Goal: Information Seeking & Learning: Find specific fact

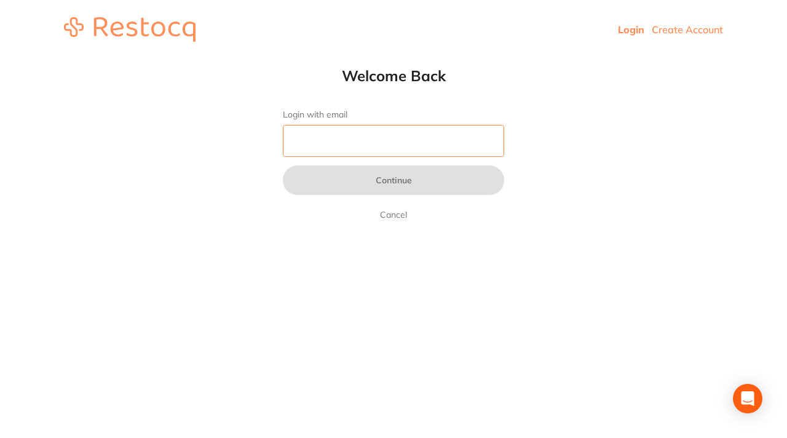
click at [405, 148] on input "Login with email" at bounding box center [393, 141] width 221 height 32
type input "p"
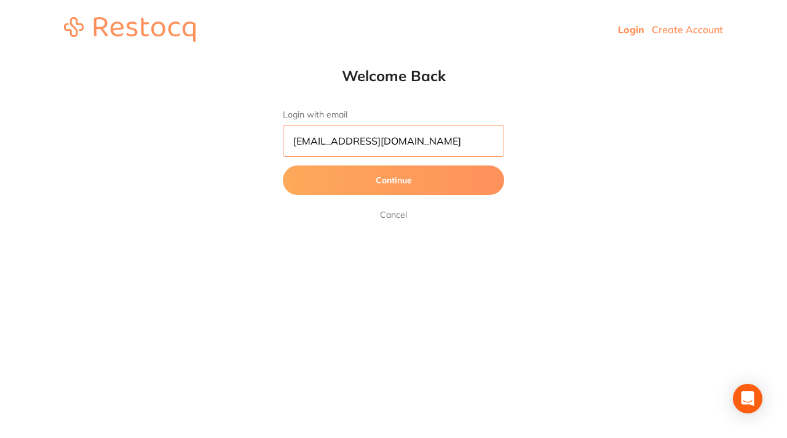
type input "[EMAIL_ADDRESS][DOMAIN_NAME]"
click at [389, 180] on button "Continue" at bounding box center [393, 180] width 221 height 30
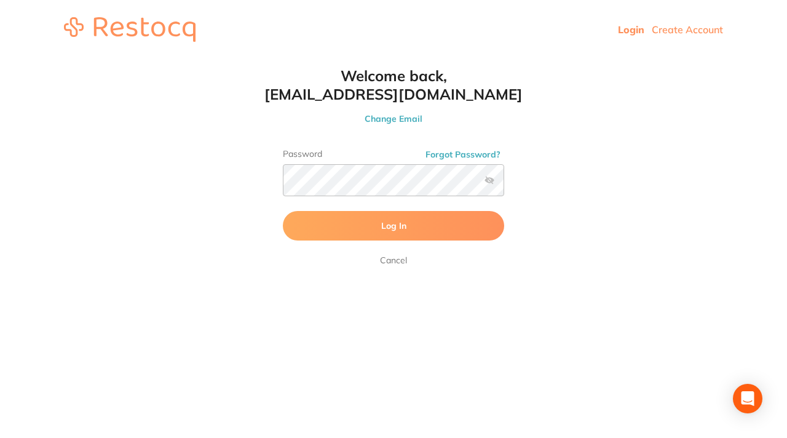
click at [306, 230] on button "Log In" at bounding box center [393, 226] width 221 height 30
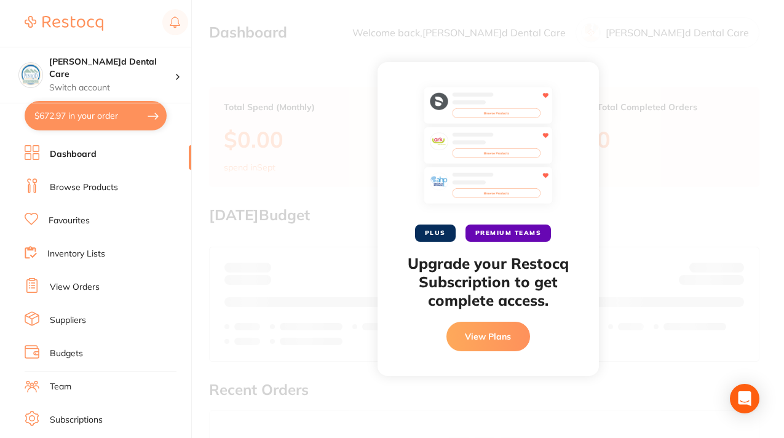
click at [474, 340] on button "View Plans" at bounding box center [489, 337] width 84 height 30
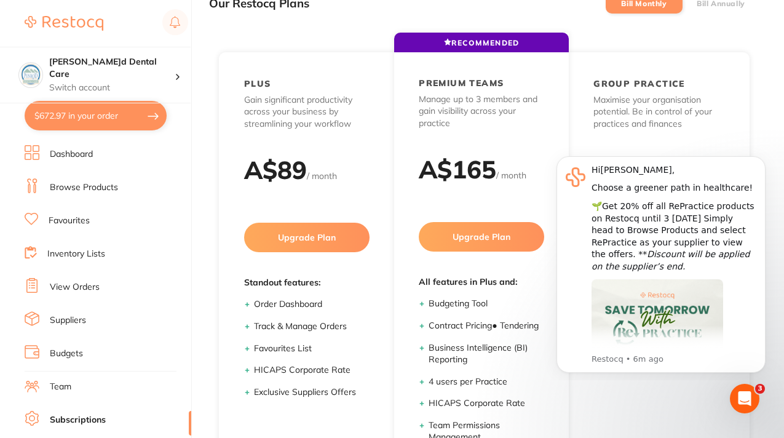
click at [372, 17] on div "Our Restocq Plans Bill Monthly Bill Annually" at bounding box center [484, 3] width 551 height 36
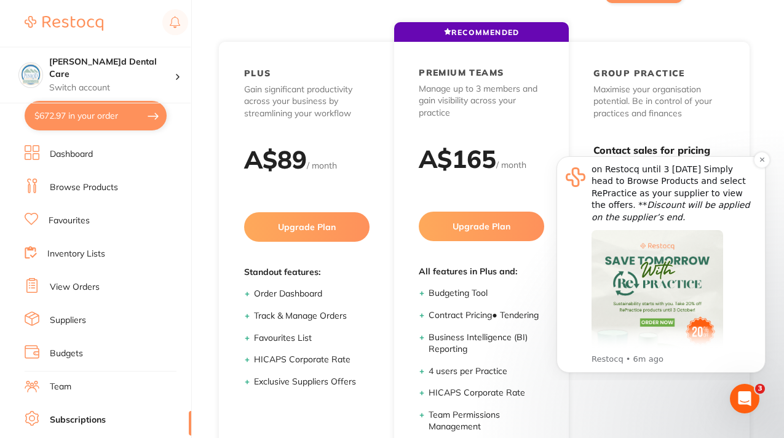
scroll to position [95, 0]
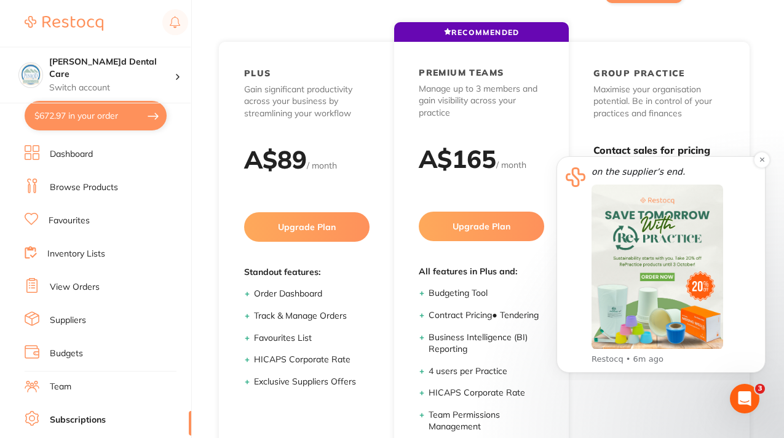
click at [658, 274] on img "Message content" at bounding box center [658, 267] width 132 height 165
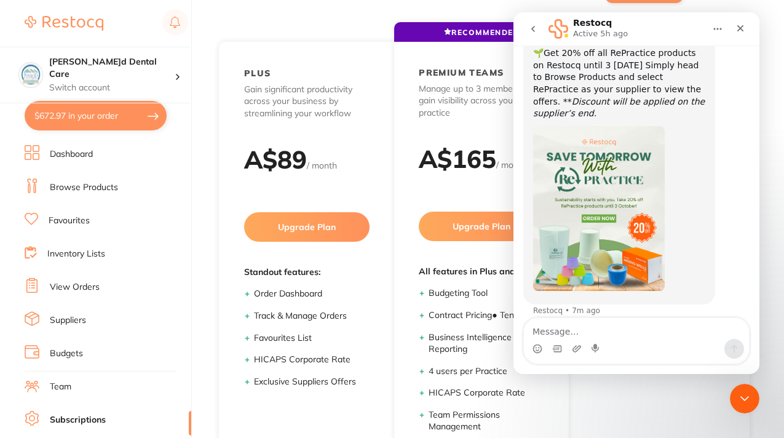
scroll to position [92, 0]
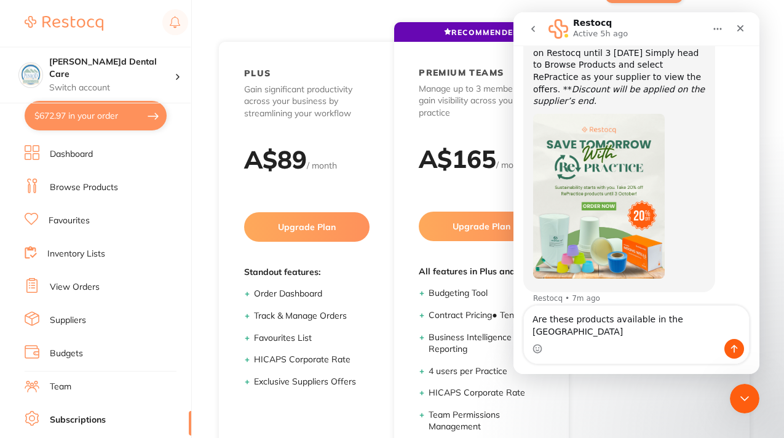
type textarea "Are these products available in the [GEOGRAPHIC_DATA]?"
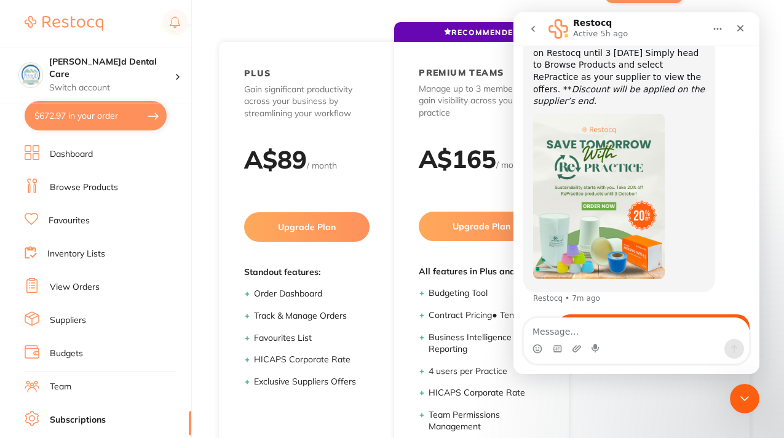
scroll to position [128, 0]
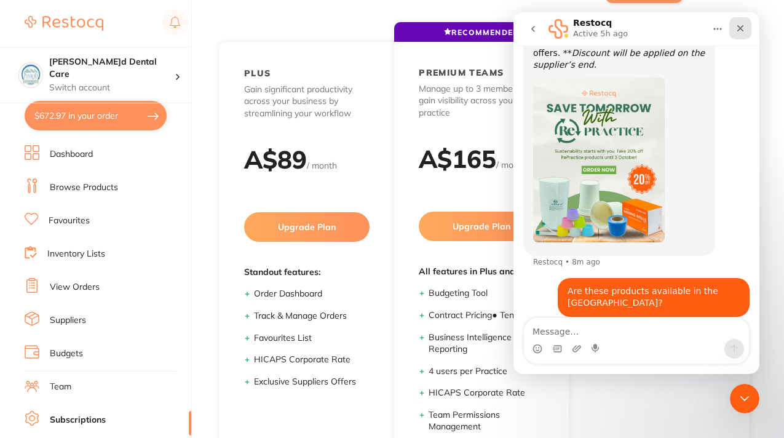
click at [742, 24] on icon "Close" at bounding box center [741, 28] width 10 height 10
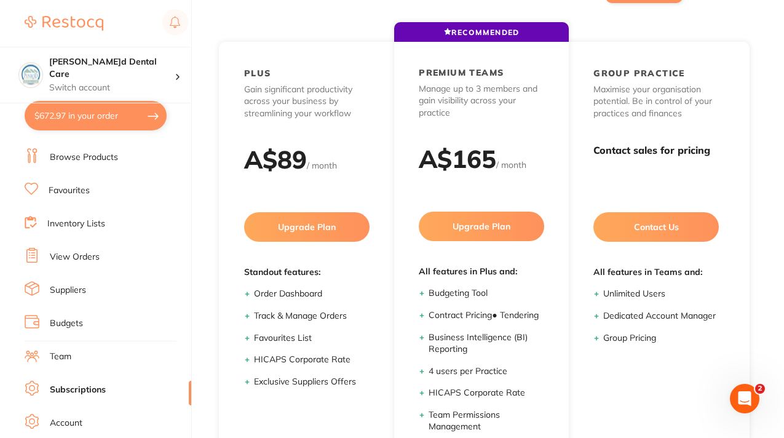
scroll to position [31, 0]
click at [60, 352] on link "Team" at bounding box center [61, 356] width 22 height 12
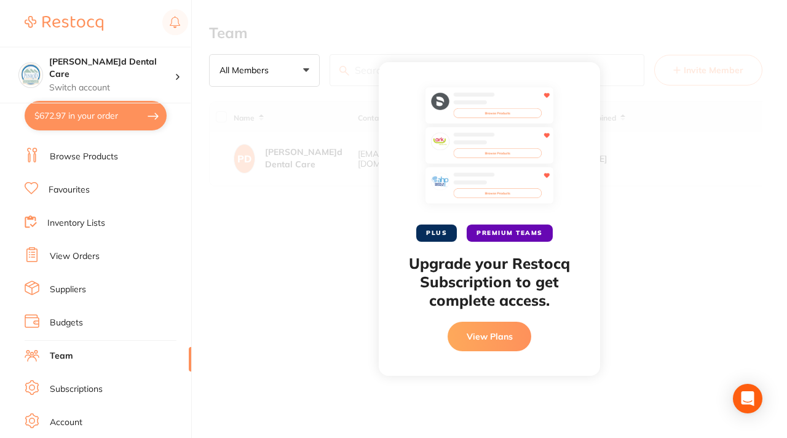
click at [340, 285] on div "PLUS PREMIUM TEAMS Upgrade your Restocq Subscription to get complete access. Vi…" at bounding box center [489, 219] width 595 height 438
click at [146, 22] on div at bounding box center [107, 23] width 164 height 28
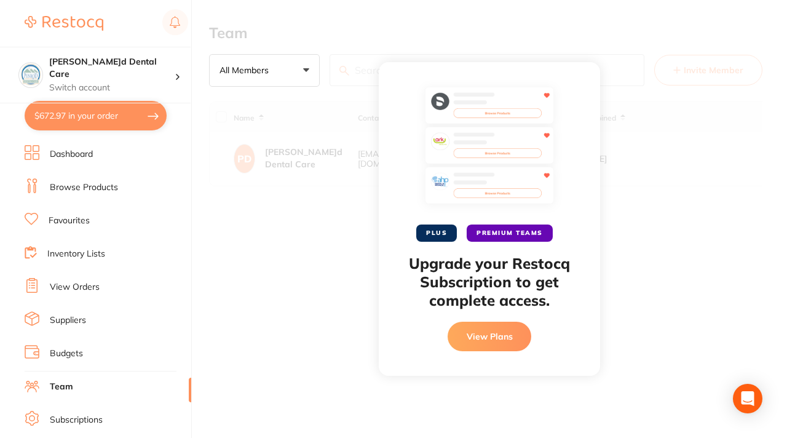
click at [69, 153] on link "Dashboard" at bounding box center [71, 154] width 43 height 12
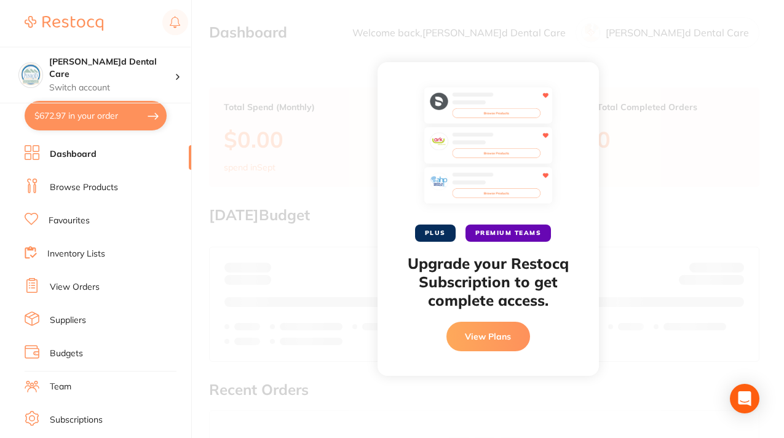
click at [474, 336] on button "View Plans" at bounding box center [489, 337] width 84 height 30
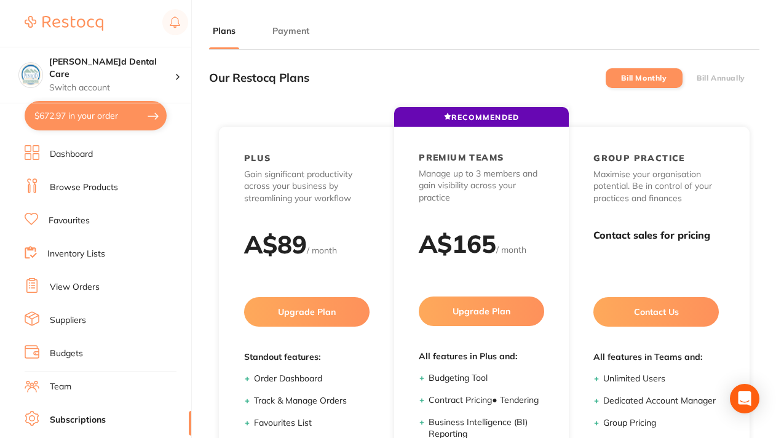
click at [288, 33] on button "Payment" at bounding box center [291, 31] width 44 height 12
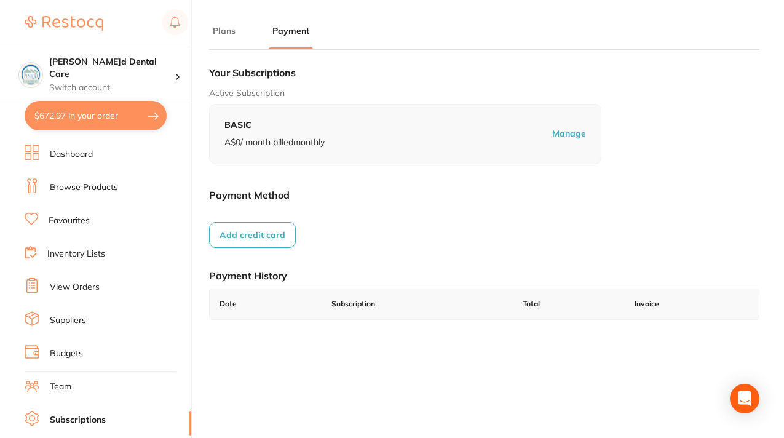
click at [218, 31] on button "Plans" at bounding box center [224, 31] width 30 height 12
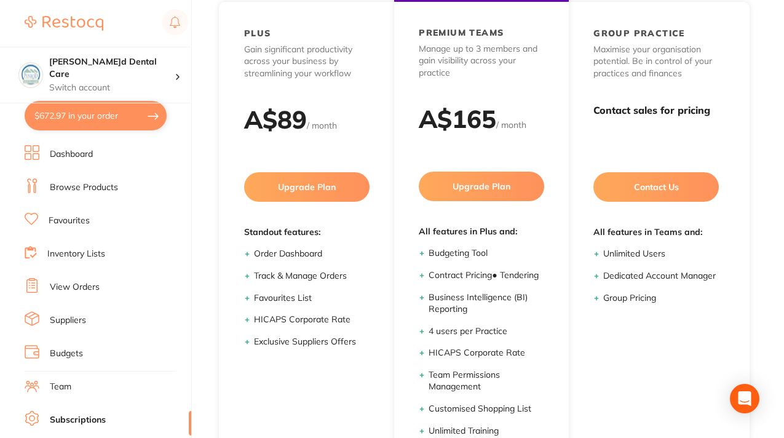
scroll to position [217, 0]
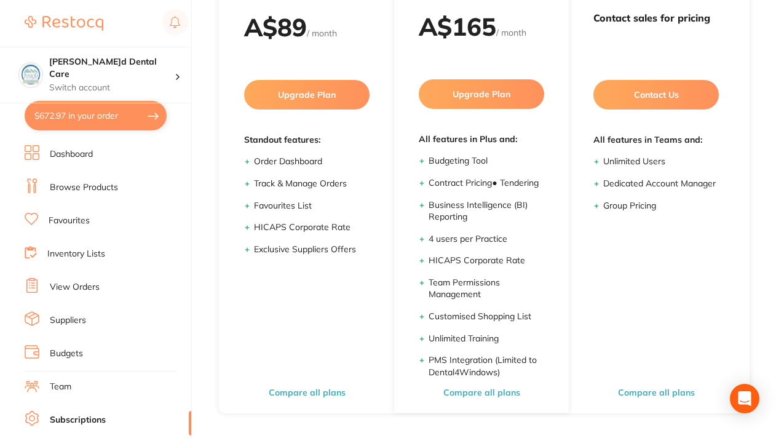
click at [71, 221] on link "Favourites" at bounding box center [69, 221] width 41 height 12
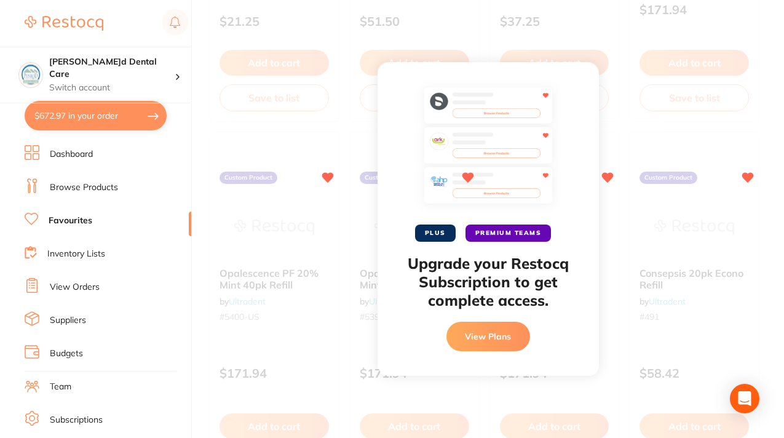
scroll to position [362, 0]
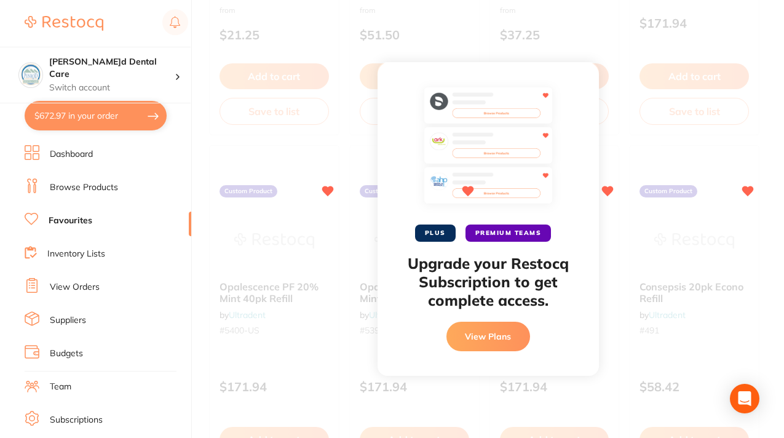
click at [578, 86] on div "PLUS PREMIUM TEAMS Upgrade your Restocq Subscription to get complete access. Vi…" at bounding box center [488, 219] width 221 height 314
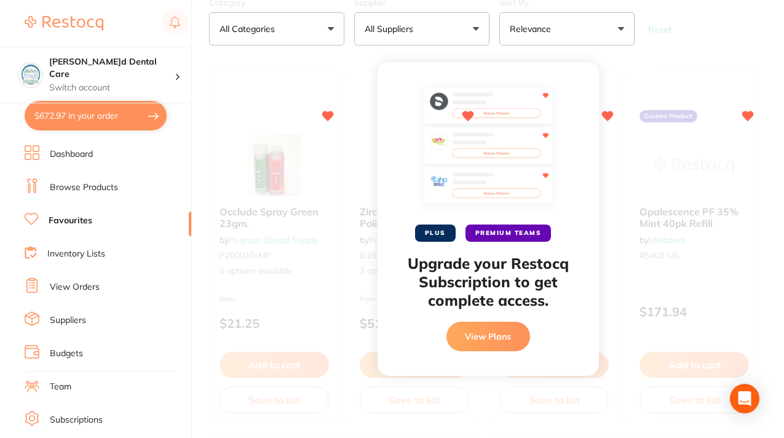
scroll to position [0, 0]
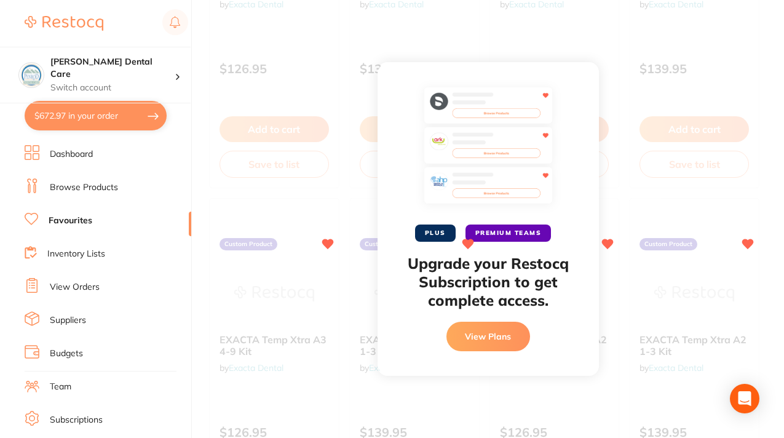
scroll to position [884, 0]
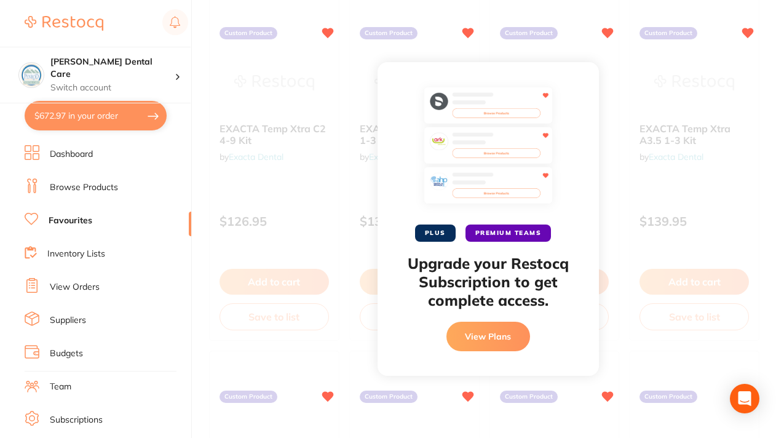
click at [484, 335] on button "View Plans" at bounding box center [489, 337] width 84 height 30
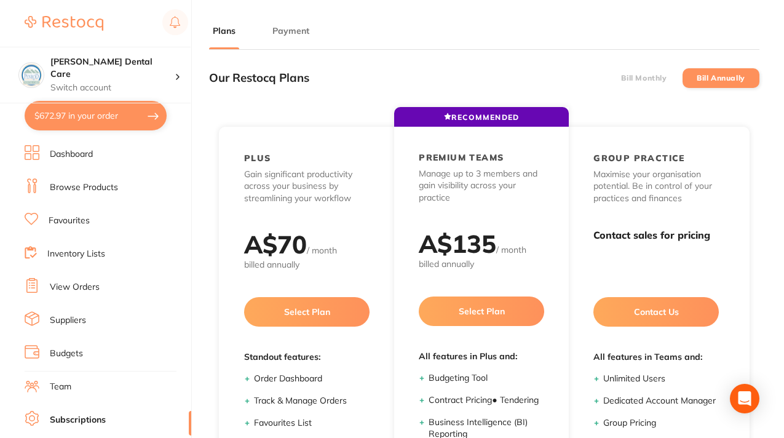
click at [285, 34] on button "Payment" at bounding box center [291, 31] width 44 height 12
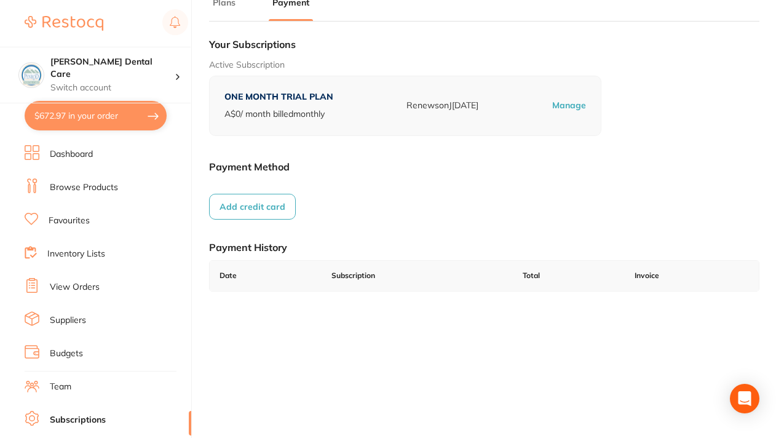
scroll to position [17, 0]
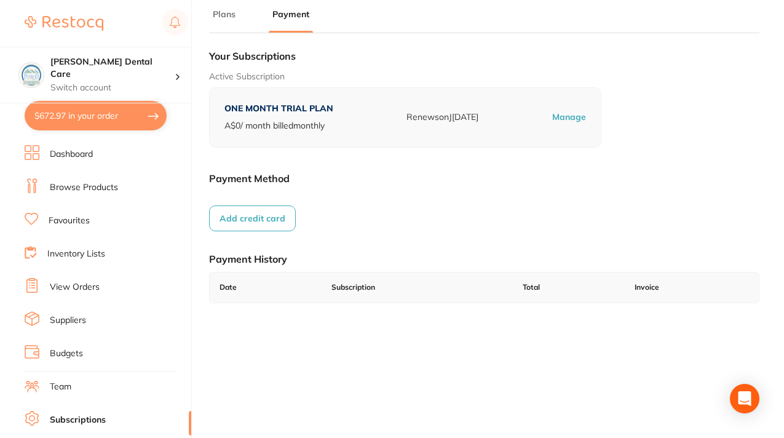
click at [226, 13] on button "Plans" at bounding box center [224, 15] width 30 height 12
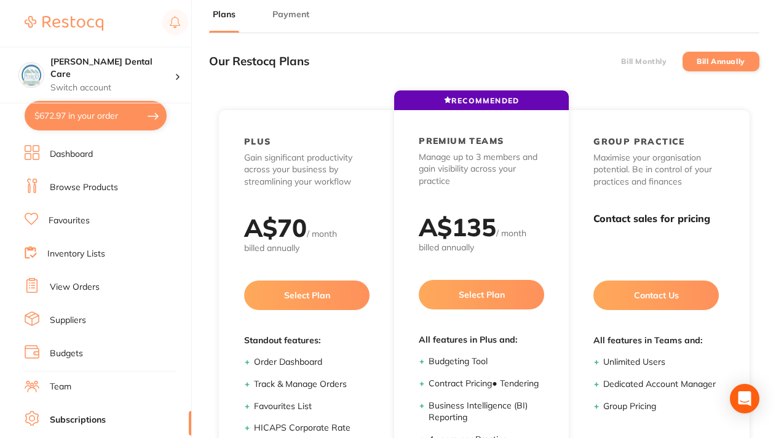
click at [78, 158] on link "Dashboard" at bounding box center [71, 154] width 43 height 12
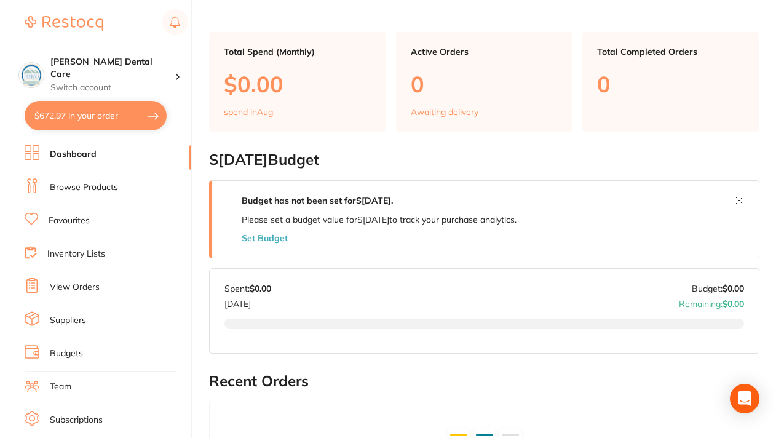
scroll to position [6, 0]
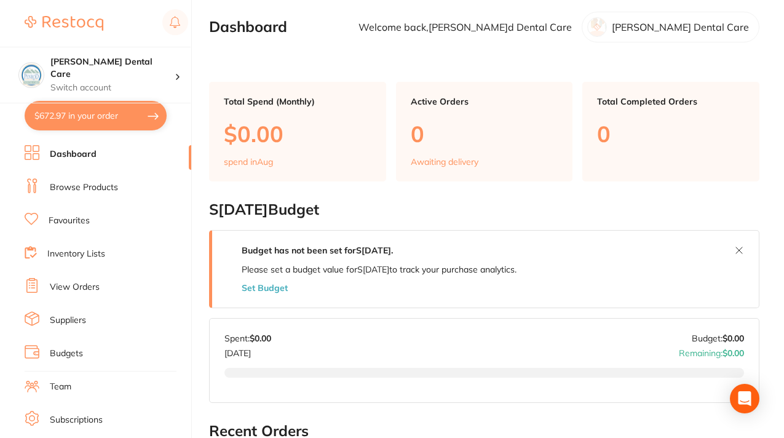
click at [68, 186] on link "Browse Products" at bounding box center [84, 187] width 68 height 12
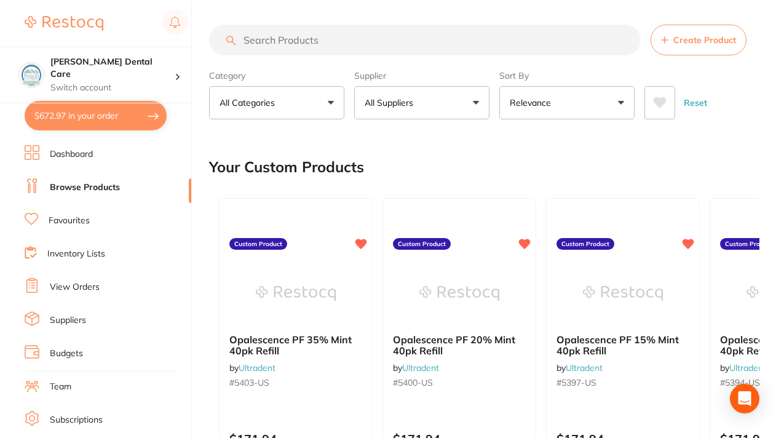
click at [76, 221] on link "Favourites" at bounding box center [69, 221] width 41 height 12
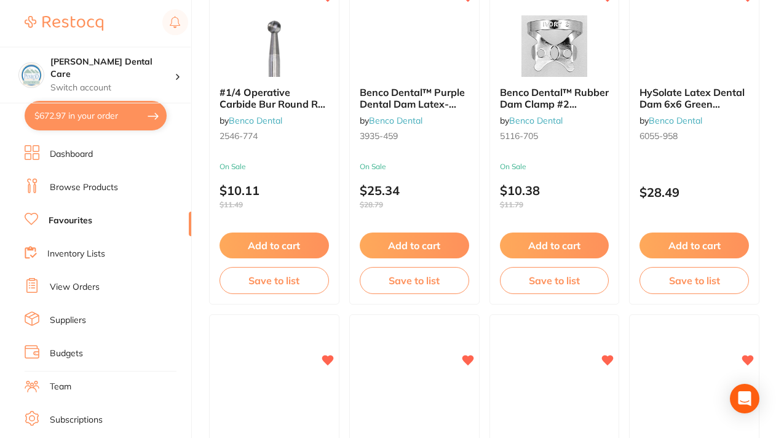
scroll to position [3456, 0]
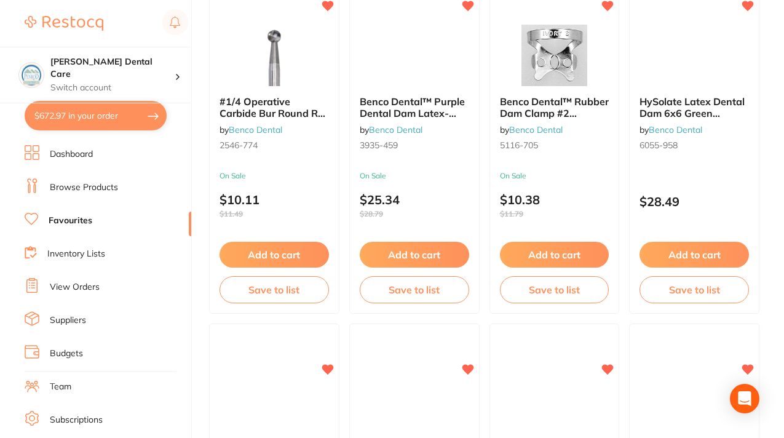
click at [81, 247] on li "Inventory Lists" at bounding box center [108, 254] width 167 height 18
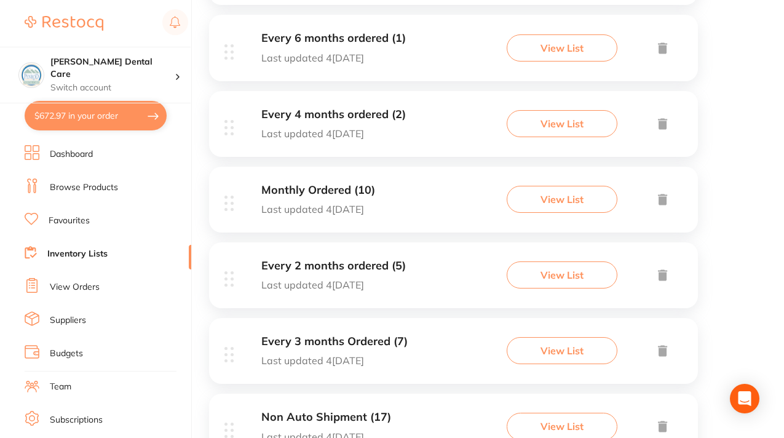
scroll to position [538, 0]
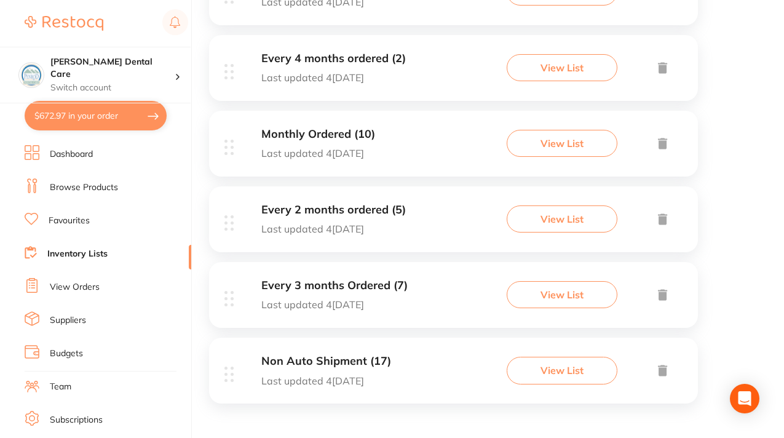
click at [540, 223] on button "View List" at bounding box center [562, 218] width 111 height 27
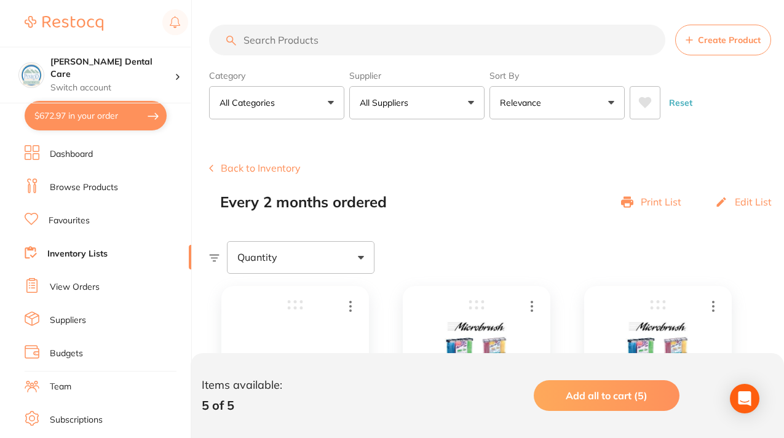
click at [98, 157] on li "Dashboard" at bounding box center [108, 154] width 167 height 18
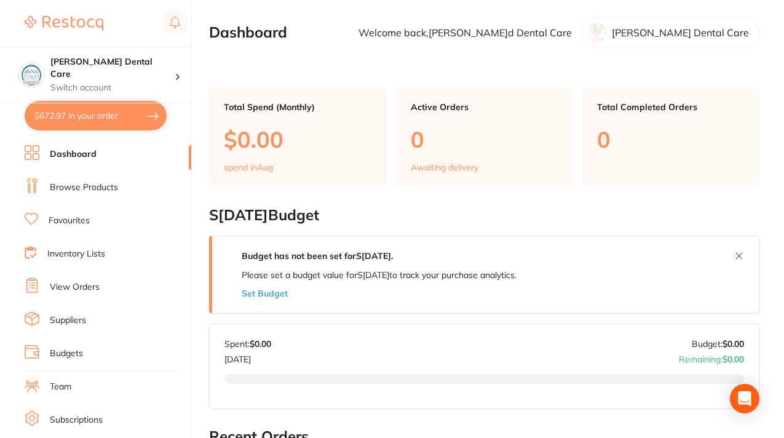
click at [274, 295] on button "Set Budget" at bounding box center [265, 294] width 46 height 10
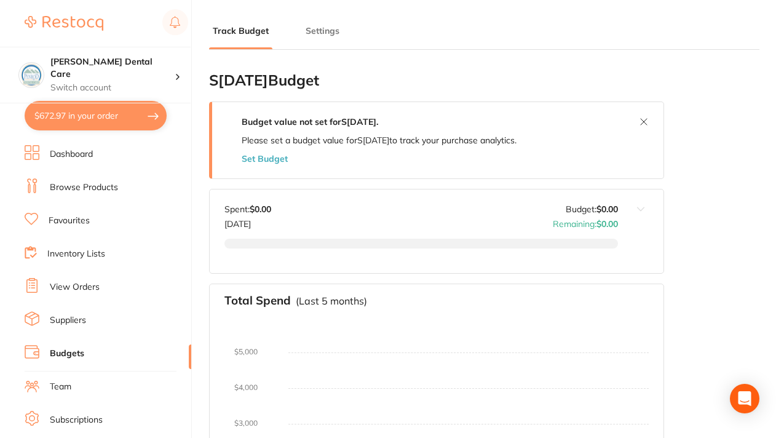
click at [275, 159] on button "Set Budget" at bounding box center [265, 159] width 46 height 10
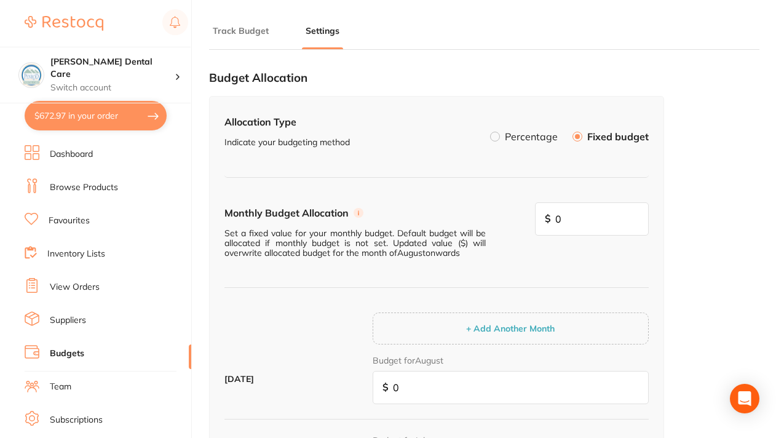
click at [500, 138] on label at bounding box center [495, 137] width 10 height 10
click at [490, 132] on input "Percentage" at bounding box center [490, 132] width 0 height 0
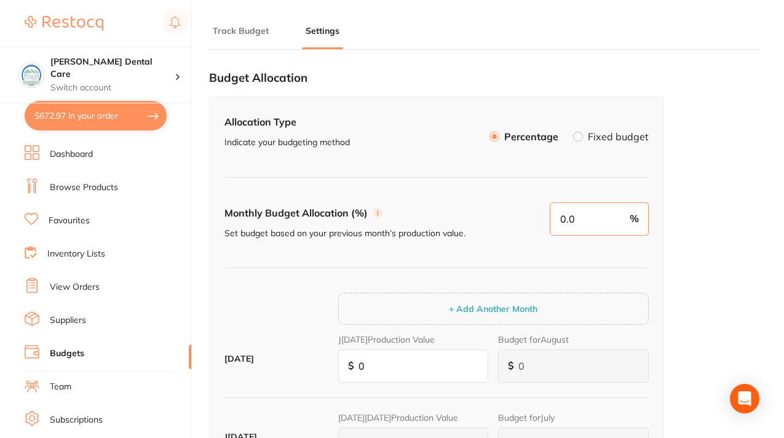
click at [573, 220] on input "0.0" at bounding box center [599, 218] width 99 height 33
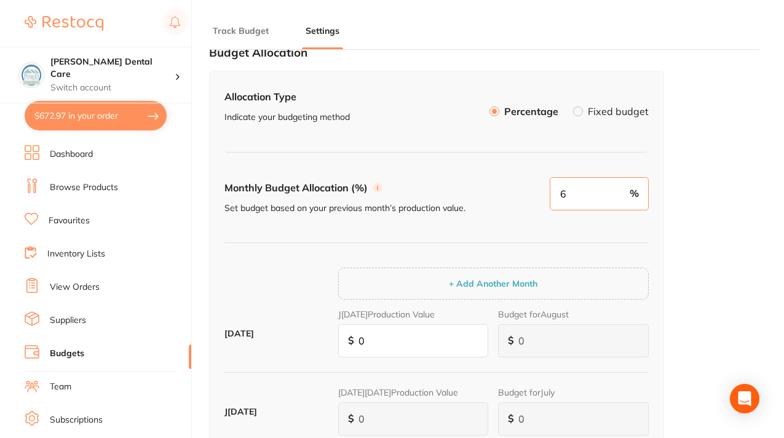
scroll to position [7, 0]
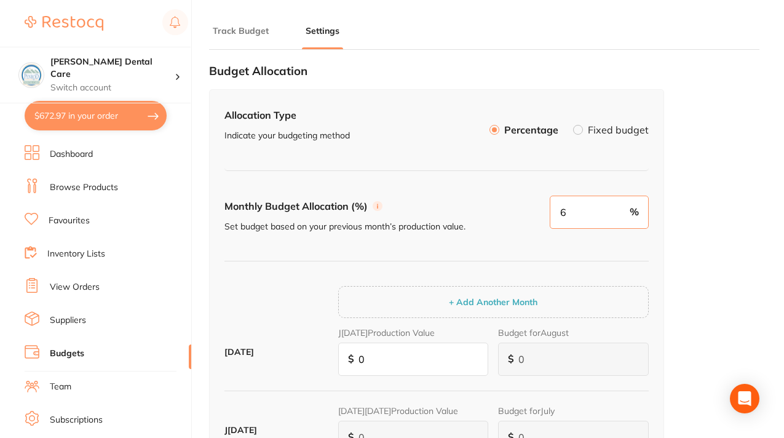
type input "6"
click at [371, 357] on input "0" at bounding box center [413, 359] width 151 height 33
type input "5"
type input "3"
type input "53"
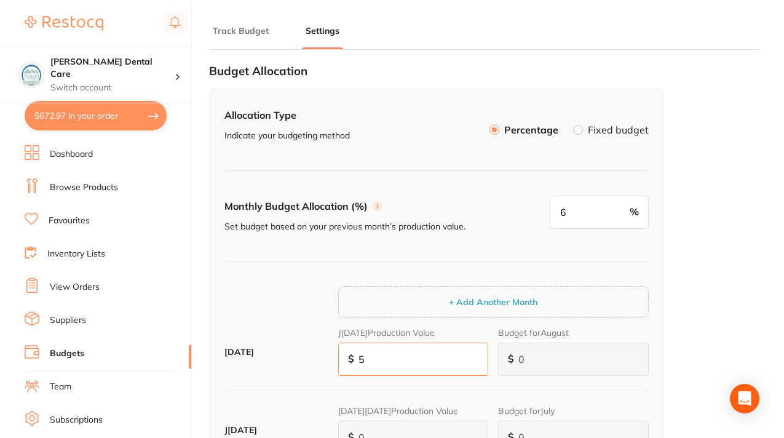
type input "3"
type input "32"
type input "538"
type input "32"
type input "538"
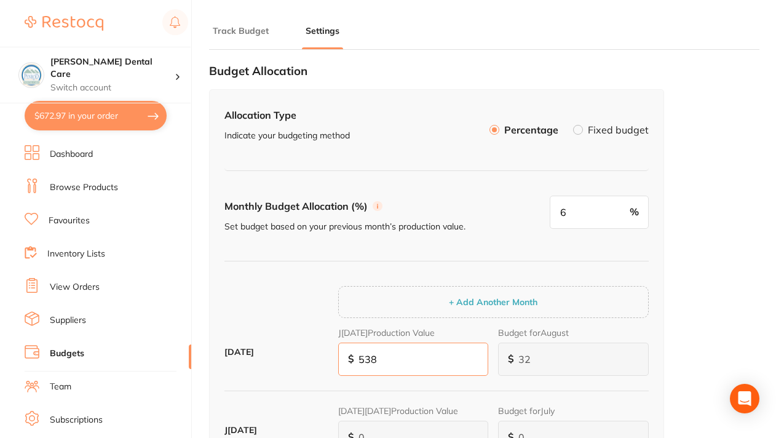
type input "323"
type input "5,383"
type input "323"
type input "3,230"
type input "53,835"
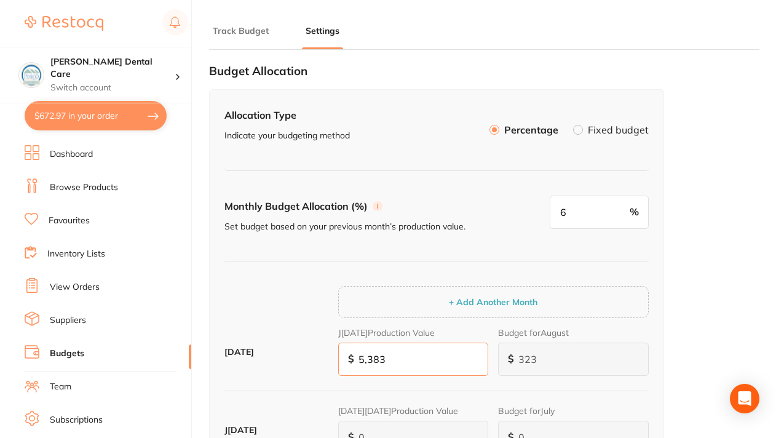
type input "3,230"
type input "32,301"
type input "538,352"
type input "32,301"
type input "538,352"
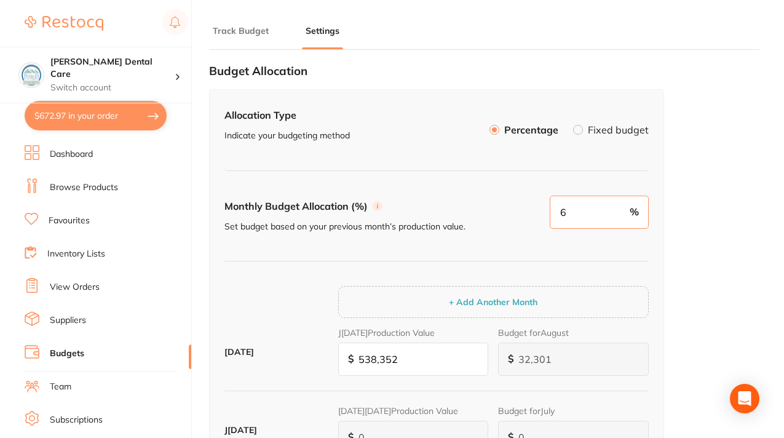
click at [567, 210] on input "6" at bounding box center [599, 212] width 99 height 33
type input "0"
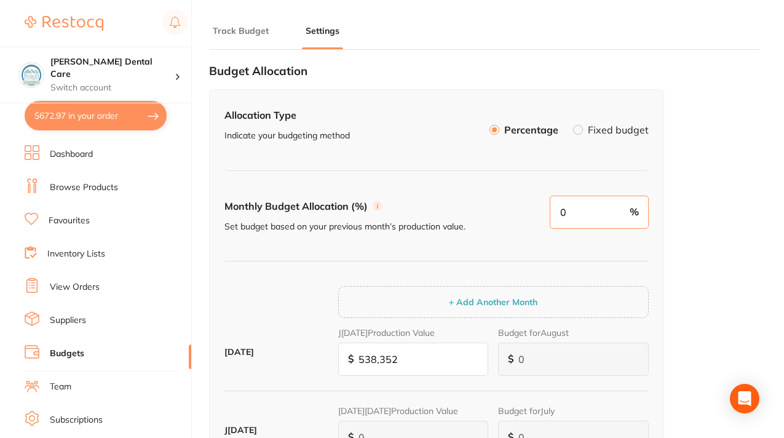
type input "21,534"
type input "4"
type input "21,534"
type input "0"
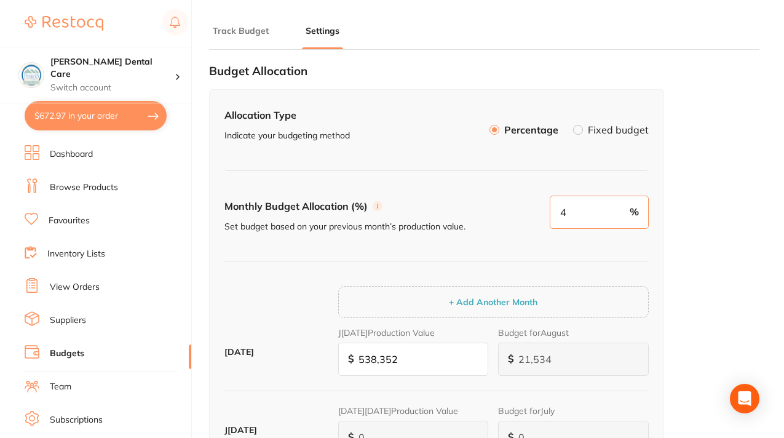
type input "0"
type input "16,151"
type input "3"
type input "16,151"
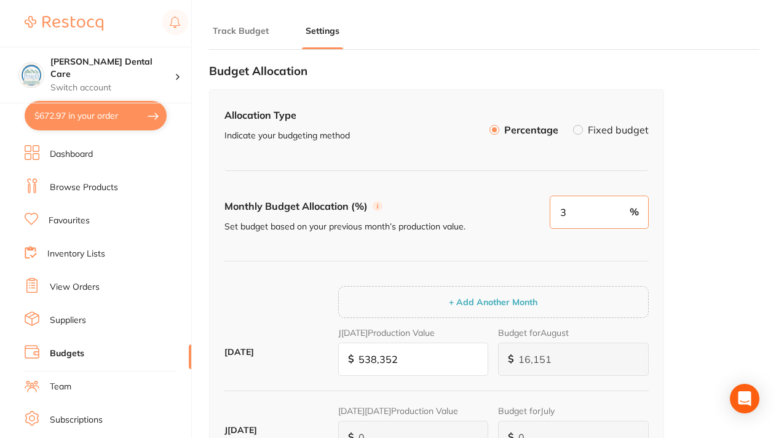
type input "3"
click at [506, 225] on p "Set budget based on your previous month’s production value." at bounding box center [366, 226] width 283 height 10
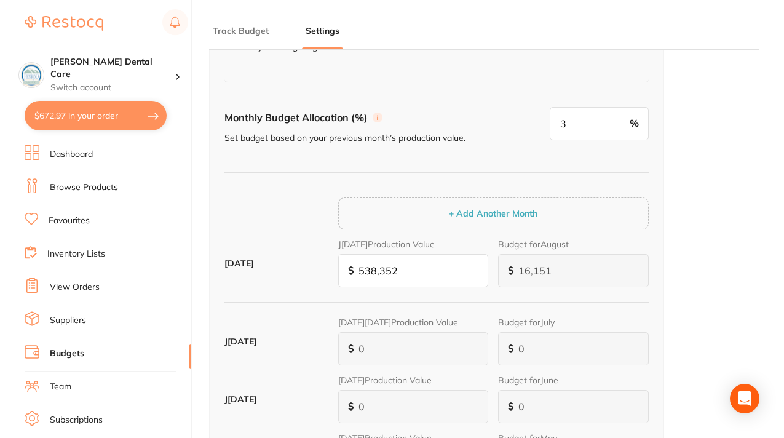
scroll to position [97, 0]
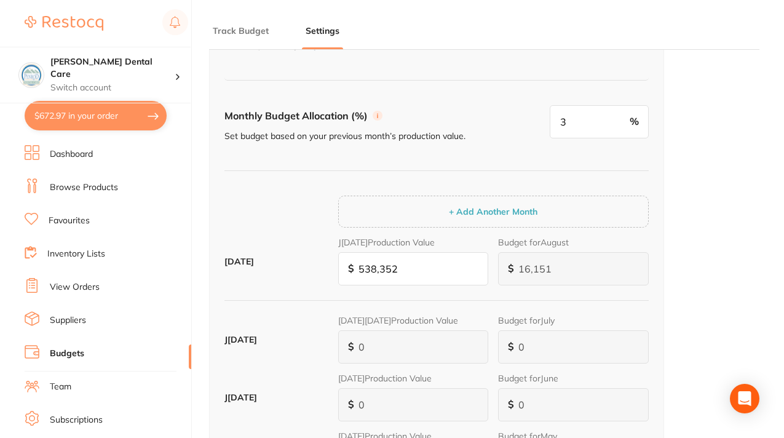
click at [466, 208] on button "+ Add Another Month" at bounding box center [493, 211] width 96 height 11
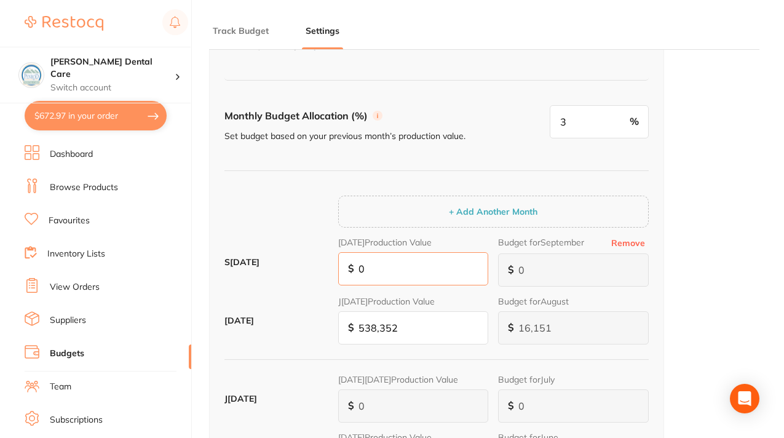
click at [366, 269] on input "0" at bounding box center [413, 268] width 151 height 33
type input "5"
type input "2"
type input "55"
type input "2"
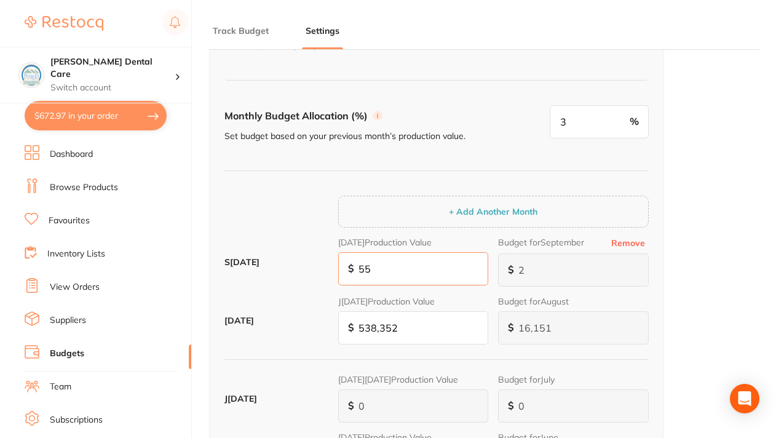
type input "17"
type input "558"
type input "17"
type input "558"
type input "167"
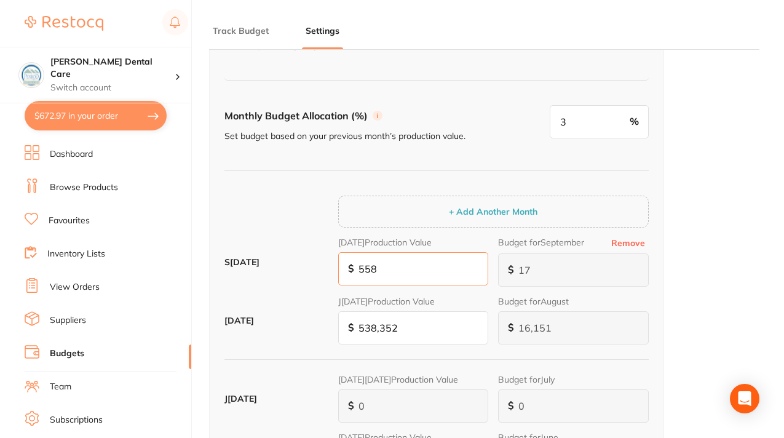
type input "5,580"
type input "167"
type input "1,674"
type input "55,801"
type input "1,674"
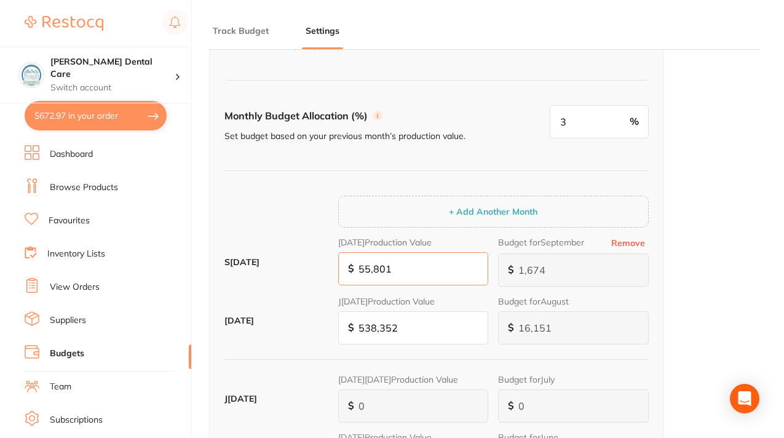
type input "16,740"
type input "558,015"
type input "16,740"
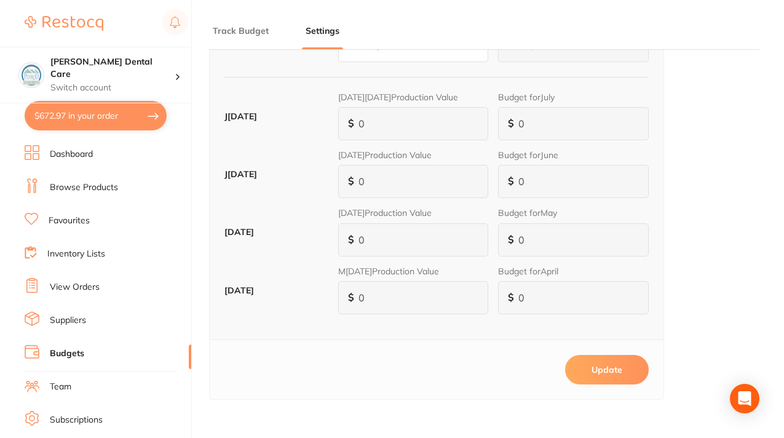
scroll to position [387, 0]
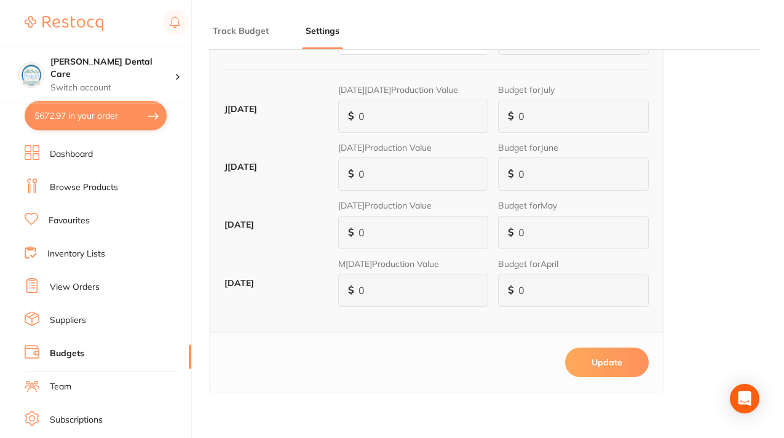
type input "558,015"
click at [594, 372] on button "Update" at bounding box center [607, 363] width 84 height 30
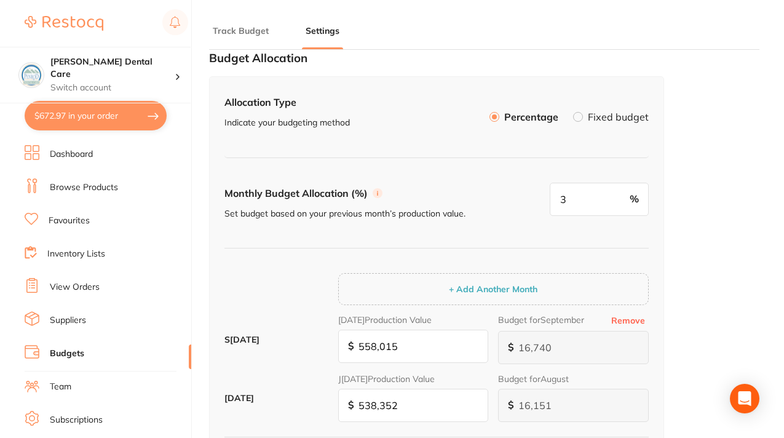
scroll to position [0, 0]
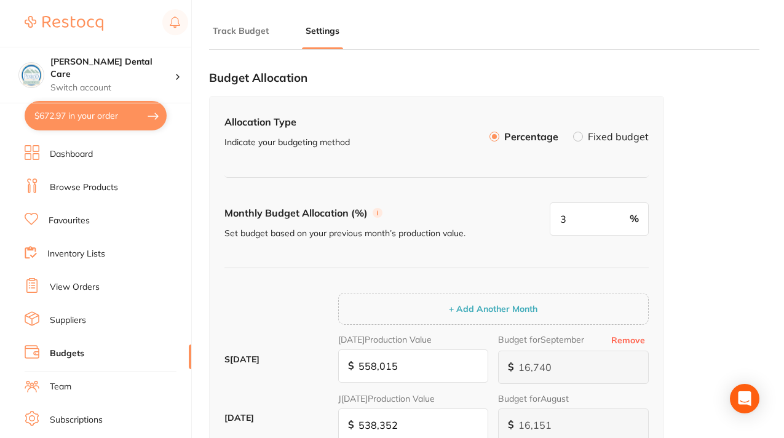
click at [577, 137] on label at bounding box center [578, 137] width 10 height 10
click at [573, 132] on input "Fixed budget" at bounding box center [573, 132] width 0 height 0
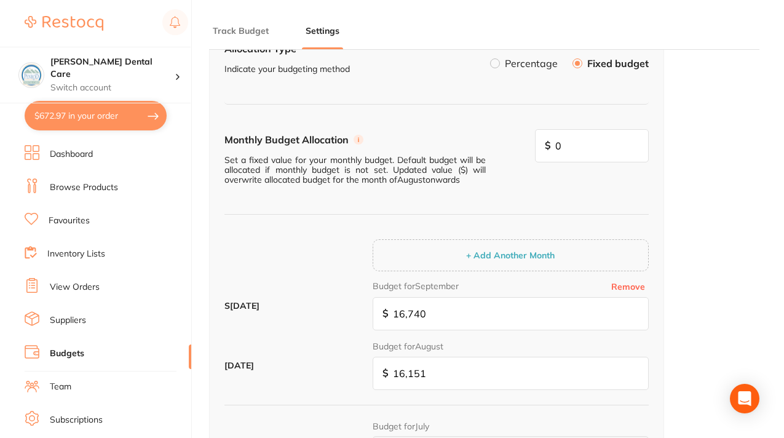
scroll to position [35, 0]
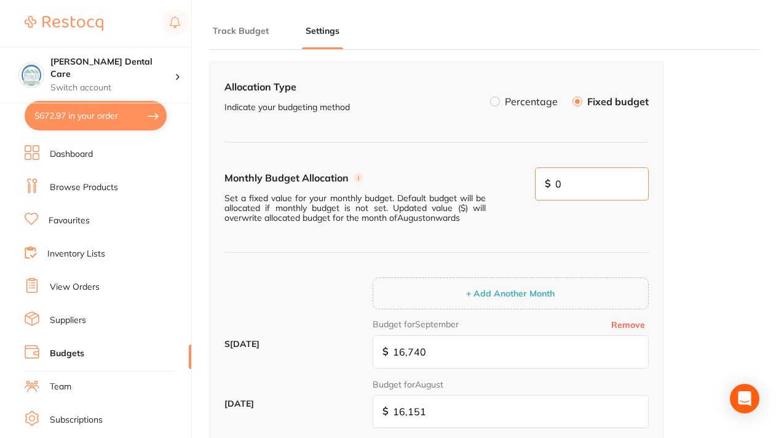
click at [580, 187] on input "0" at bounding box center [592, 183] width 114 height 33
type input "0"
click at [117, 151] on li "Dashboard" at bounding box center [108, 154] width 167 height 18
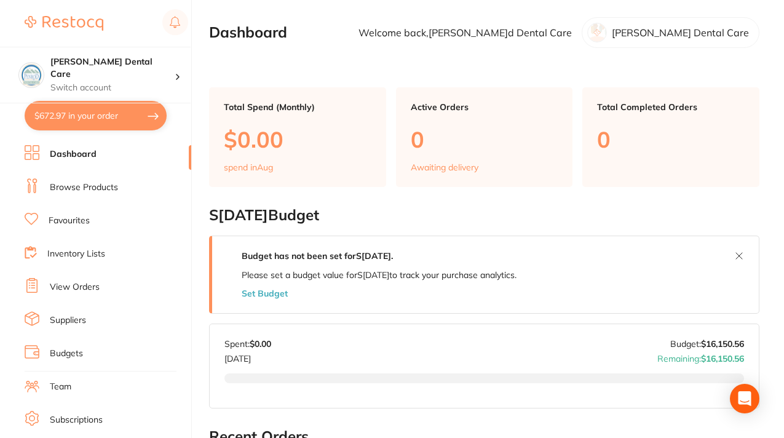
click at [81, 185] on link "Browse Products" at bounding box center [84, 187] width 68 height 12
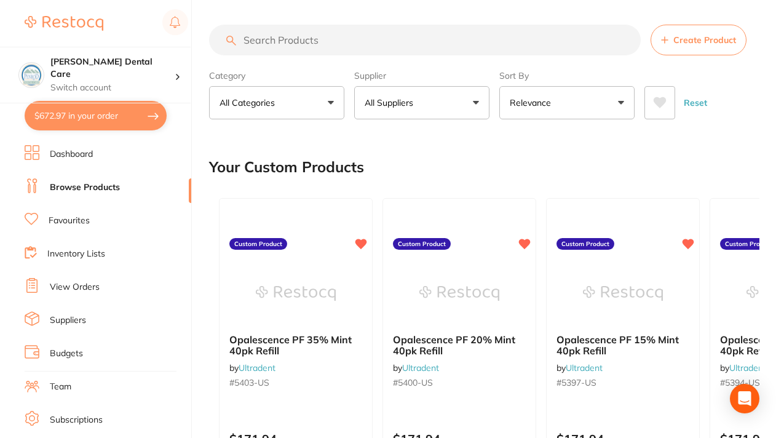
click at [477, 101] on button "All Suppliers" at bounding box center [421, 102] width 135 height 33
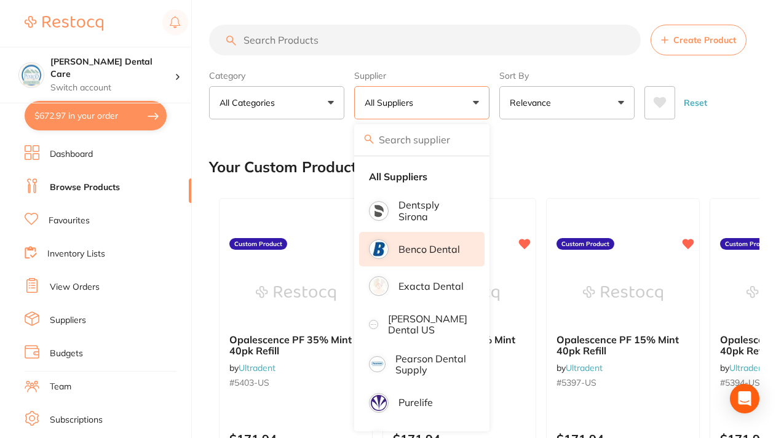
click at [409, 250] on p "Benco Dental" at bounding box center [430, 249] width 62 height 11
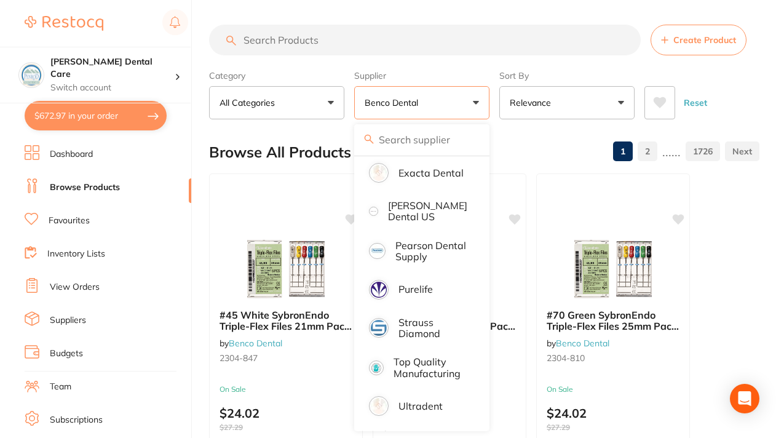
click at [89, 188] on link "Browse Products" at bounding box center [85, 187] width 70 height 12
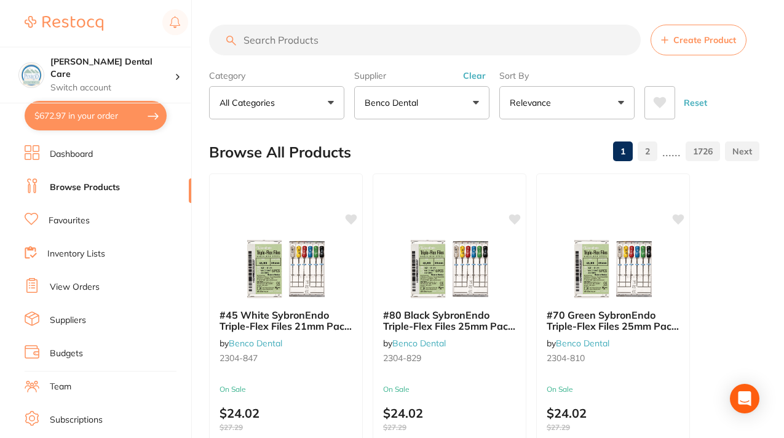
click at [73, 254] on link "Inventory Lists" at bounding box center [76, 254] width 58 height 12
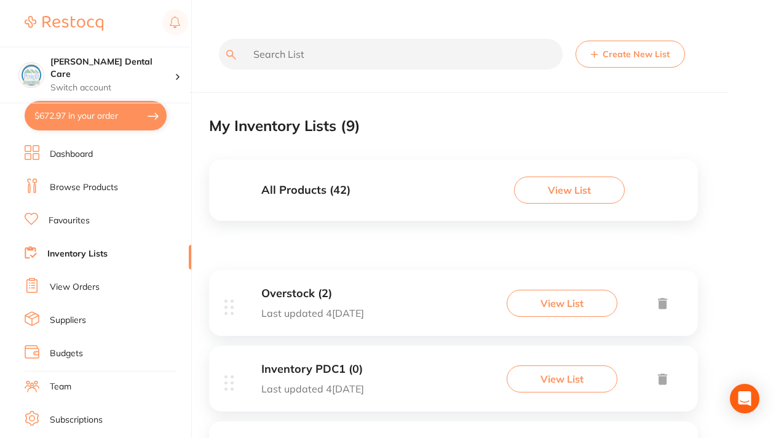
click at [558, 189] on button "View List" at bounding box center [569, 190] width 111 height 27
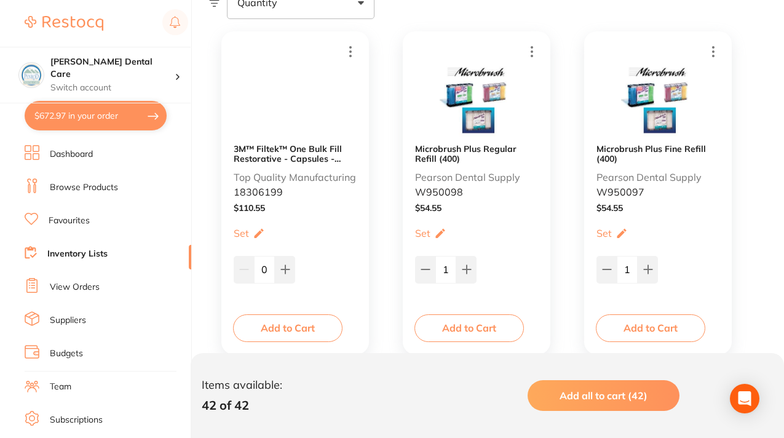
scroll to position [221, 0]
click at [100, 288] on li "View Orders" at bounding box center [108, 287] width 167 height 18
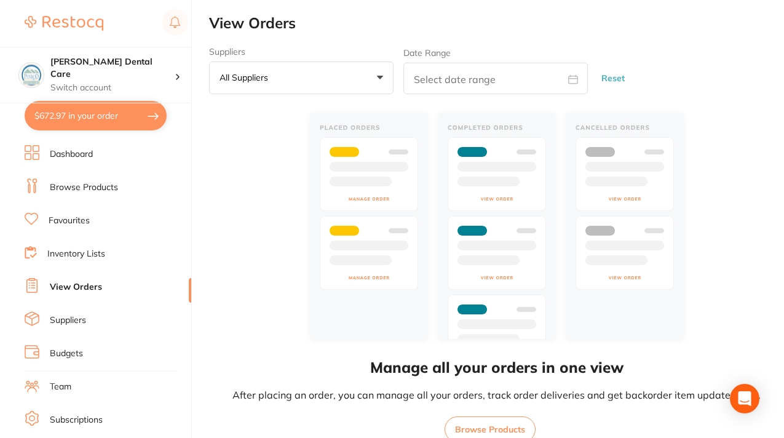
click at [71, 318] on link "Suppliers" at bounding box center [68, 320] width 36 height 12
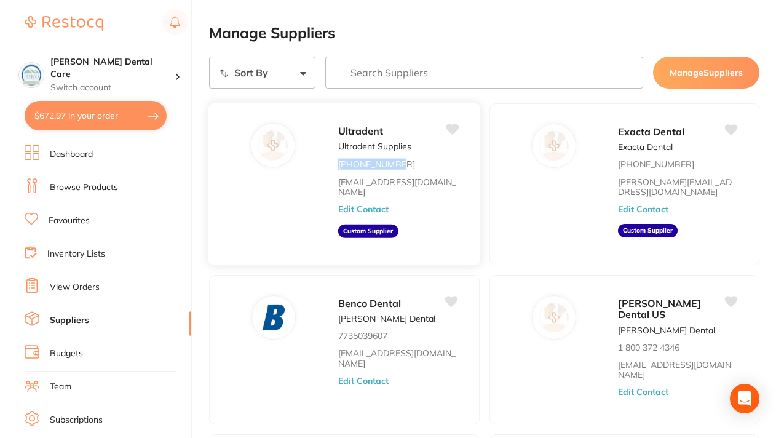
drag, startPoint x: 402, startPoint y: 161, endPoint x: 329, endPoint y: 161, distance: 72.6
click at [329, 161] on div "Ultradent Ultradent Supplies 801 572 4200 onlineordersupport@ultradent.com Edit…" at bounding box center [344, 184] width 273 height 163
copy p "[PHONE_NUMBER]"
drag, startPoint x: 362, startPoint y: 181, endPoint x: 362, endPoint y: 15, distance: 166.1
click at [0, 0] on div "$672.97 Penrod Dental Care Switch account Penrod Dental Care $672.97 in your or…" at bounding box center [392, 219] width 784 height 438
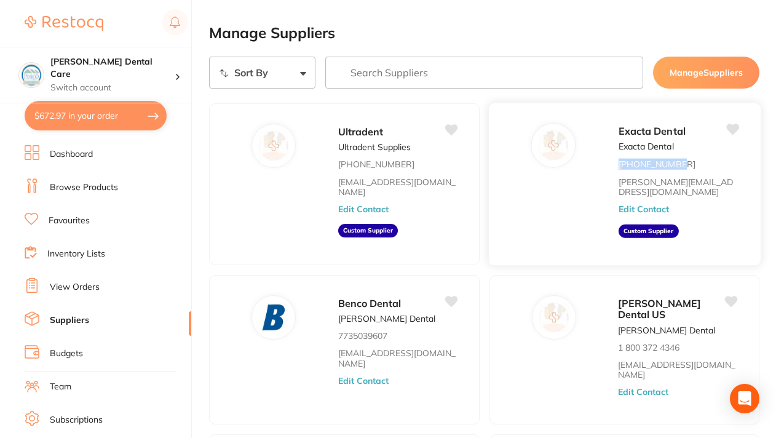
drag, startPoint x: 616, startPoint y: 164, endPoint x: 678, endPoint y: 164, distance: 61.5
click at [678, 164] on div "Exacta Dental Exacta Dental 800 474 7665 trisha@restocq.com Edit Contact Custom…" at bounding box center [624, 184] width 273 height 163
copy p "[PHONE_NUMBER]"
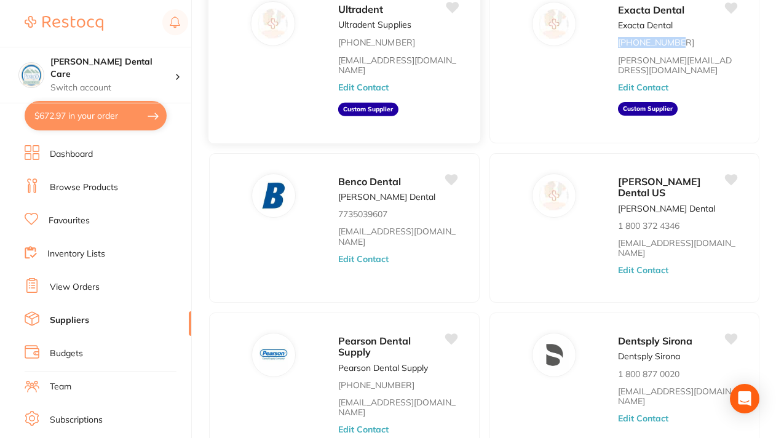
scroll to position [125, 0]
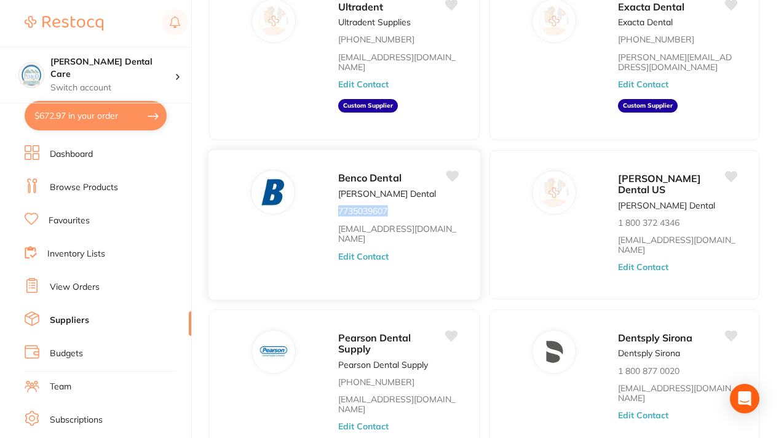
drag, startPoint x: 336, startPoint y: 212, endPoint x: 397, endPoint y: 209, distance: 60.3
click at [397, 209] on div "Benco Dental [PERSON_NAME] Dental 7735039607 [EMAIL_ADDRESS][DOMAIN_NAME] Edit …" at bounding box center [344, 224] width 273 height 151
copy p "7735039607"
drag, startPoint x: 727, startPoint y: 239, endPoint x: 609, endPoint y: 242, distance: 117.5
click at [609, 242] on div "Henry Schein Dental US Henry Schein Dental 1 800 372 4346 dentsls@henryschein.c…" at bounding box center [624, 224] width 273 height 151
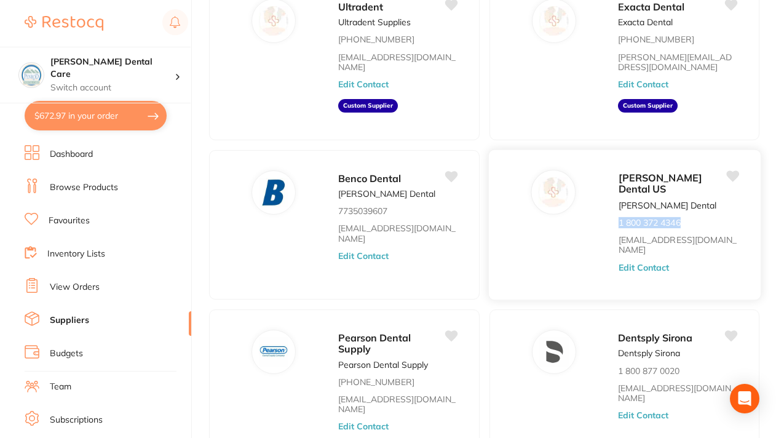
drag, startPoint x: 683, startPoint y: 220, endPoint x: 614, endPoint y: 222, distance: 69.5
click at [614, 222] on div "Henry Schein Dental US Henry Schein Dental 1 800 372 4346 dentsls@henryschein.c…" at bounding box center [624, 224] width 273 height 151
copy p "1 800 372 4346"
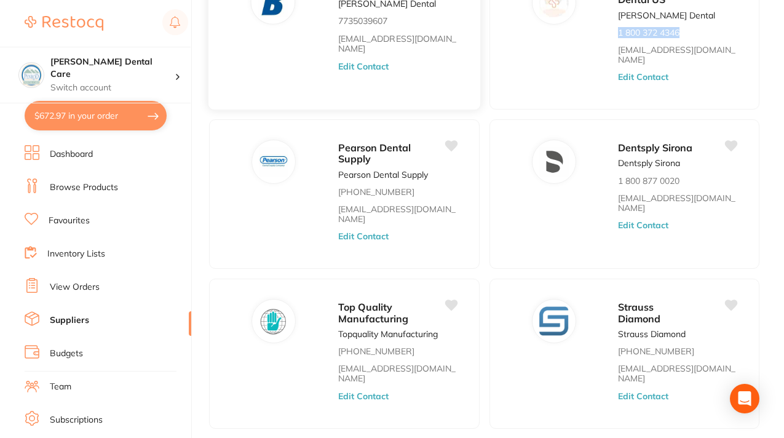
scroll to position [362, 0]
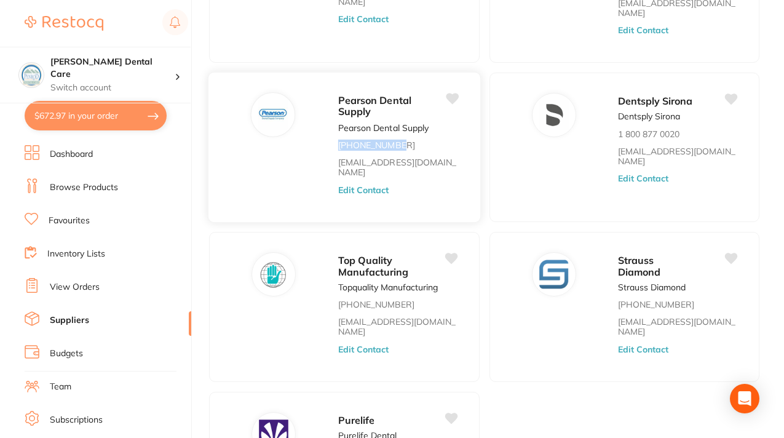
drag, startPoint x: 410, startPoint y: 130, endPoint x: 399, endPoint y: 134, distance: 11.9
click at [399, 134] on div "Pearson Dental Supply Pearson Dental Supply 818 362 2600 sales@pearsondental.co…" at bounding box center [403, 150] width 130 height 117
copy div "[PHONE_NUMBER]"
click at [405, 157] on link "[EMAIL_ADDRESS][DOMAIN_NAME]" at bounding box center [398, 167] width 120 height 20
click at [386, 157] on link "[EMAIL_ADDRESS][DOMAIN_NAME]" at bounding box center [398, 167] width 120 height 20
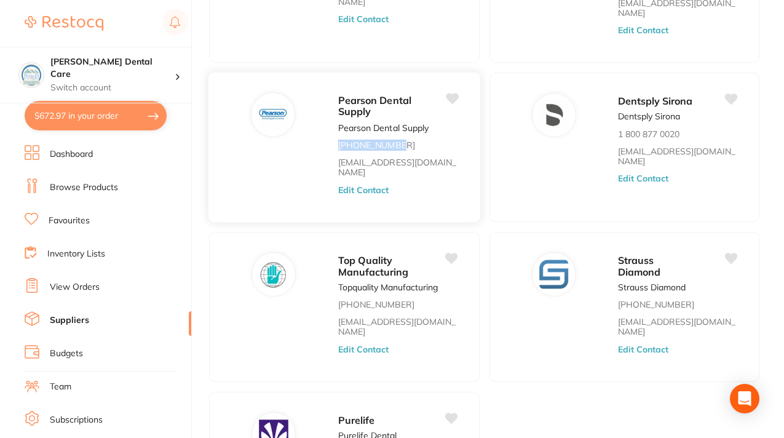
click at [386, 157] on link "[EMAIL_ADDRESS][DOMAIN_NAME]" at bounding box center [398, 167] width 120 height 20
click at [410, 133] on div "Pearson Dental Supply Pearson Dental Supply 818 362 2600 sales@pearsondental.co…" at bounding box center [403, 150] width 130 height 117
click at [378, 157] on link "[EMAIL_ADDRESS][DOMAIN_NAME]" at bounding box center [398, 167] width 120 height 20
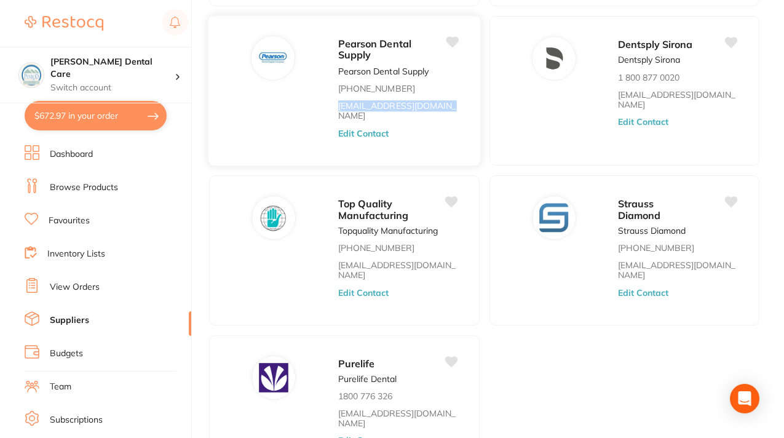
scroll to position [498, 0]
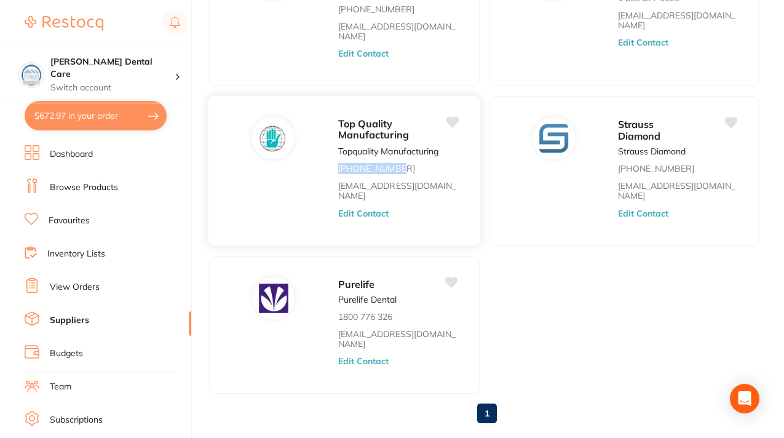
drag, startPoint x: 405, startPoint y: 146, endPoint x: 328, endPoint y: 145, distance: 77.5
click at [328, 145] on div "Top Quality Manufacturing Topquality Manufacturing 800 483-8559 info@topquality…" at bounding box center [344, 170] width 273 height 151
copy p "[PHONE_NUMBER]"
click at [424, 181] on link "[EMAIL_ADDRESS][DOMAIN_NAME]" at bounding box center [398, 191] width 120 height 20
click at [397, 181] on link "[EMAIL_ADDRESS][DOMAIN_NAME]" at bounding box center [398, 191] width 120 height 20
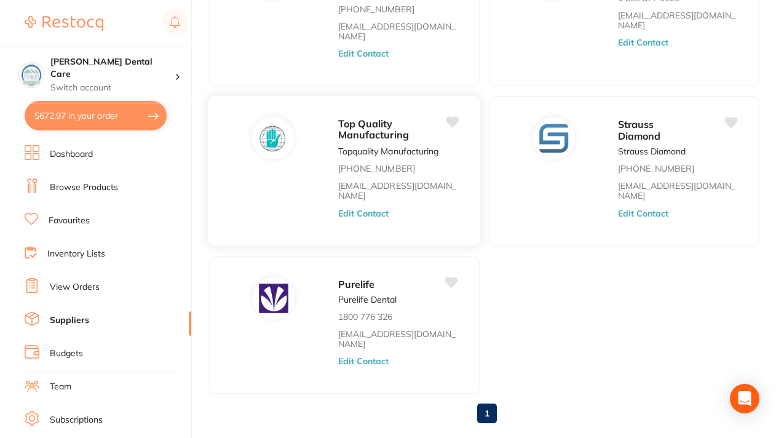
click at [426, 137] on div "Top Quality Manufacturing Topquality Manufacturing 800 483-8559 info@topquality…" at bounding box center [403, 174] width 130 height 117
copy link "[EMAIL_ADDRESS][DOMAIN_NAME]"
drag, startPoint x: 688, startPoint y: 143, endPoint x: 680, endPoint y: 150, distance: 10.5
click at [680, 150] on div "Strauss Diamond Strauss Diamond 800-982-9641 info@straussdiamond.com Edit Conta…" at bounding box center [683, 174] width 130 height 117
copy div "[PHONE_NUMBER]"
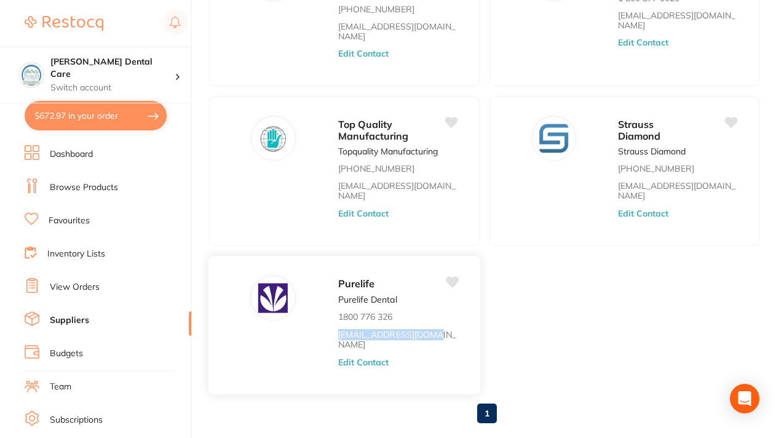
drag, startPoint x: 431, startPoint y: 304, endPoint x: 337, endPoint y: 303, distance: 93.5
click at [337, 303] on div "Purelife Purelife Dental 1800 776 326 info@purelife.com.us Edit Contact" at bounding box center [344, 325] width 273 height 140
click at [383, 312] on p "1800 776 326" at bounding box center [365, 317] width 55 height 10
drag, startPoint x: 400, startPoint y: 285, endPoint x: 337, endPoint y: 286, distance: 63.4
click at [337, 286] on div "Purelife Purelife Dental 1800 776 326 info@purelife.com.us Edit Contact" at bounding box center [344, 325] width 273 height 140
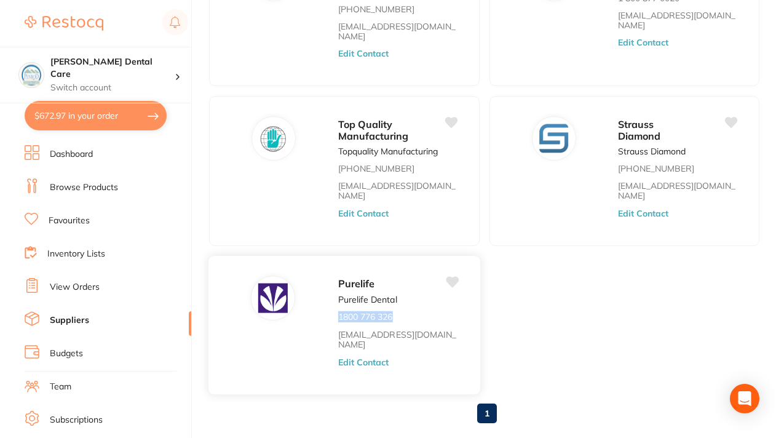
copy p "1800 776 326"
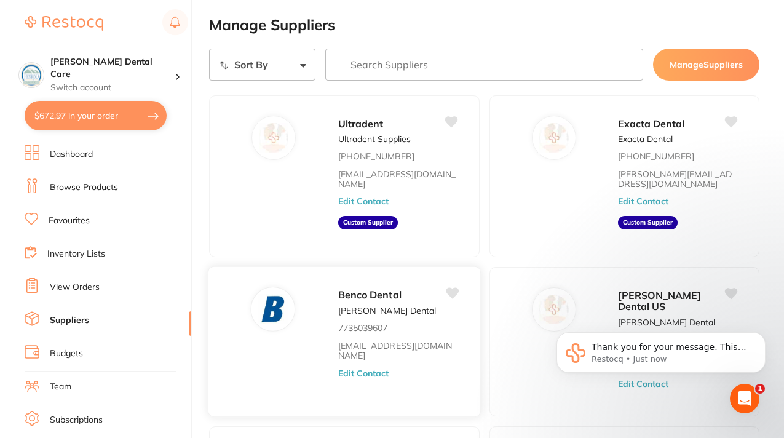
scroll to position [0, 0]
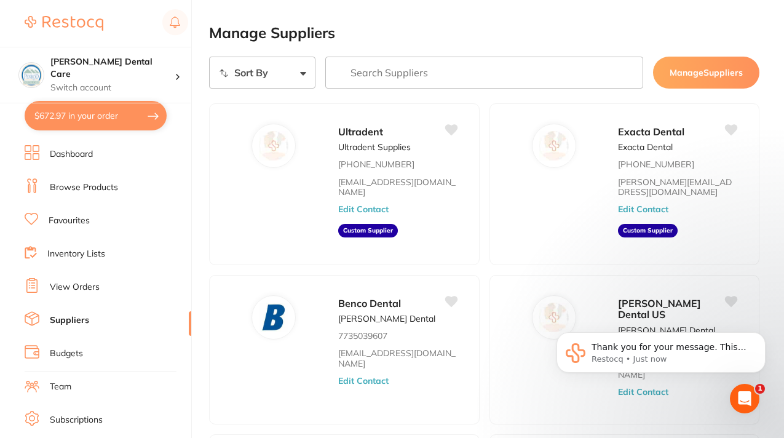
click at [95, 284] on link "View Orders" at bounding box center [75, 287] width 50 height 12
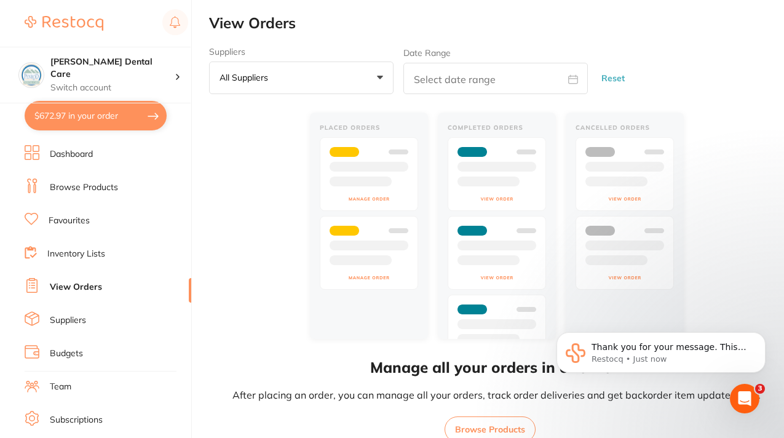
click at [72, 321] on link "Suppliers" at bounding box center [68, 320] width 36 height 12
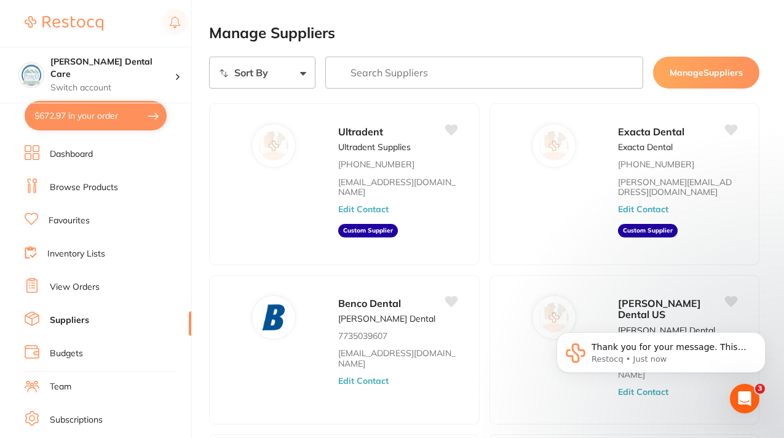
click at [69, 357] on link "Budgets" at bounding box center [66, 354] width 33 height 12
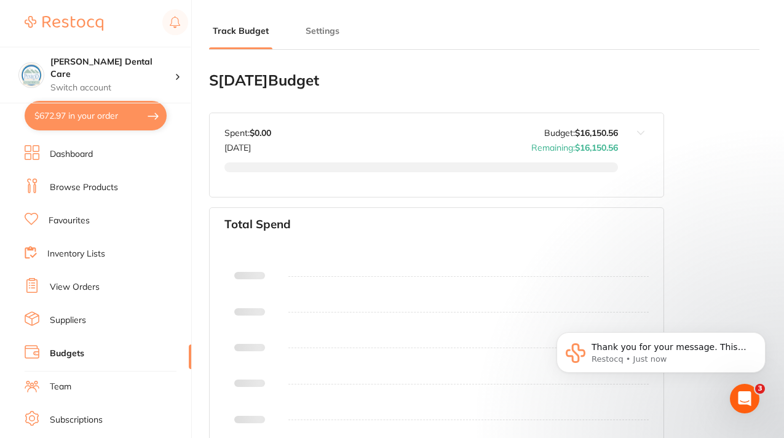
type input "16,151"
type input "3.0"
type input "538,352"
type input "16,151"
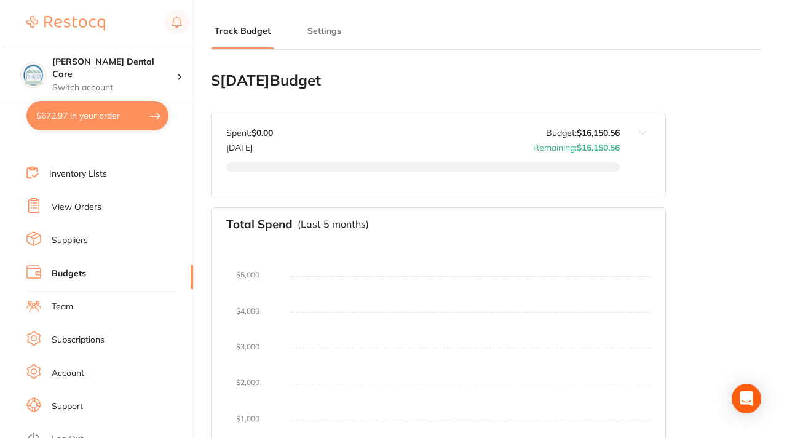
scroll to position [132, 0]
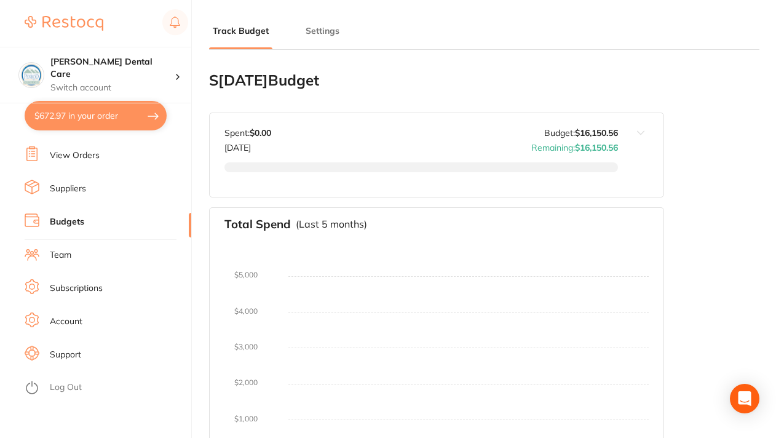
click at [62, 253] on link "Team" at bounding box center [61, 255] width 22 height 12
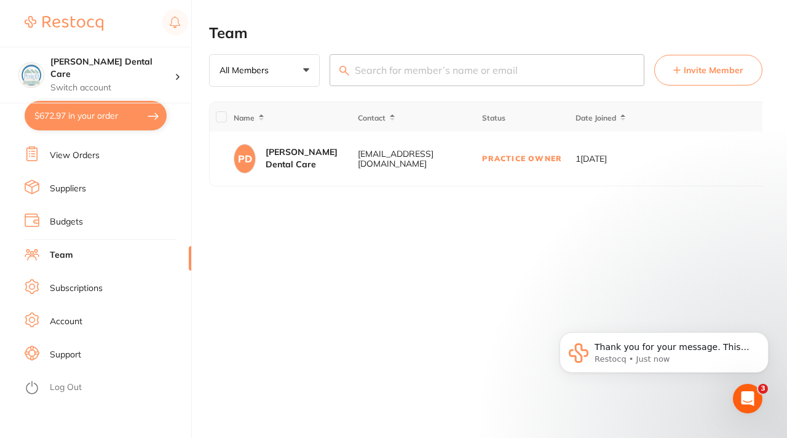
click at [517, 162] on td "Practice Owner" at bounding box center [529, 159] width 94 height 54
click at [381, 155] on div "[EMAIL_ADDRESS][DOMAIN_NAME]" at bounding box center [419, 159] width 123 height 20
click at [516, 156] on td "Practice Owner" at bounding box center [529, 159] width 94 height 54
click at [701, 68] on span "Invite Member" at bounding box center [714, 70] width 60 height 12
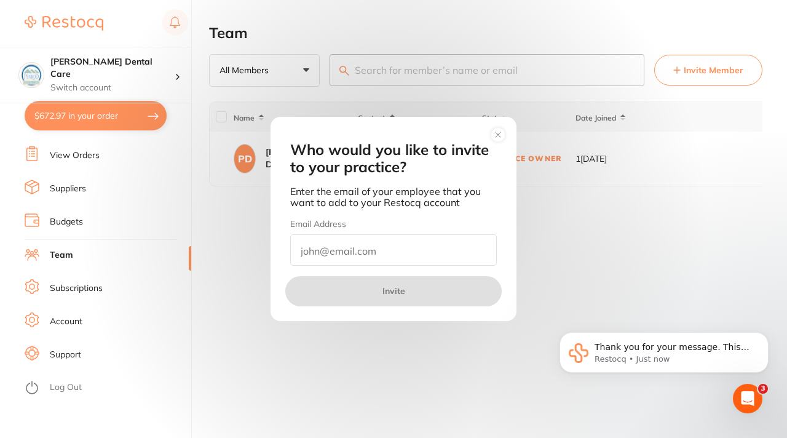
click at [327, 258] on input "email" at bounding box center [393, 249] width 207 height 31
type input "[EMAIL_ADDRESS][DOMAIN_NAME]"
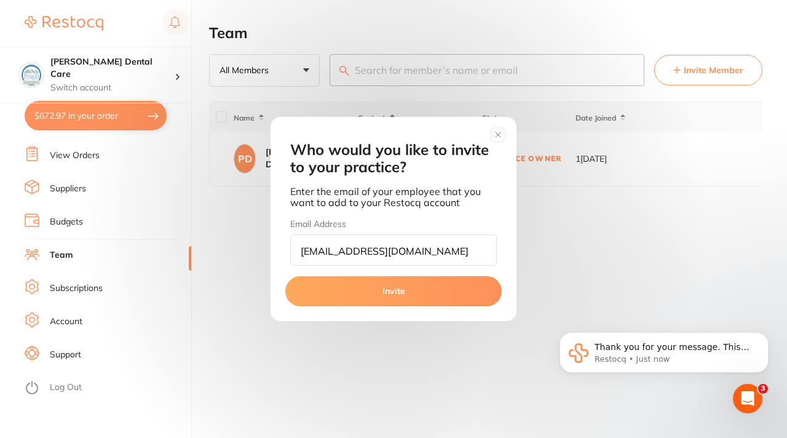
click at [395, 289] on button "Invite" at bounding box center [393, 291] width 217 height 30
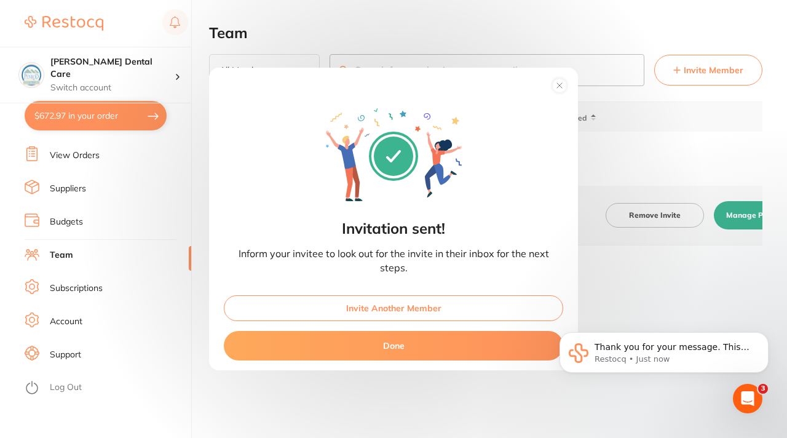
click at [437, 314] on button "Invite Another Member" at bounding box center [394, 308] width 340 height 26
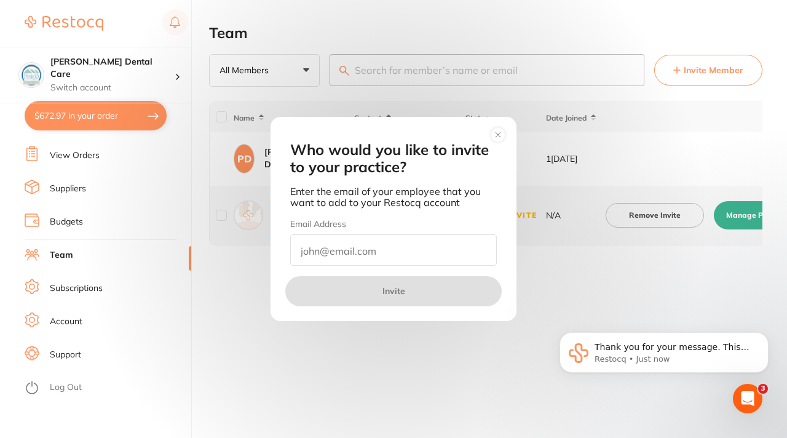
drag, startPoint x: 392, startPoint y: 255, endPoint x: 343, endPoint y: 253, distance: 49.8
click at [343, 253] on input "email" at bounding box center [393, 249] width 207 height 31
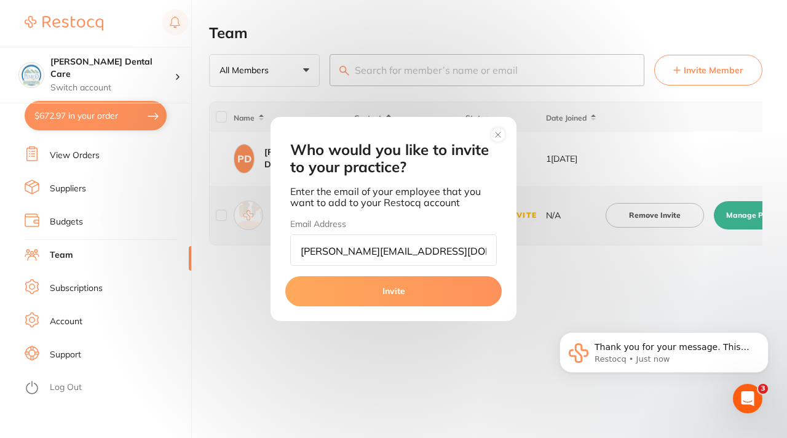
type input "[PERSON_NAME][EMAIL_ADDRESS][DOMAIN_NAME]"
click at [372, 293] on button "Invite" at bounding box center [393, 291] width 217 height 30
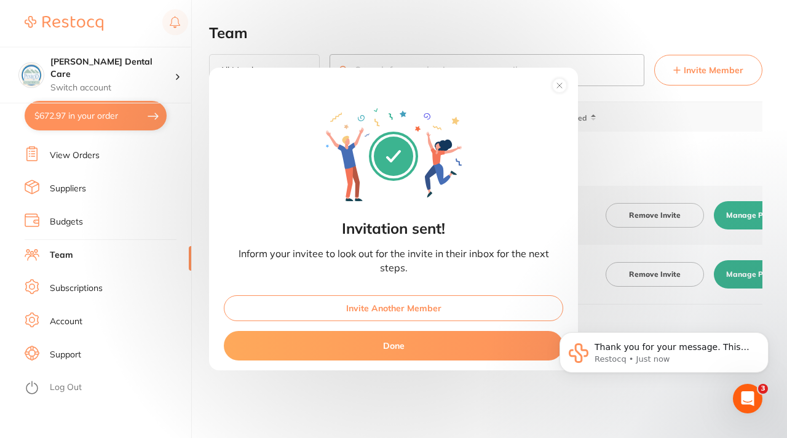
click at [370, 342] on button "Done" at bounding box center [394, 346] width 340 height 30
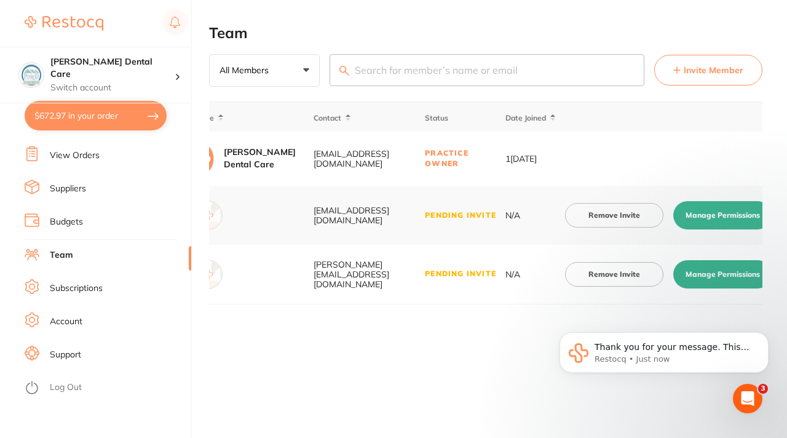
scroll to position [0, 62]
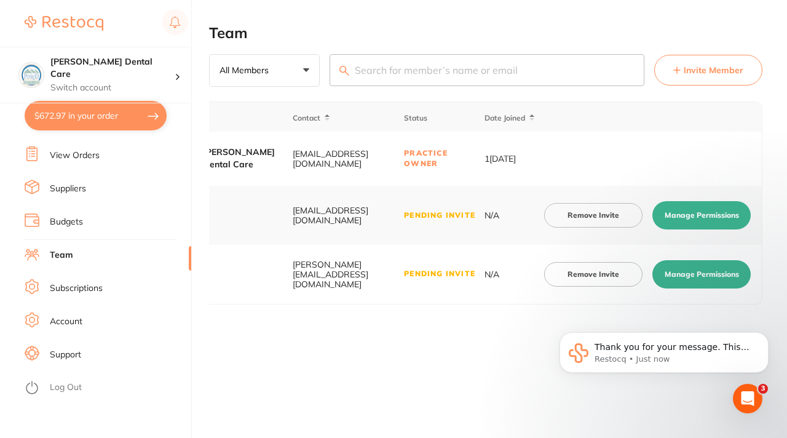
click at [690, 214] on button "Manage Permissions" at bounding box center [702, 215] width 98 height 28
checkbox input "true"
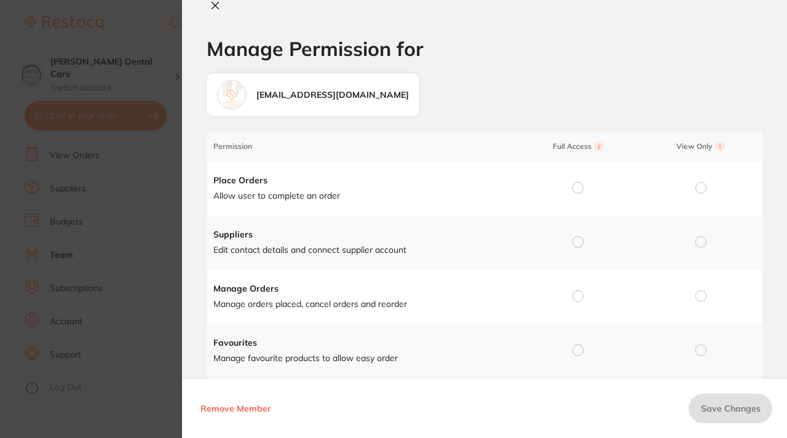
click at [584, 183] on td at bounding box center [575, 188] width 123 height 54
click at [575, 188] on input "radio" at bounding box center [578, 187] width 11 height 11
radio input "true"
radio input "false"
click at [579, 245] on input "radio" at bounding box center [578, 241] width 11 height 11
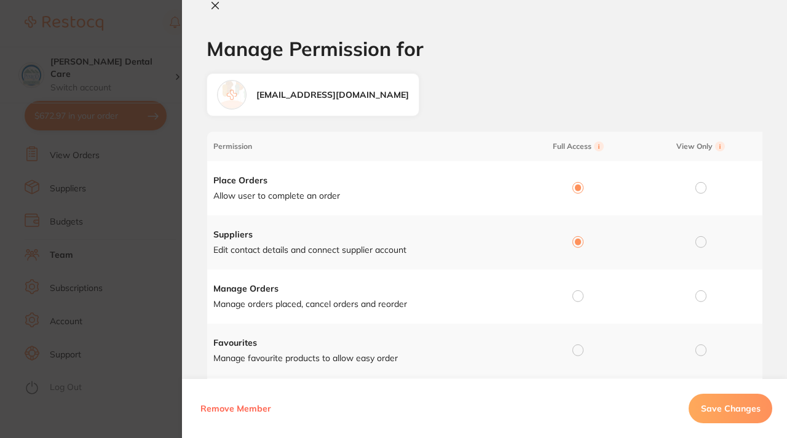
radio input "true"
radio input "false"
click at [573, 296] on input "radio" at bounding box center [578, 295] width 11 height 11
radio input "true"
radio input "false"
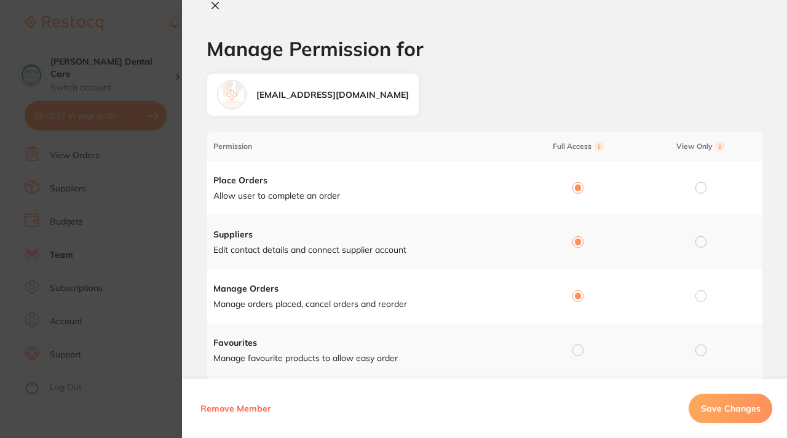
click at [576, 352] on input "radio" at bounding box center [578, 349] width 11 height 11
radio input "true"
radio input "false"
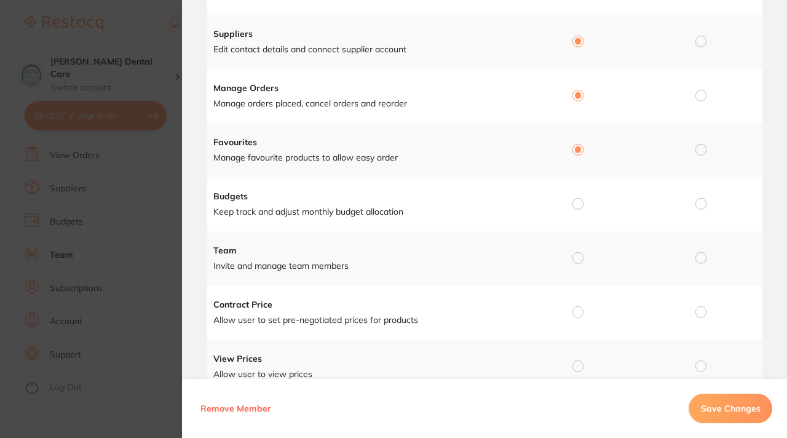
scroll to position [226, 0]
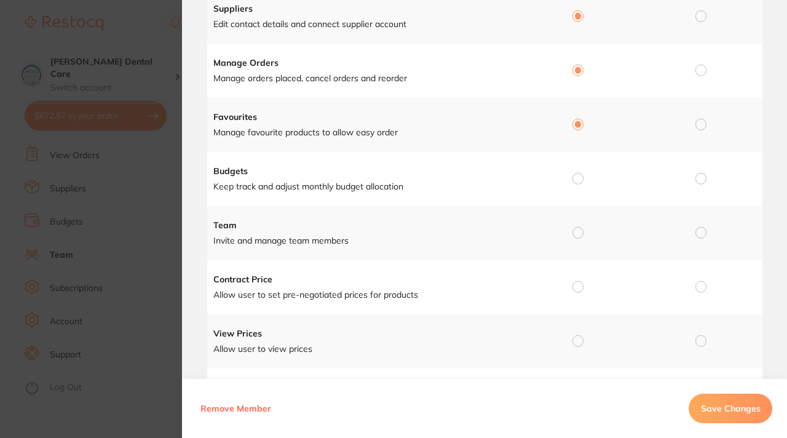
click at [579, 176] on input "radio" at bounding box center [578, 178] width 11 height 11
radio input "true"
radio input "false"
click at [579, 231] on input "radio" at bounding box center [578, 232] width 11 height 11
radio input "true"
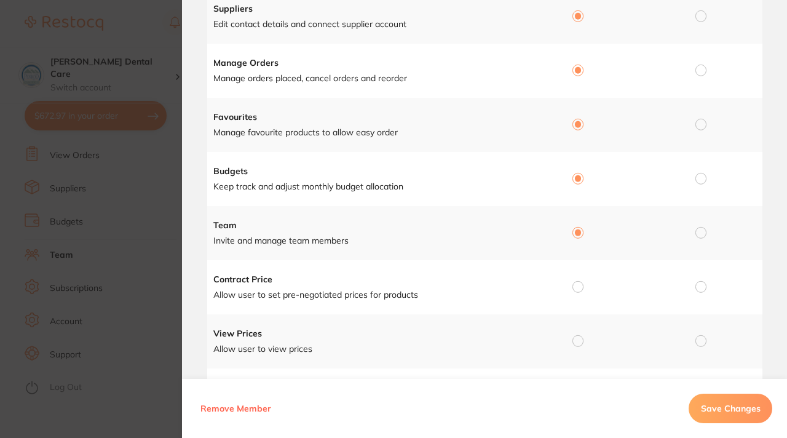
radio input "false"
click at [575, 281] on td at bounding box center [575, 287] width 123 height 54
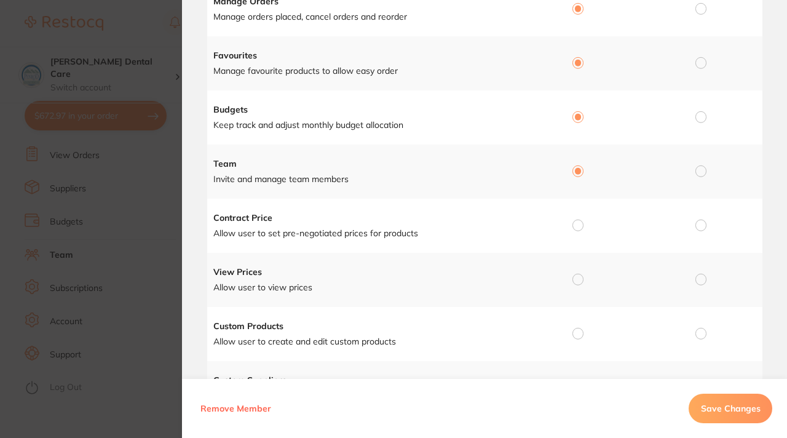
scroll to position [288, 0]
click at [575, 227] on input "radio" at bounding box center [578, 224] width 11 height 11
radio input "true"
radio input "false"
click at [578, 280] on input "radio" at bounding box center [578, 278] width 11 height 11
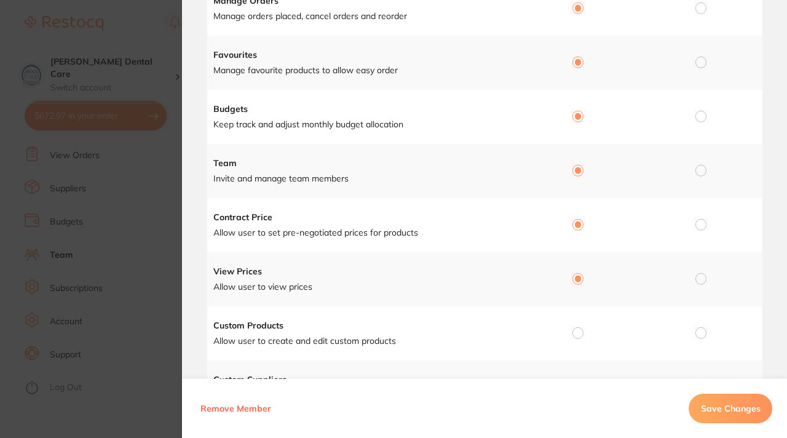
radio input "true"
radio input "false"
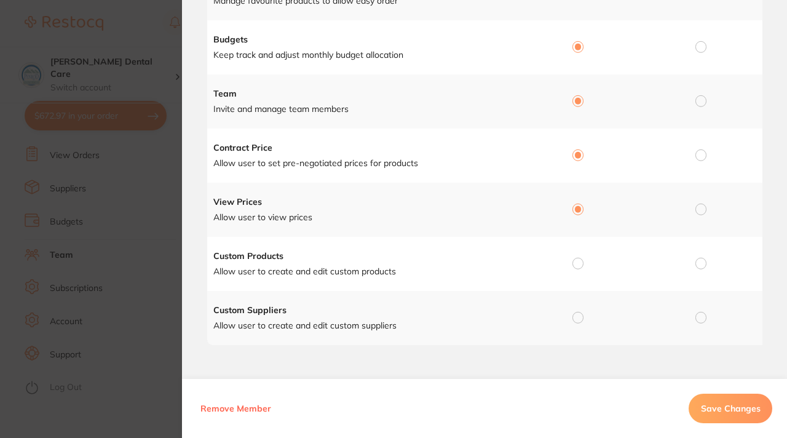
click at [579, 263] on input "radio" at bounding box center [578, 263] width 11 height 11
radio input "true"
radio input "false"
click at [575, 315] on input "radio" at bounding box center [578, 317] width 11 height 11
radio input "true"
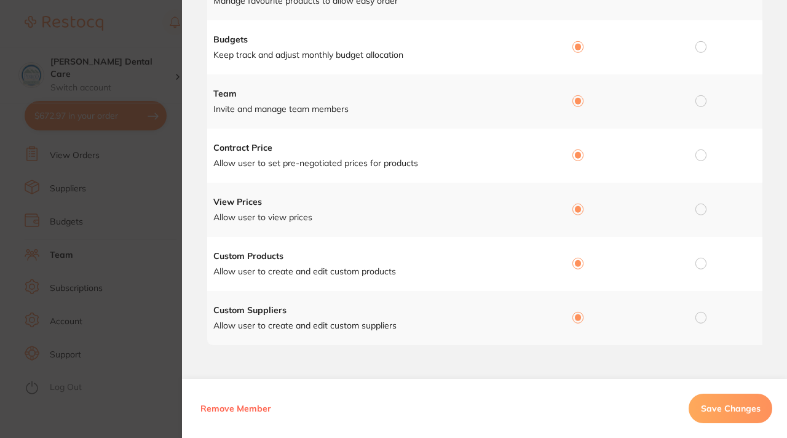
radio input "false"
click at [714, 405] on span "Save Changes" at bounding box center [731, 408] width 60 height 11
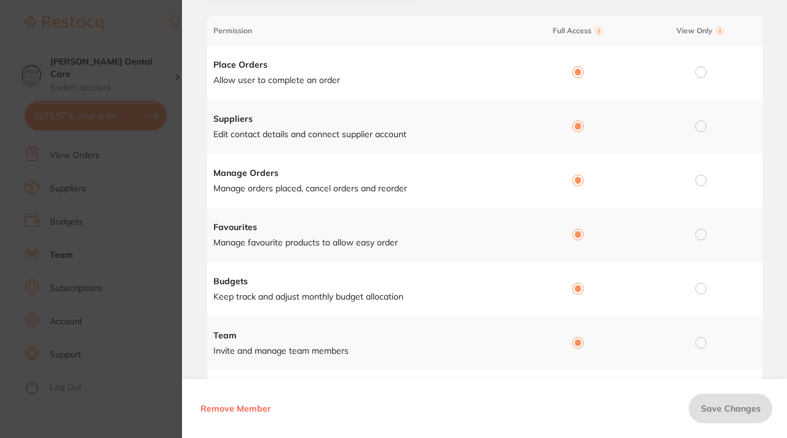
scroll to position [0, 0]
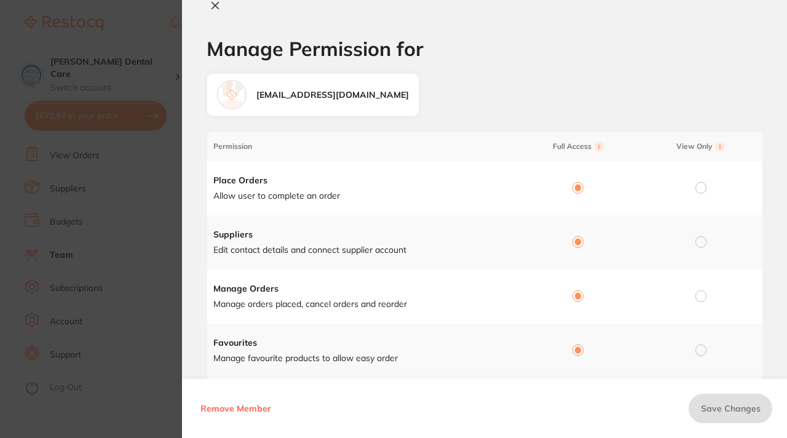
click at [215, 4] on icon at bounding box center [215, 6] width 10 height 10
checkbox input "false"
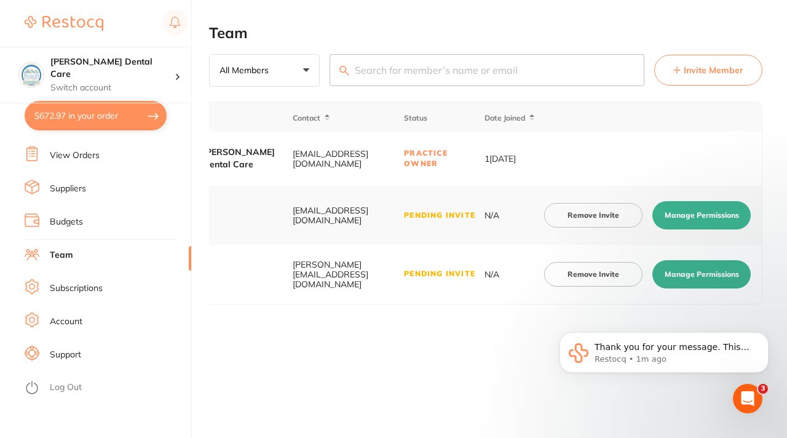
click at [683, 281] on button "Manage Permissions" at bounding box center [702, 274] width 98 height 28
checkbox input "true"
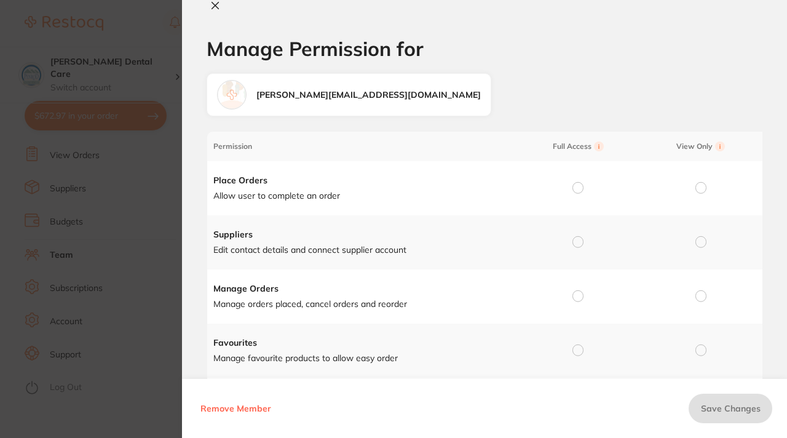
click at [600, 149] on circle at bounding box center [599, 146] width 10 height 10
click at [582, 187] on input "radio" at bounding box center [578, 187] width 11 height 11
radio input "true"
radio input "false"
click at [578, 239] on input "radio" at bounding box center [578, 241] width 11 height 11
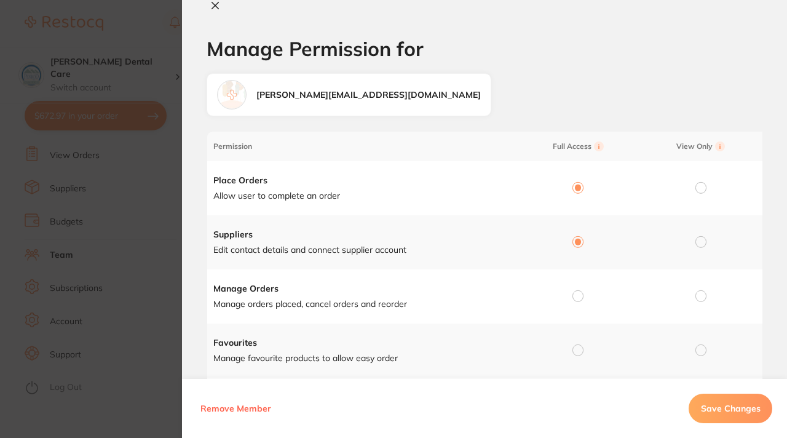
radio input "true"
radio input "false"
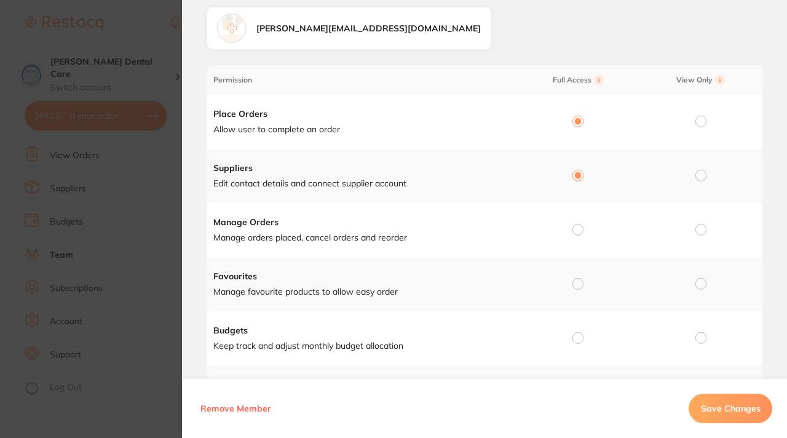
click at [581, 223] on td at bounding box center [575, 230] width 123 height 54
click at [583, 233] on div at bounding box center [578, 230] width 11 height 11
click at [579, 232] on input "radio" at bounding box center [578, 229] width 11 height 11
radio input "true"
radio input "false"
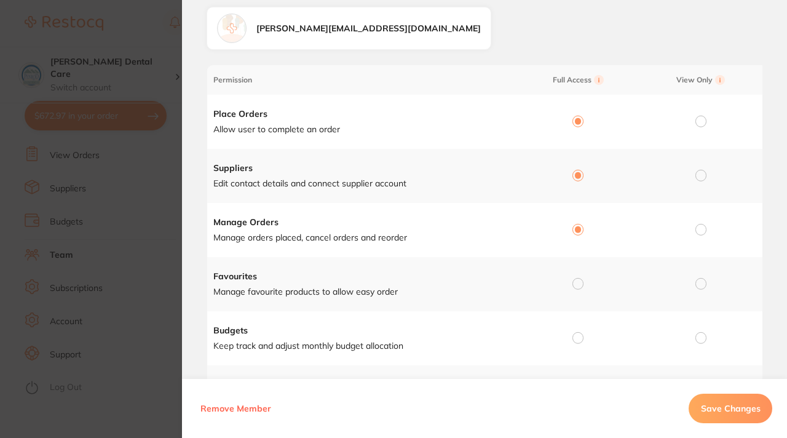
click at [578, 281] on input "radio" at bounding box center [578, 283] width 11 height 11
radio input "true"
radio input "false"
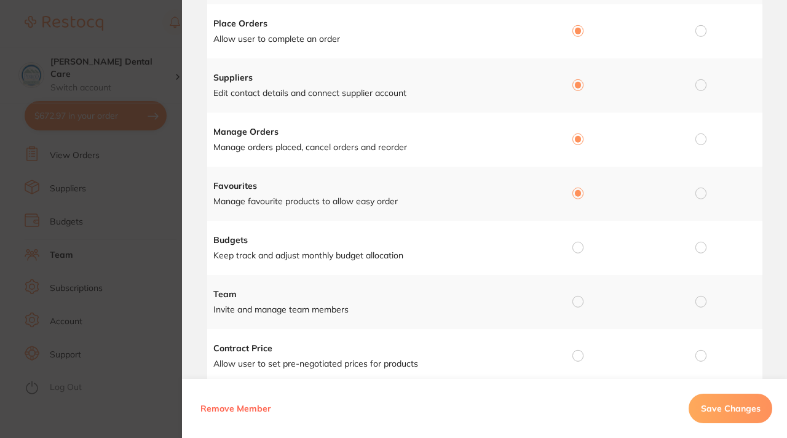
scroll to position [188, 0]
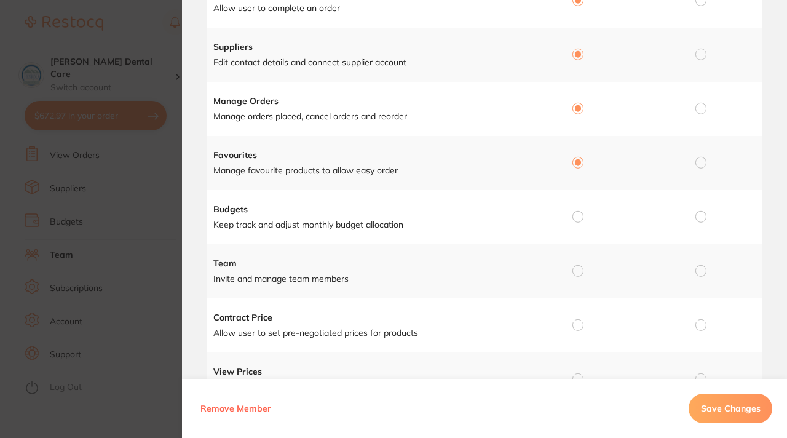
click at [581, 212] on input "radio" at bounding box center [578, 216] width 11 height 11
radio input "true"
radio input "false"
click at [580, 268] on input "radio" at bounding box center [578, 270] width 11 height 11
radio input "true"
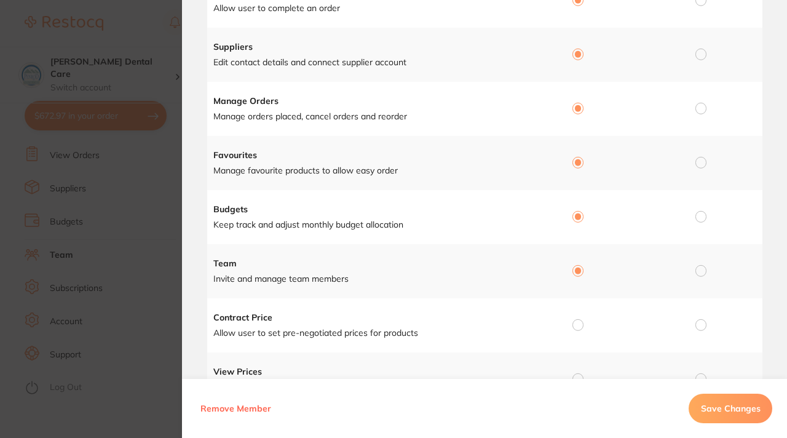
radio input "false"
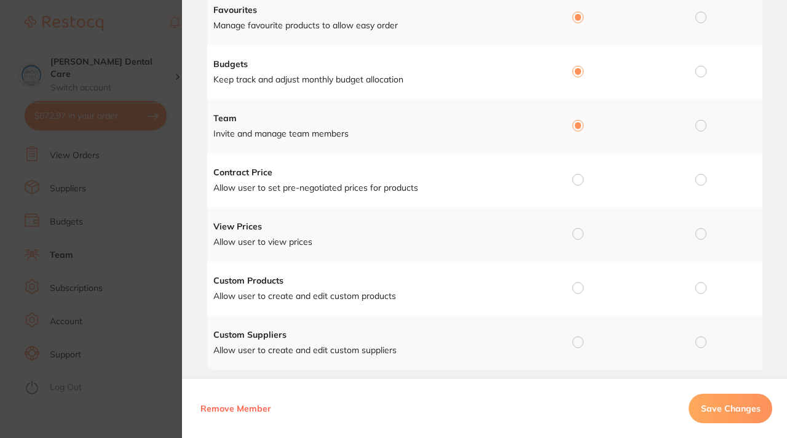
scroll to position [360, 0]
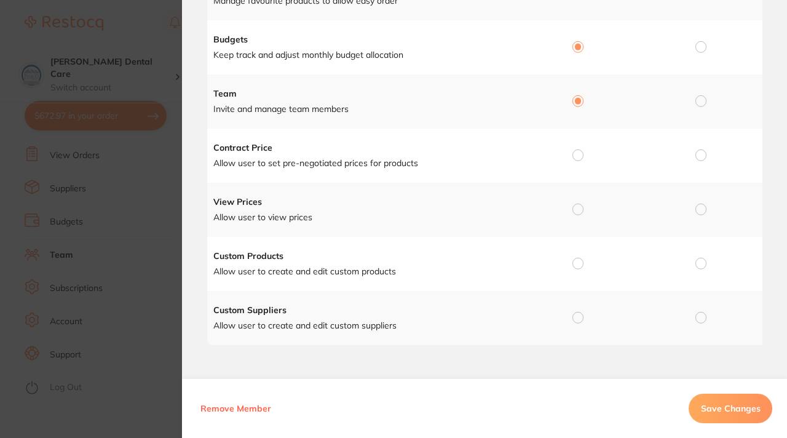
click at [580, 149] on input "radio" at bounding box center [578, 154] width 11 height 11
radio input "true"
radio input "false"
click at [576, 206] on input "radio" at bounding box center [578, 209] width 11 height 11
radio input "true"
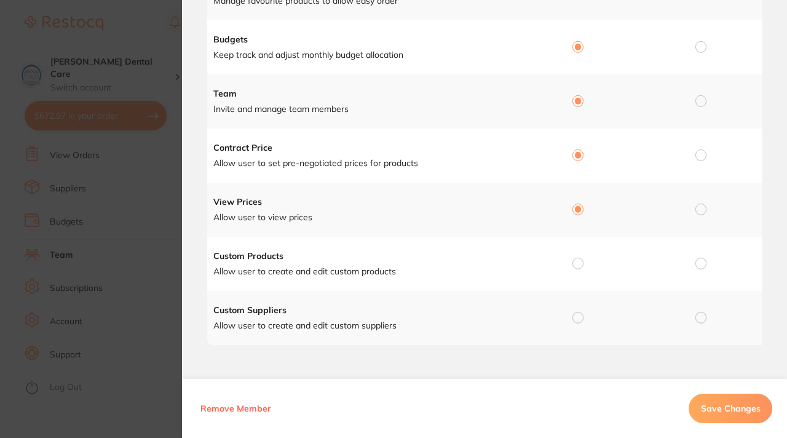
radio input "false"
click at [578, 258] on input "radio" at bounding box center [578, 263] width 11 height 11
radio input "true"
radio input "false"
click at [576, 316] on input "radio" at bounding box center [578, 317] width 11 height 11
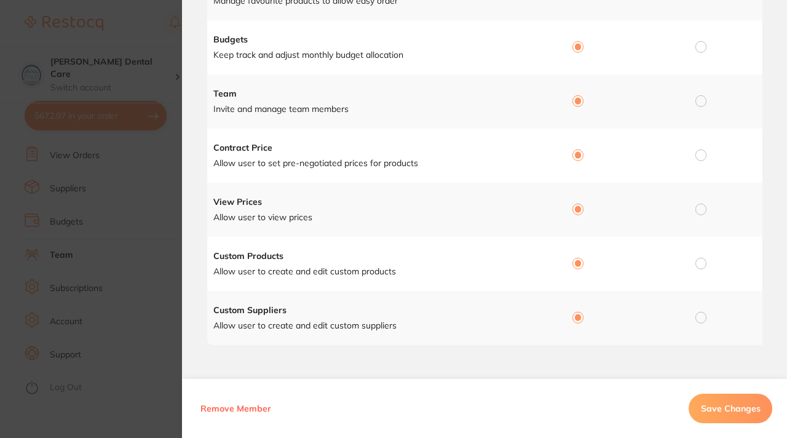
radio input "true"
radio input "false"
click at [727, 404] on span "Save Changes" at bounding box center [731, 408] width 60 height 11
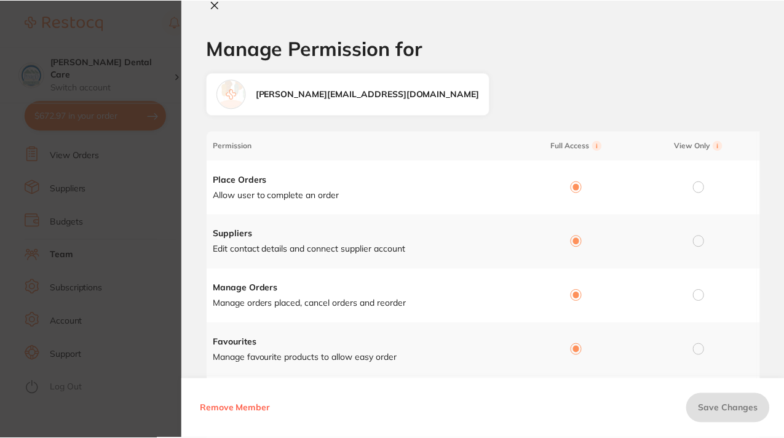
scroll to position [0, 0]
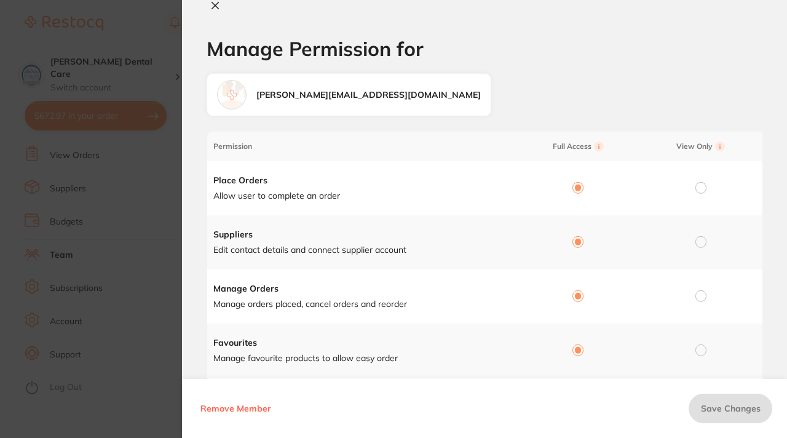
click at [215, 2] on icon at bounding box center [215, 6] width 10 height 10
checkbox input "false"
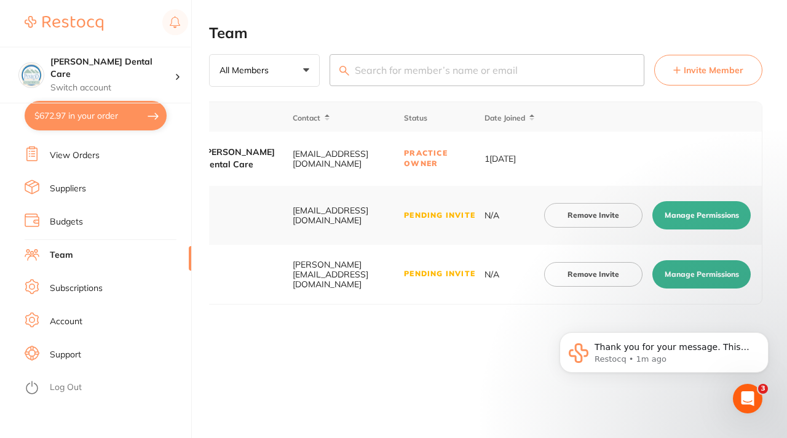
click at [443, 159] on td "Practice Owner" at bounding box center [444, 159] width 81 height 54
click at [252, 157] on div "[PERSON_NAME] Dental Care" at bounding box center [247, 158] width 88 height 24
click at [340, 157] on div "[EMAIL_ADDRESS][DOMAIN_NAME]" at bounding box center [348, 159] width 111 height 20
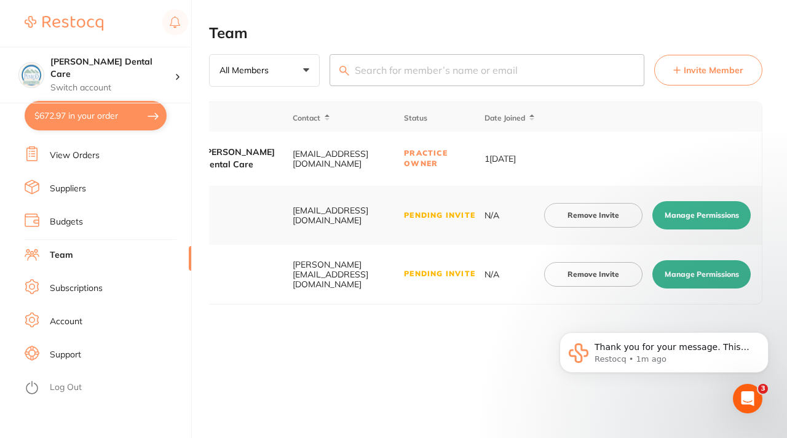
click at [500, 161] on td "[DATE]" at bounding box center [511, 159] width 55 height 54
click at [81, 191] on link "Suppliers" at bounding box center [68, 189] width 36 height 12
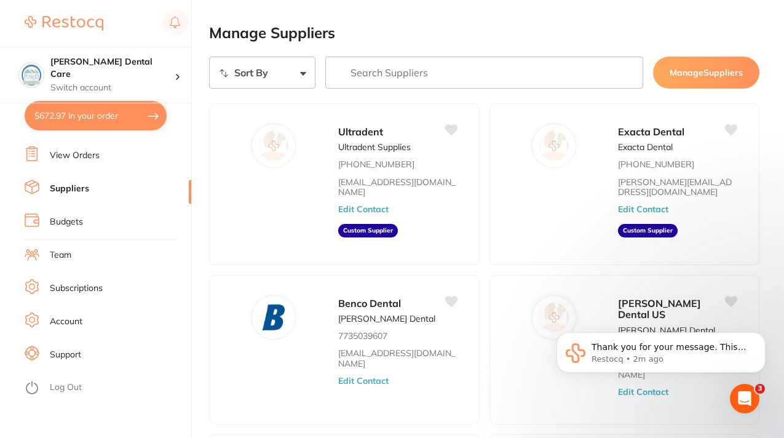
click at [686, 76] on button "Manage Suppliers" at bounding box center [706, 73] width 106 height 32
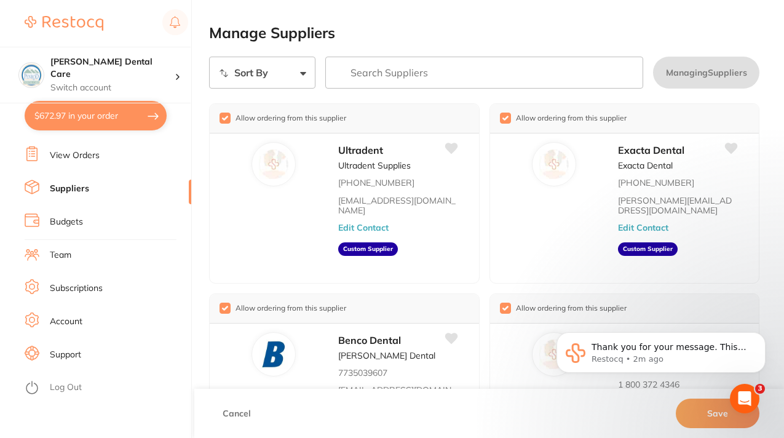
click at [301, 74] on select "Sort By A-Z Z-A" at bounding box center [262, 73] width 106 height 32
click at [376, 74] on input "search" at bounding box center [484, 73] width 319 height 32
click at [643, 351] on p "Thank you for your message. This supplier is currently unavailable in the [GEOG…" at bounding box center [671, 347] width 159 height 12
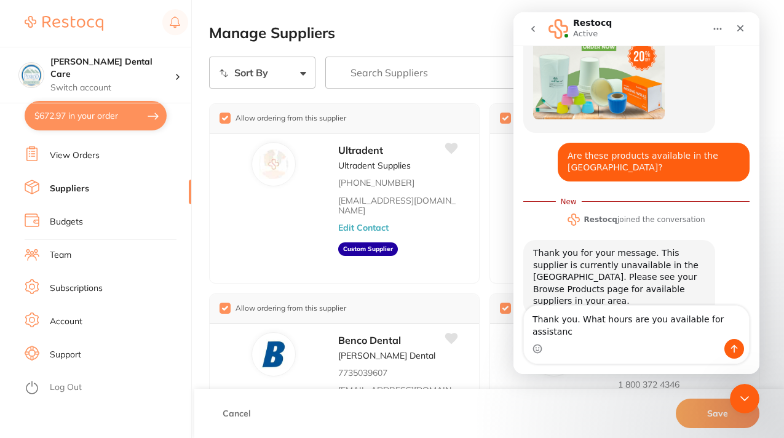
scroll to position [261, 0]
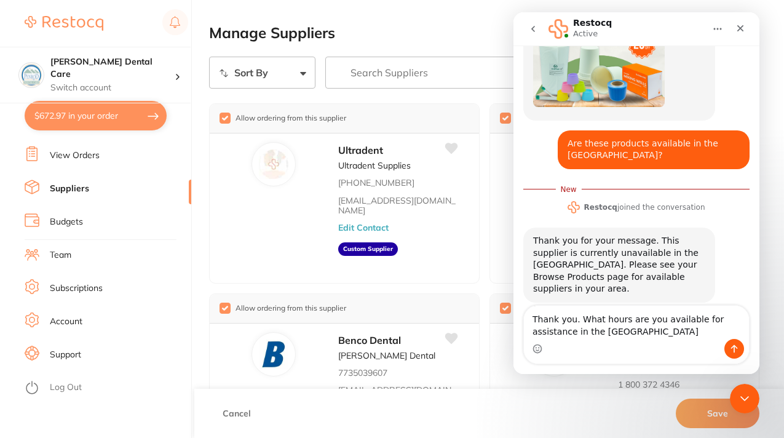
type textarea "Thank you. What hours are you available for assistance in the [GEOGRAPHIC_DATA]?"
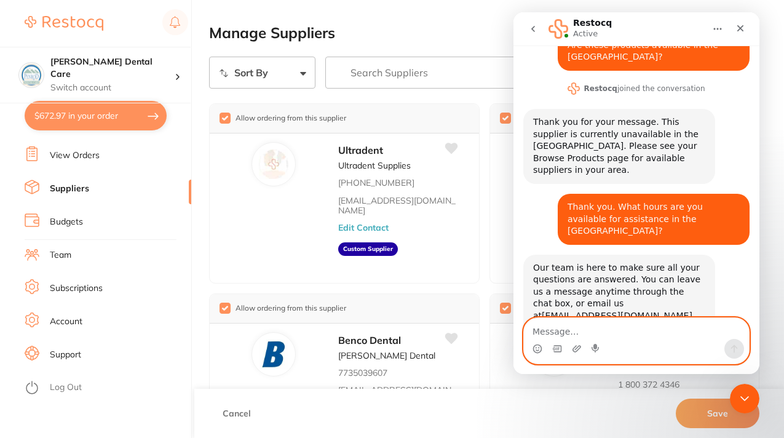
scroll to position [363, 0]
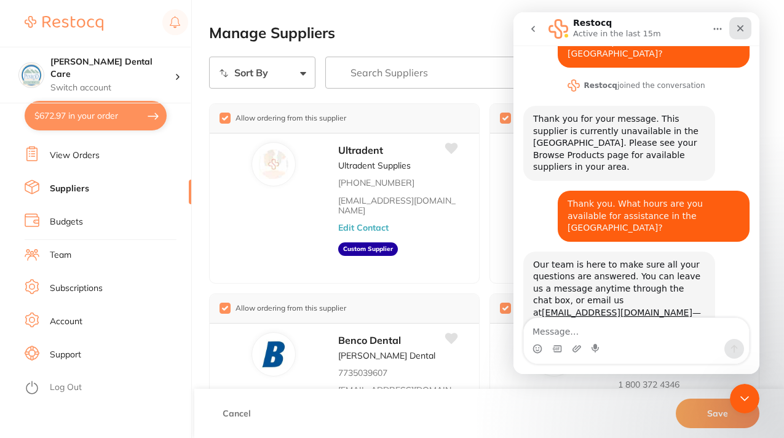
click at [743, 26] on icon "Close" at bounding box center [741, 28] width 7 height 7
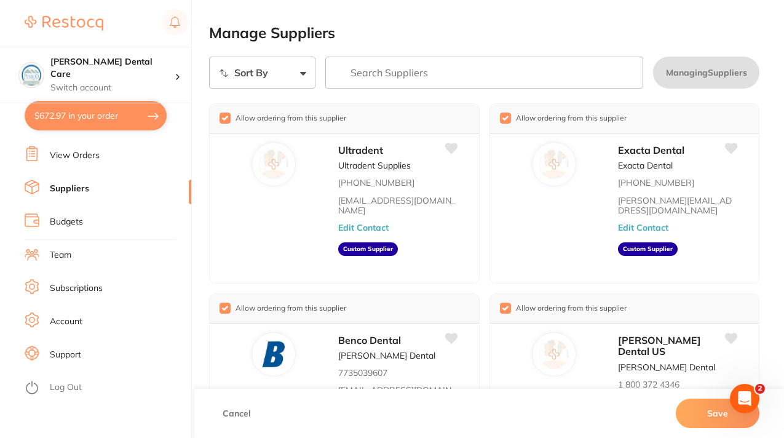
click at [66, 322] on link "Account" at bounding box center [66, 322] width 33 height 12
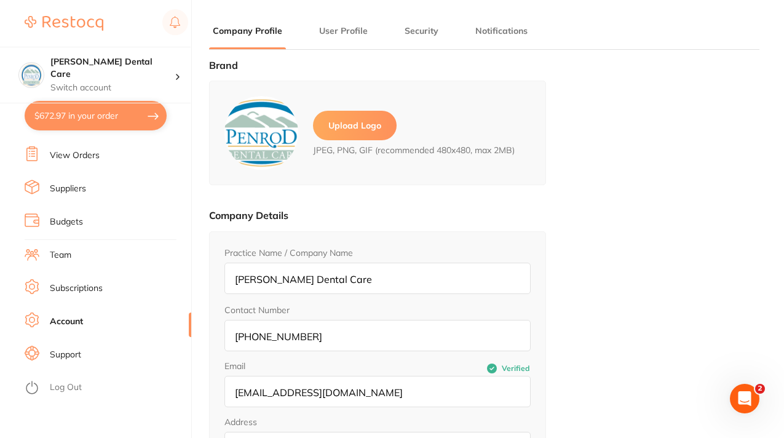
type input "[PERSON_NAME]"
type input "Dental Care"
type input "[EMAIL_ADDRESS][DOMAIN_NAME]"
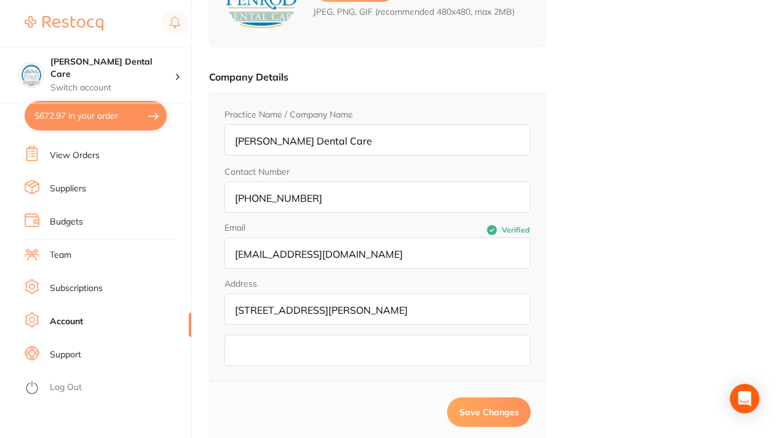
scroll to position [167, 0]
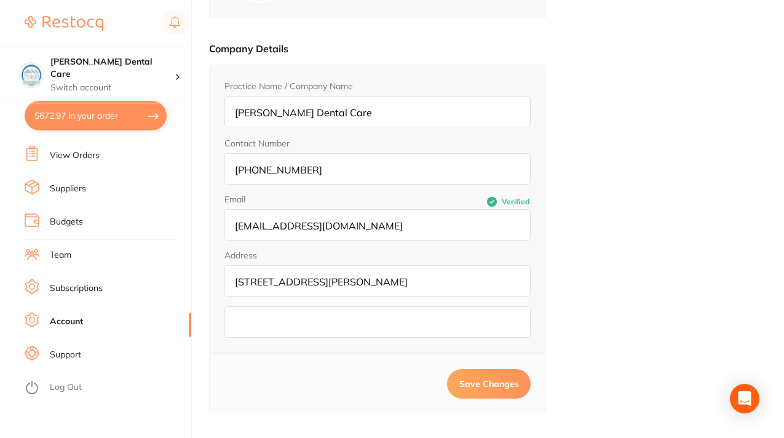
click at [78, 348] on li "Support" at bounding box center [108, 355] width 167 height 18
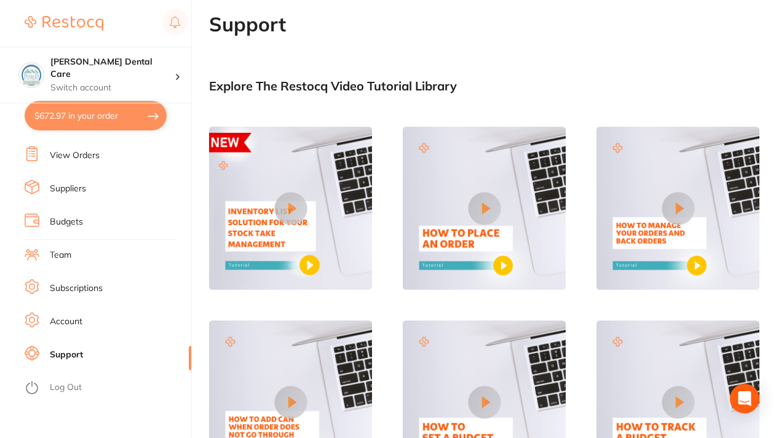
click at [92, 286] on link "Subscriptions" at bounding box center [76, 288] width 53 height 12
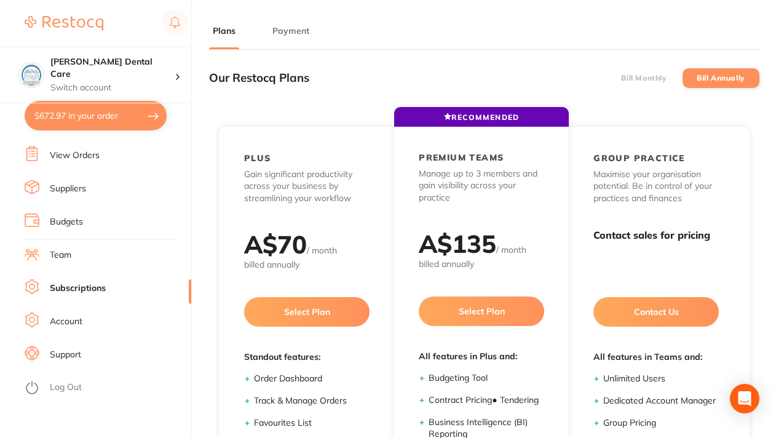
click at [70, 260] on link "Team" at bounding box center [61, 255] width 22 height 12
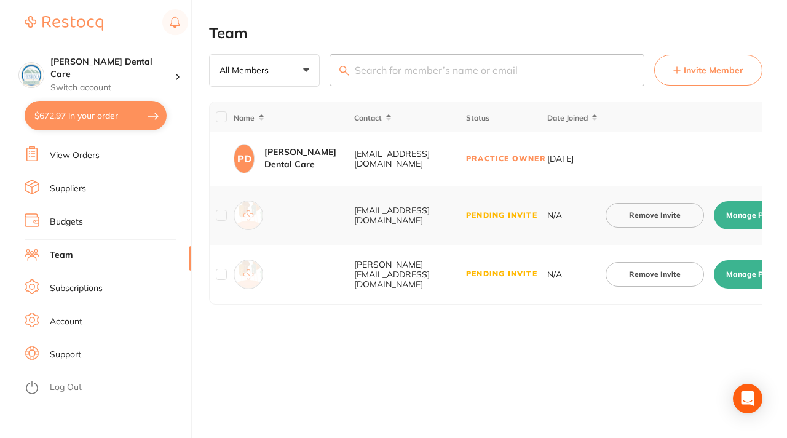
click at [81, 191] on link "Suppliers" at bounding box center [68, 189] width 36 height 12
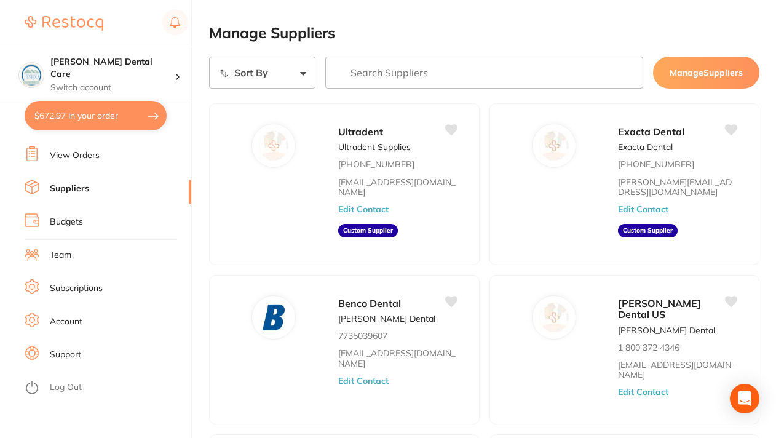
click at [86, 157] on link "View Orders" at bounding box center [75, 155] width 50 height 12
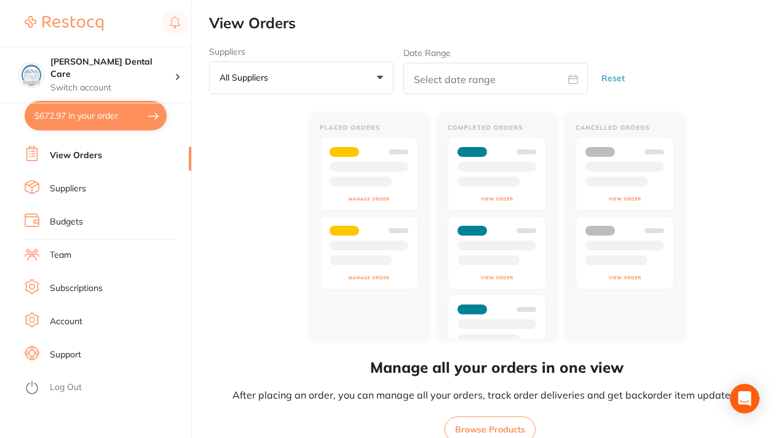
click at [104, 116] on button "$672.97 in your order" at bounding box center [96, 116] width 142 height 30
checkbox input "true"
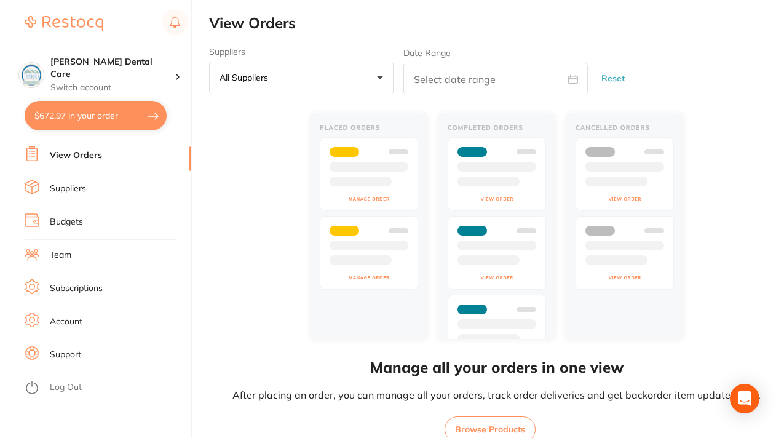
checkbox input "true"
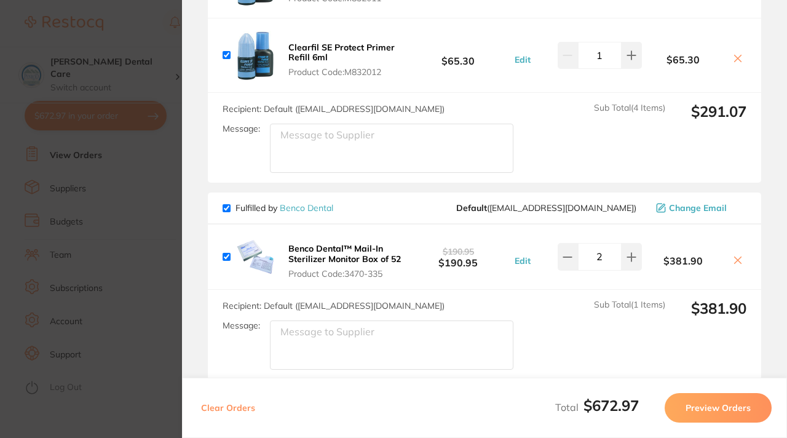
scroll to position [332, 0]
click at [733, 255] on icon at bounding box center [738, 259] width 10 height 10
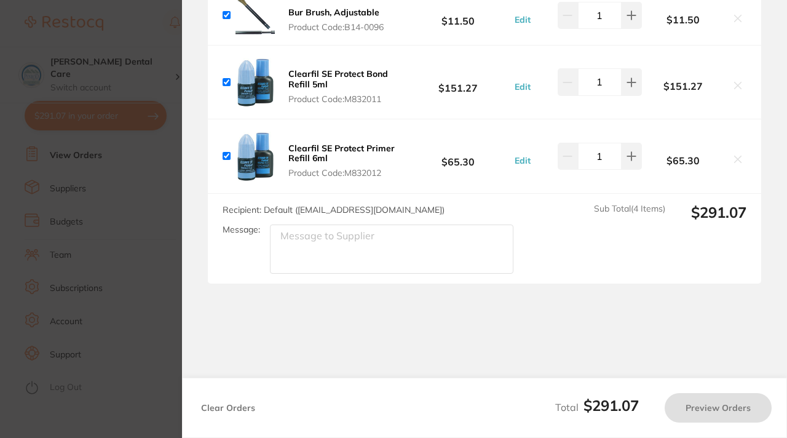
checkbox input "true"
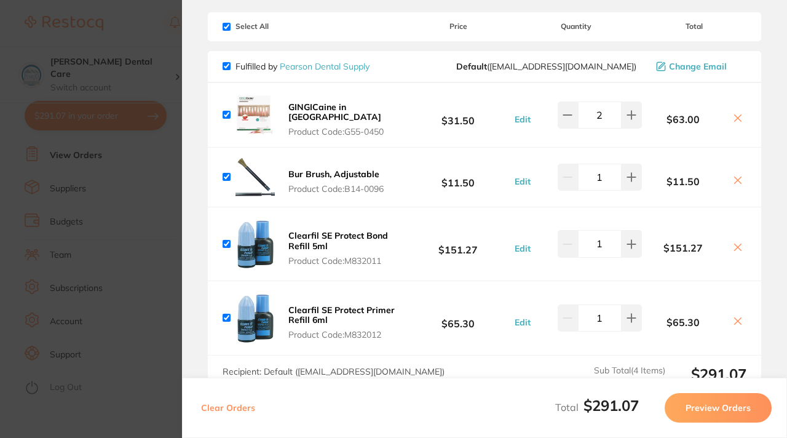
scroll to position [0, 0]
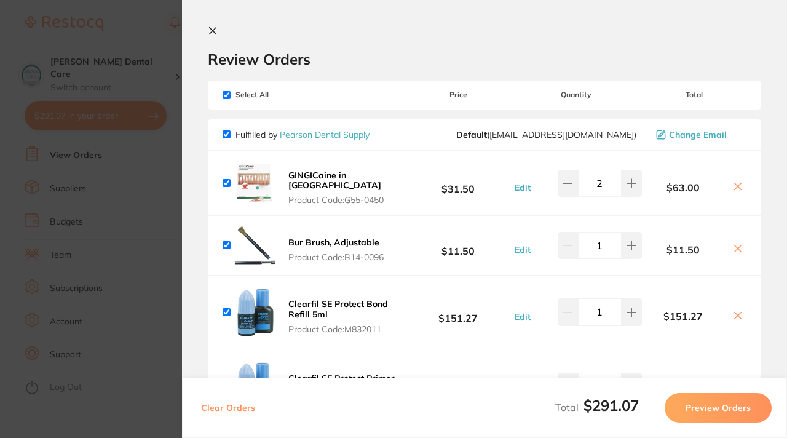
click at [212, 28] on icon at bounding box center [213, 31] width 10 height 10
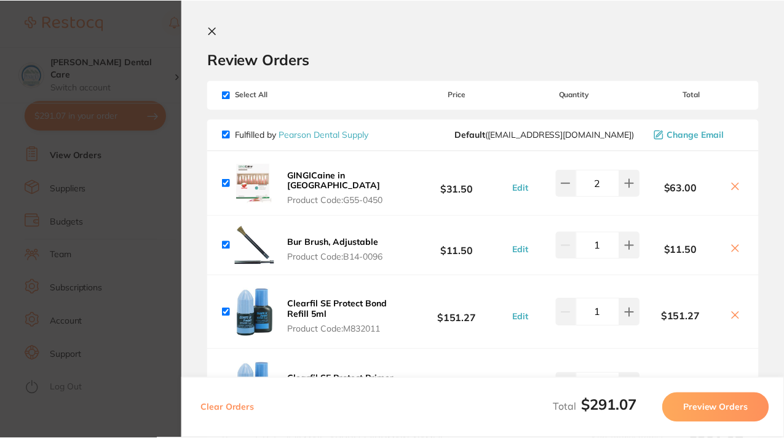
scroll to position [7, 0]
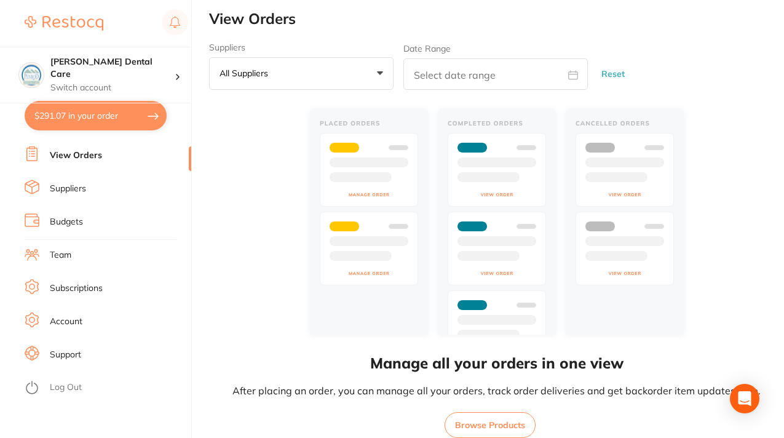
click at [83, 154] on link "View Orders" at bounding box center [76, 155] width 52 height 12
click at [53, 188] on link "Suppliers" at bounding box center [68, 189] width 36 height 12
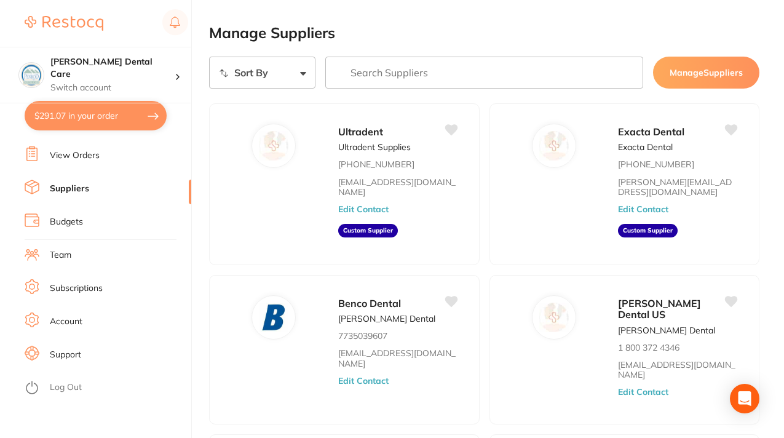
click at [305, 72] on select "Sort By A-Z Z-A" at bounding box center [262, 73] width 106 height 32
select select "searchable_suppliers/sort/name:asc"
click at [209, 57] on select "Sort By A-Z Z-A" at bounding box center [262, 73] width 106 height 32
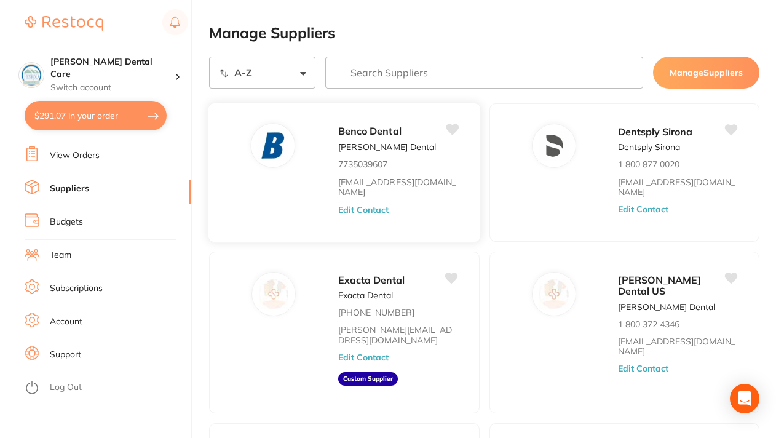
click at [434, 173] on div "Benco Dental [PERSON_NAME] Dental 7735039607 [EMAIL_ADDRESS][DOMAIN_NAME] Edit …" at bounding box center [403, 176] width 130 height 106
click at [402, 74] on input "search" at bounding box center [484, 73] width 319 height 32
paste input "6058-062"
type input "6058-062"
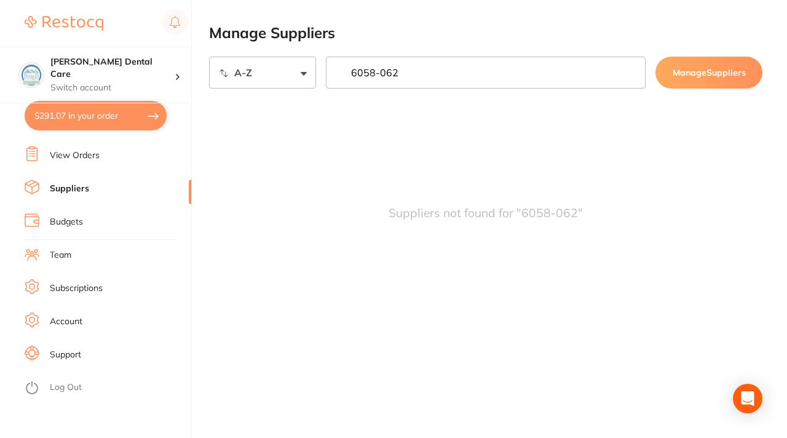
drag, startPoint x: 402, startPoint y: 73, endPoint x: 342, endPoint y: 72, distance: 59.7
click at [341, 72] on input "6058-062" at bounding box center [486, 73] width 321 height 32
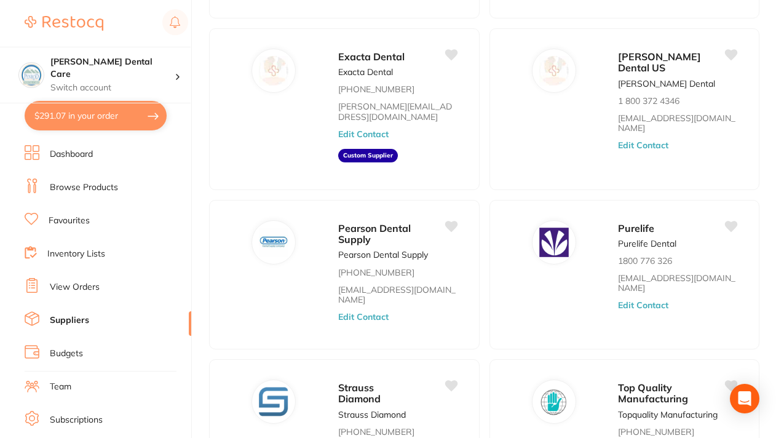
click at [85, 186] on link "Browse Products" at bounding box center [84, 187] width 68 height 12
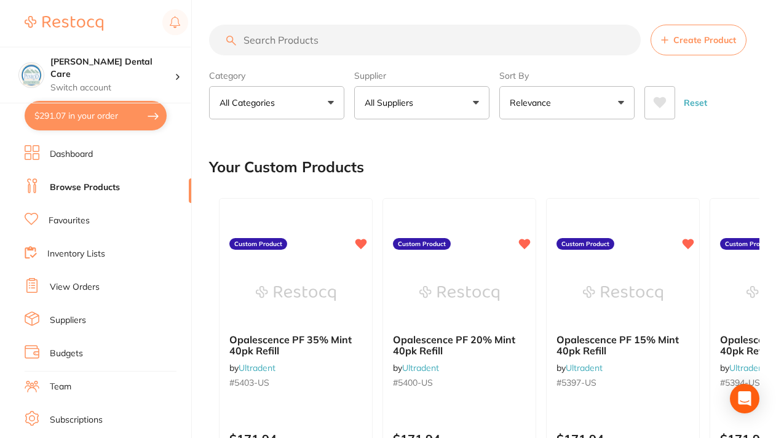
paste input "6058-062"
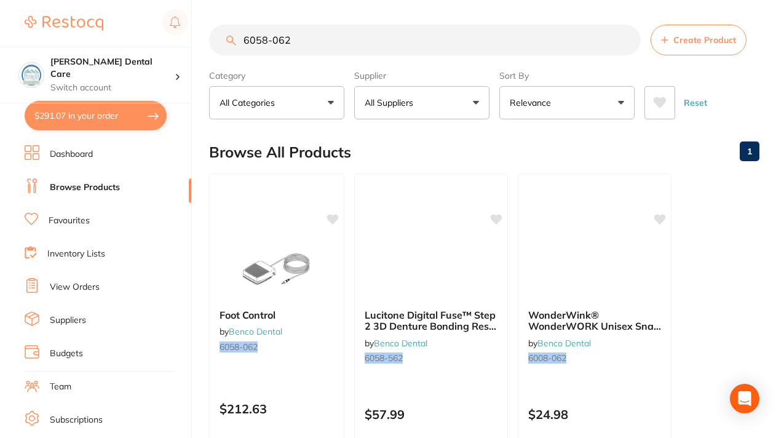
type input "6058-062"
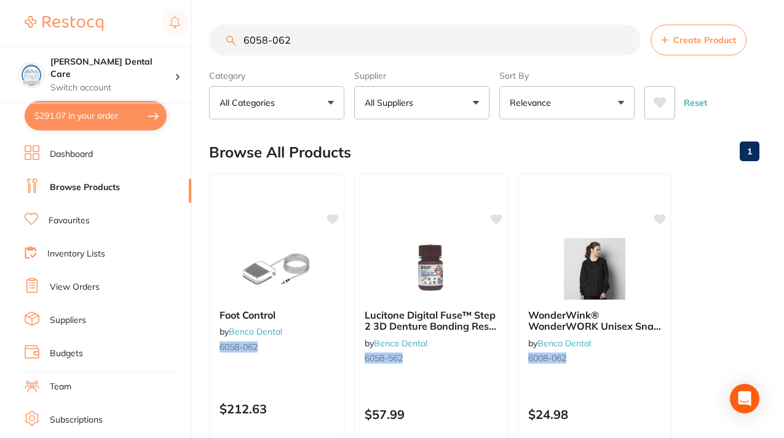
drag, startPoint x: 287, startPoint y: 39, endPoint x: 242, endPoint y: 34, distance: 45.1
click at [242, 36] on input "6058-062" at bounding box center [425, 40] width 432 height 31
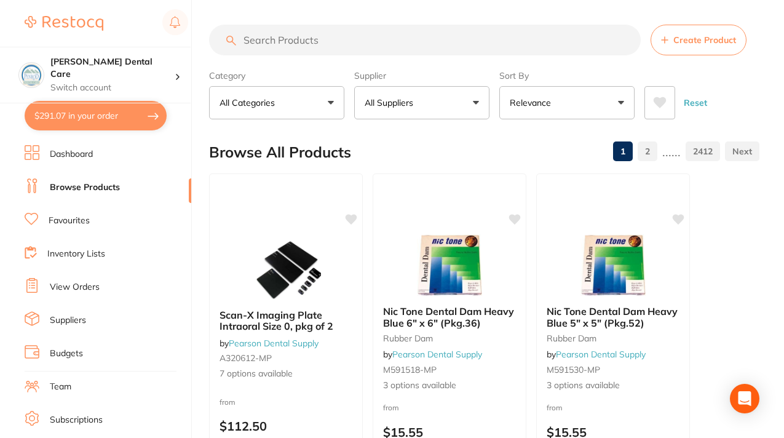
paste input "3299-825"
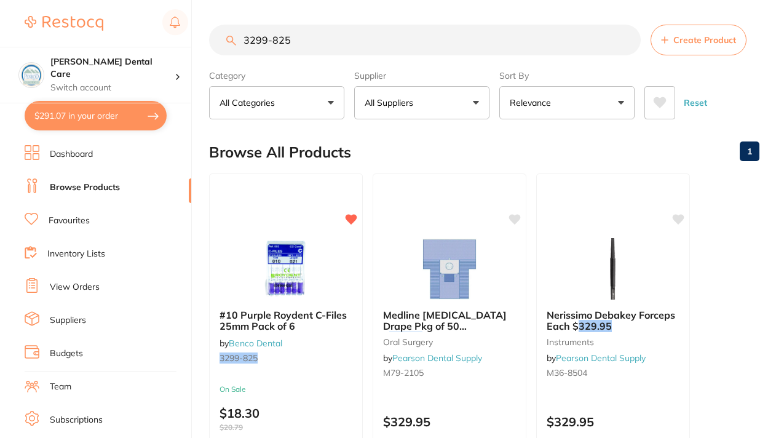
type input "3299-825"
drag, startPoint x: 300, startPoint y: 39, endPoint x: 238, endPoint y: 36, distance: 62.2
click at [237, 37] on input "3299-825" at bounding box center [425, 40] width 432 height 31
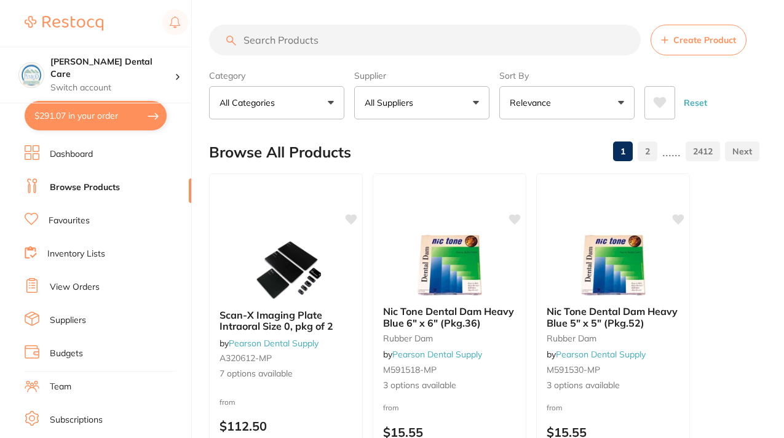
paste input "4283-143"
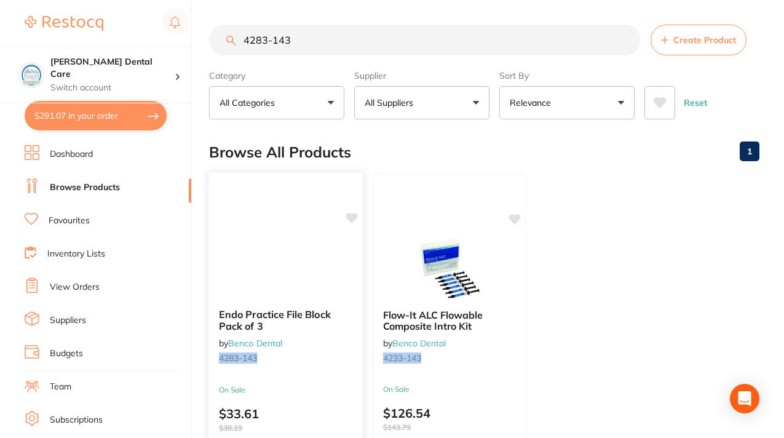
type input "4283-143"
drag, startPoint x: 294, startPoint y: 38, endPoint x: 232, endPoint y: 32, distance: 62.4
click at [231, 35] on div "4283-143 Create Product" at bounding box center [484, 40] width 551 height 31
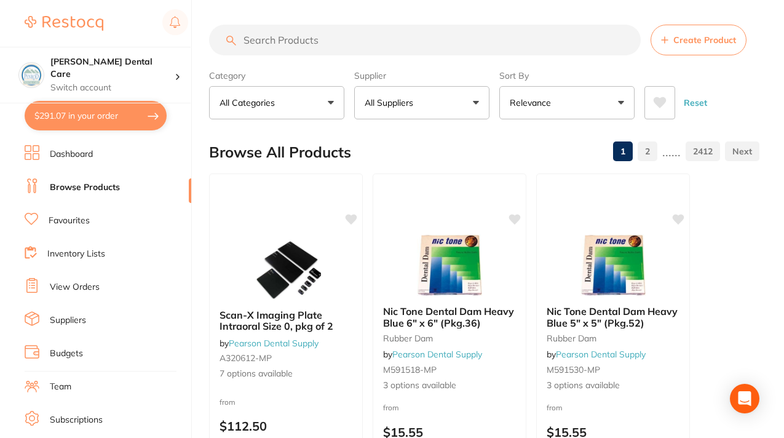
paste input "2140-738"
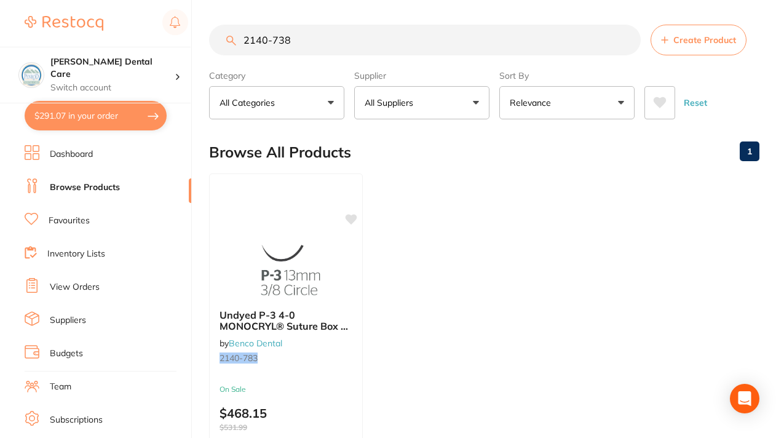
click at [323, 41] on input "2140-738" at bounding box center [425, 40] width 432 height 31
type input "2140-738"
click at [476, 104] on button "All Suppliers" at bounding box center [421, 102] width 135 height 33
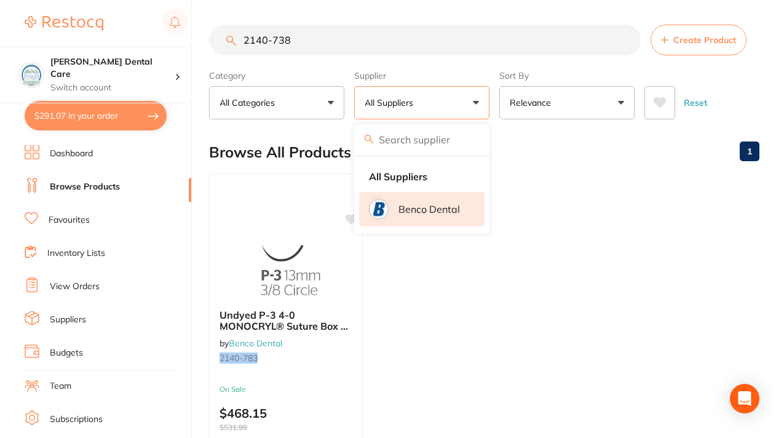
click at [437, 207] on p "Benco Dental" at bounding box center [430, 209] width 62 height 11
click at [550, 235] on ul "Undyed P-3 4-0 MONOCRYL® Suture Box of 12 by Benco Dental 2140-783 On Sale $468…" at bounding box center [484, 350] width 551 height 354
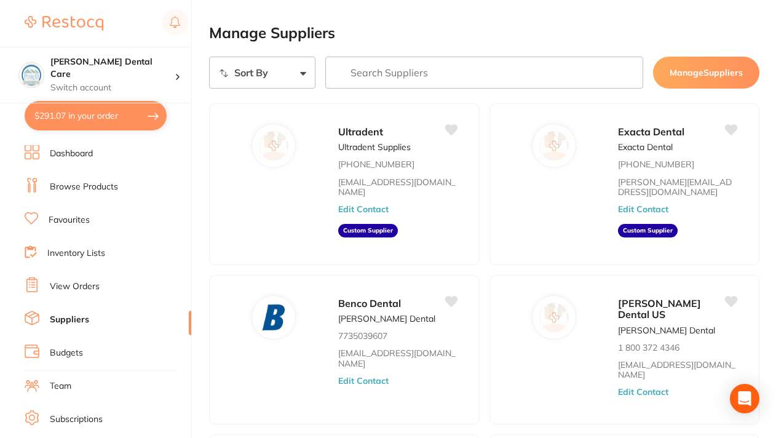
click at [73, 188] on link "Browse Products" at bounding box center [84, 187] width 68 height 12
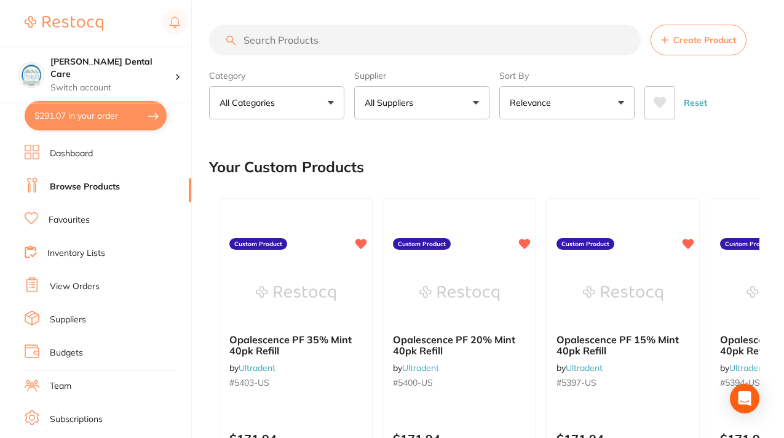
click at [292, 37] on input "search" at bounding box center [425, 40] width 432 height 31
paste input "2342-029"
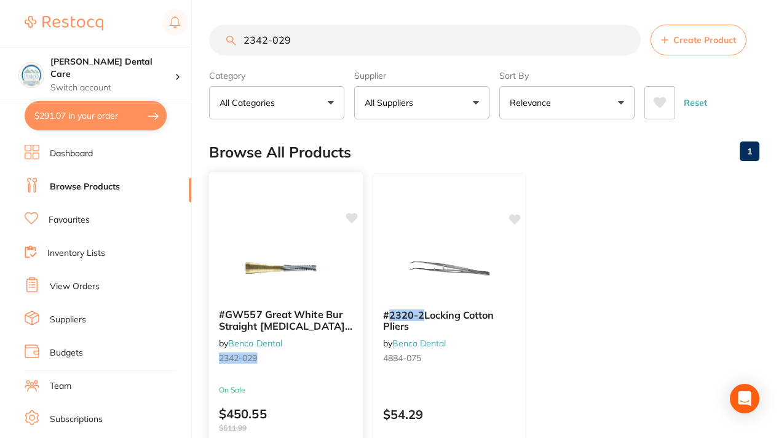
type input "2342-029"
drag, startPoint x: 293, startPoint y: 41, endPoint x: 235, endPoint y: 39, distance: 58.5
click at [235, 39] on div "2342-029 Create Product" at bounding box center [484, 40] width 551 height 31
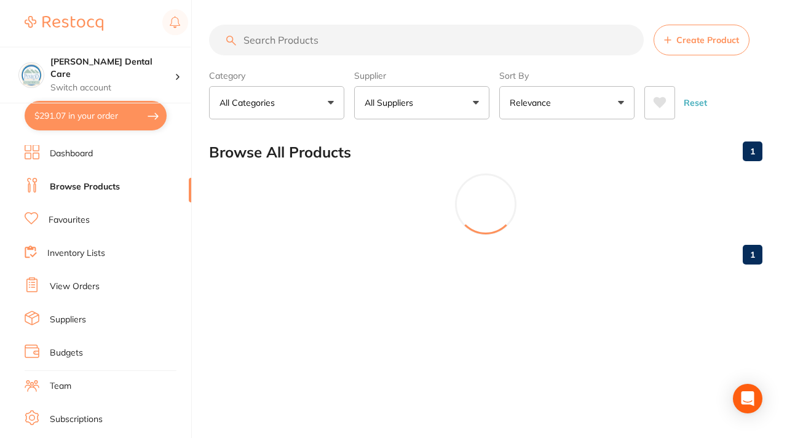
click at [249, 41] on input "search" at bounding box center [426, 40] width 435 height 31
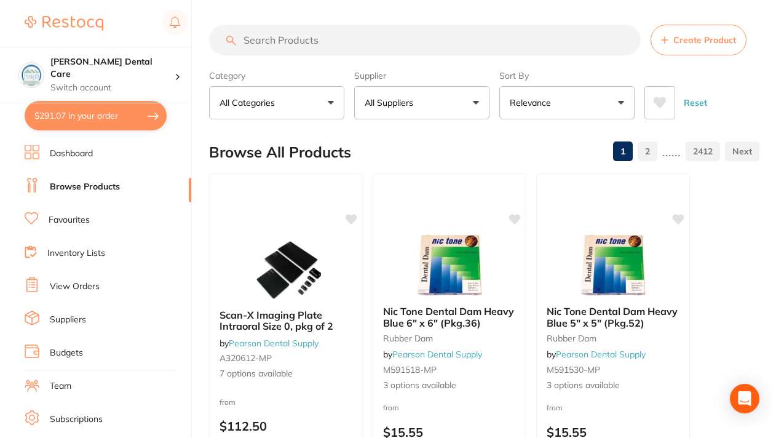
paste input "3599-537"
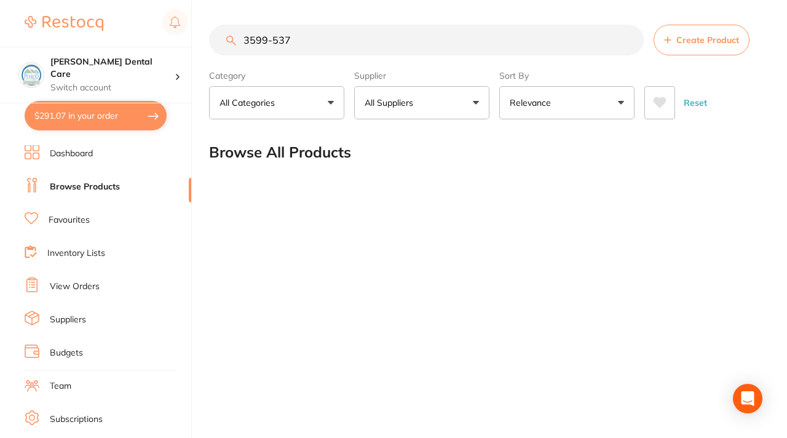
type input "3599-537"
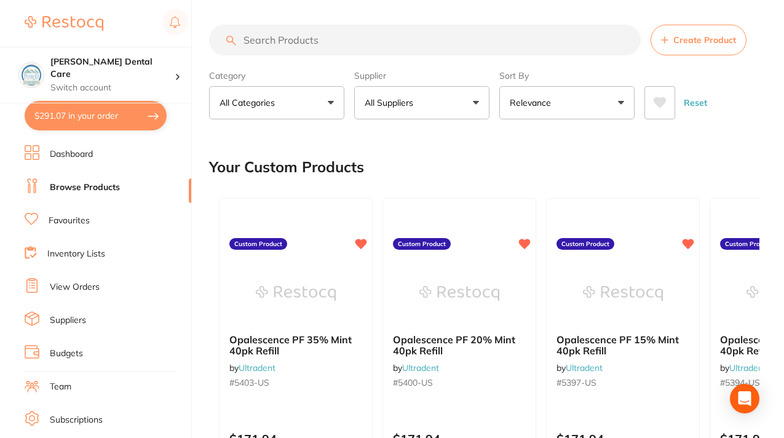
click at [251, 40] on input "search" at bounding box center [425, 40] width 432 height 31
paste input "4734-781"
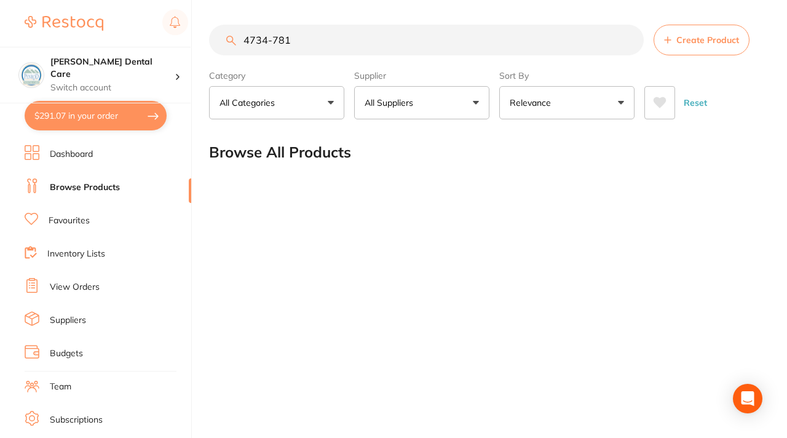
type input "4734-781"
click at [416, 107] on p "All Suppliers" at bounding box center [392, 103] width 54 height 12
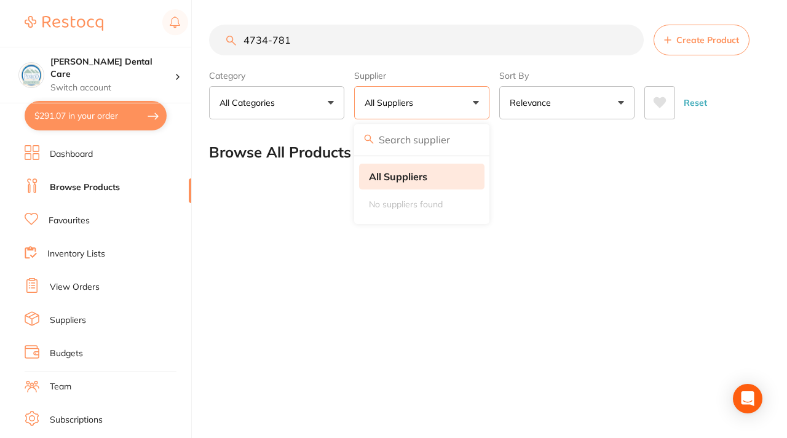
click at [408, 172] on strong "All Suppliers" at bounding box center [398, 176] width 58 height 11
click at [413, 138] on input "search" at bounding box center [421, 139] width 135 height 31
type input "Benco"
click at [530, 155] on div "Browse All Products" at bounding box center [486, 152] width 554 height 41
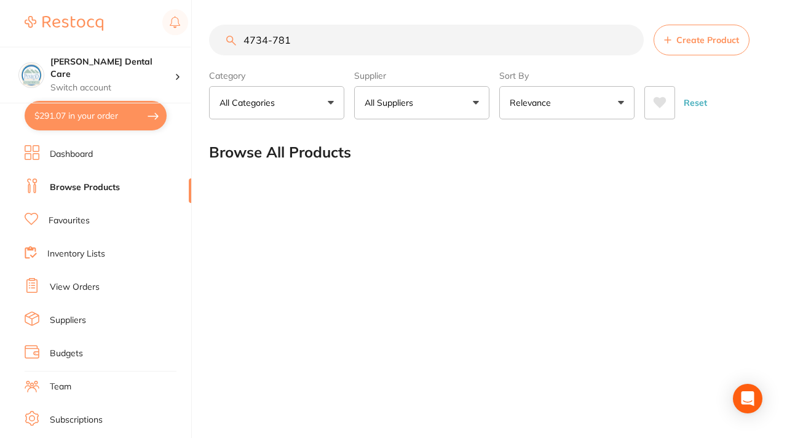
click at [456, 101] on button "All Suppliers" at bounding box center [421, 102] width 135 height 33
click at [109, 186] on link "Browse Products" at bounding box center [85, 187] width 70 height 12
click at [83, 218] on link "Favourites" at bounding box center [69, 221] width 41 height 12
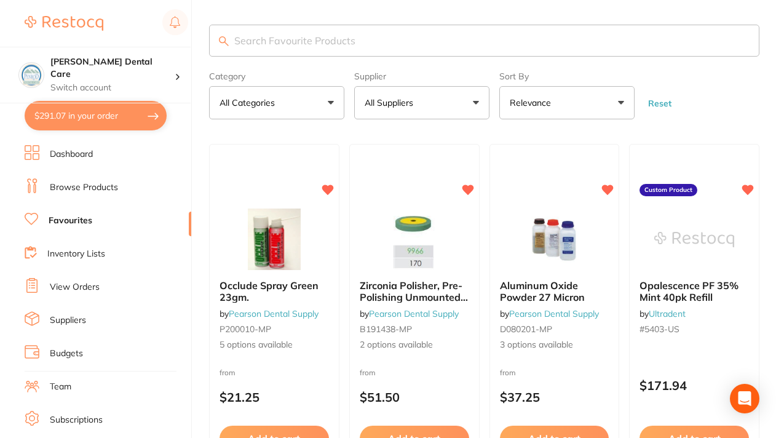
click at [311, 43] on input "search" at bounding box center [484, 41] width 551 height 32
paste input "4734-781"
type input "4734-781"
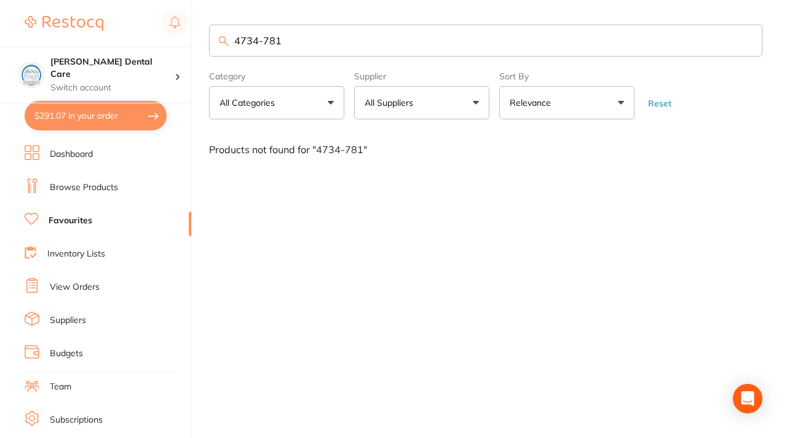
drag, startPoint x: 289, startPoint y: 42, endPoint x: 232, endPoint y: 40, distance: 56.6
click at [232, 40] on input "4734-781" at bounding box center [486, 41] width 554 height 32
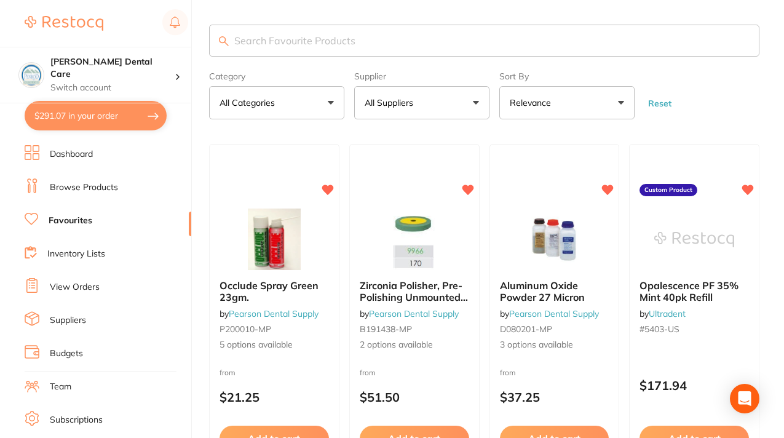
paste input "4854-795"
type input "4854-795"
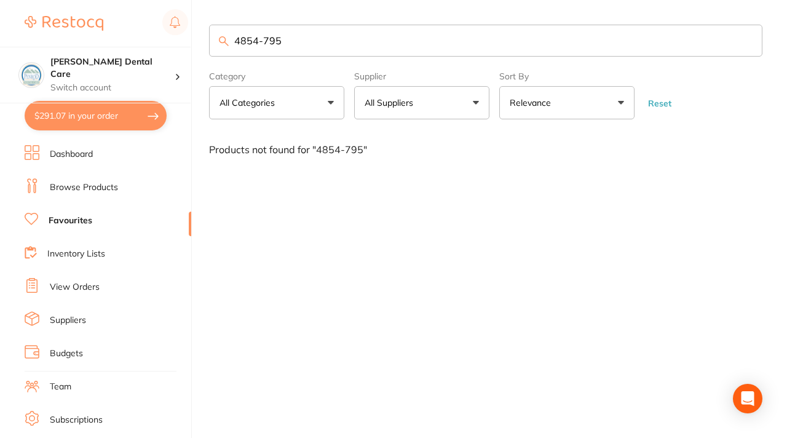
click at [283, 40] on input "4854-795" at bounding box center [486, 41] width 554 height 32
drag, startPoint x: 290, startPoint y: 41, endPoint x: 233, endPoint y: 39, distance: 57.2
click at [233, 39] on input "4854-795" at bounding box center [486, 41] width 554 height 32
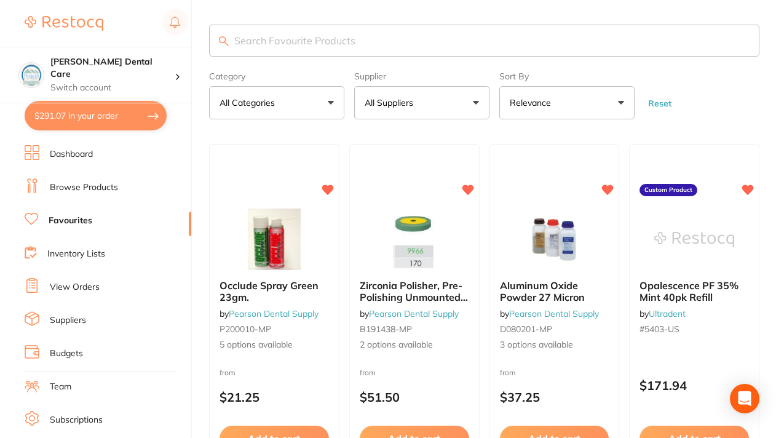
paste input "2140-738"
type input "2140-738"
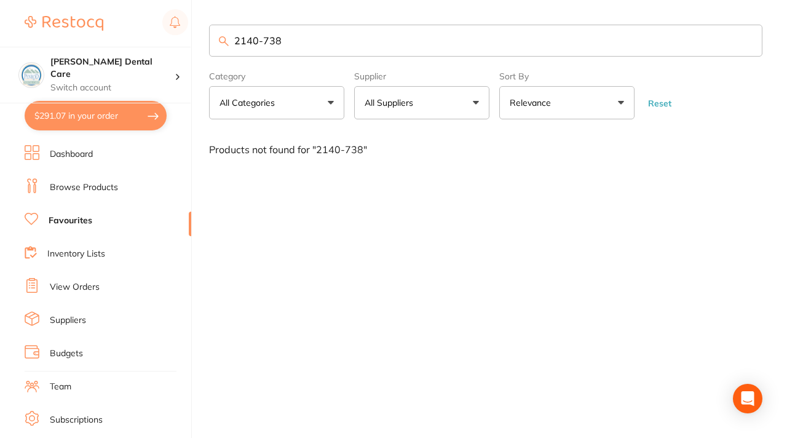
drag, startPoint x: 288, startPoint y: 38, endPoint x: 225, endPoint y: 39, distance: 63.4
click at [225, 39] on div "2140-738" at bounding box center [486, 41] width 554 height 32
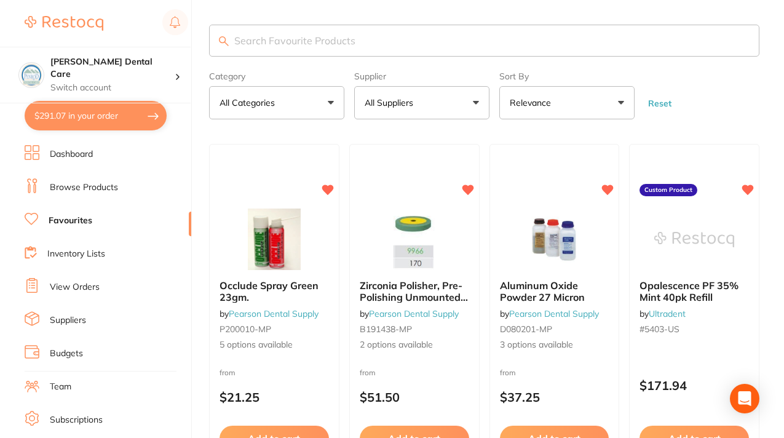
click at [98, 183] on link "Browse Products" at bounding box center [84, 187] width 68 height 12
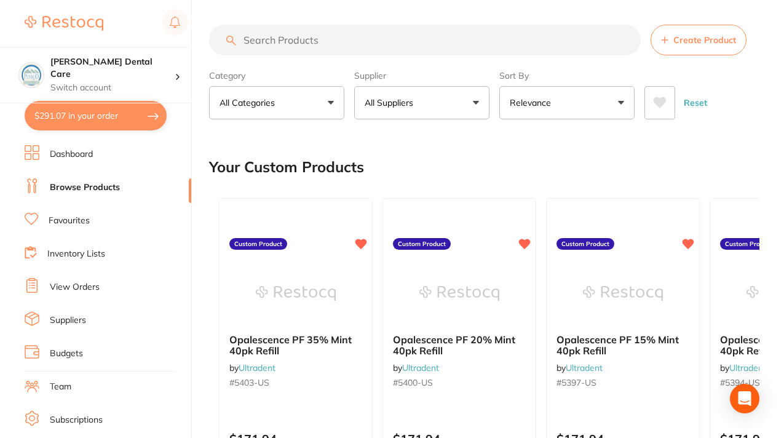
paste input "2461-767"
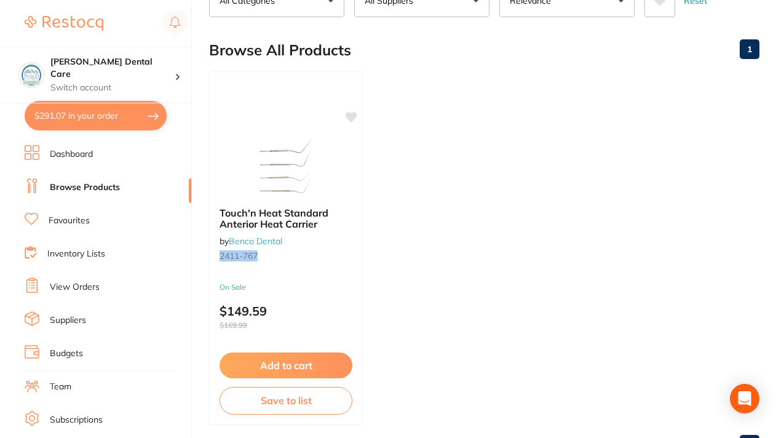
scroll to position [149, 0]
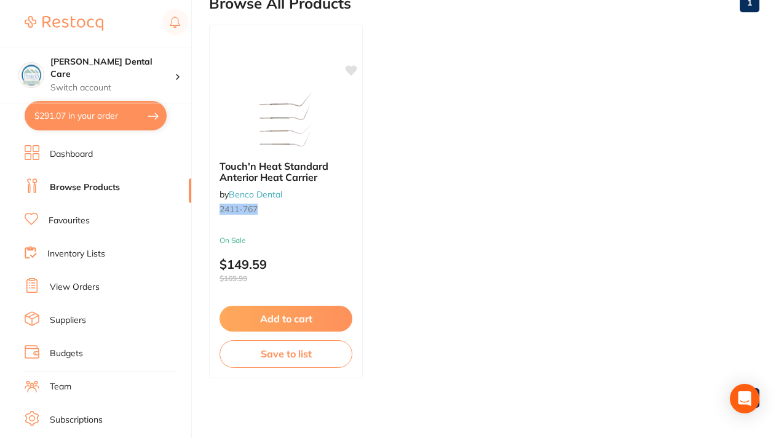
type input "2461-767"
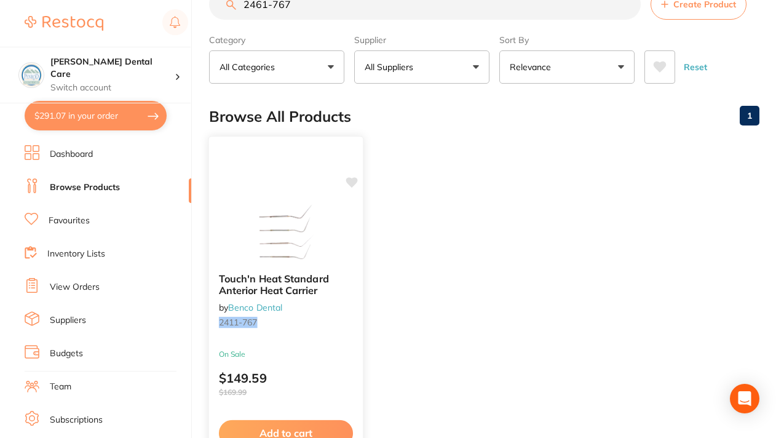
scroll to position [0, 0]
